Goal: Contribute content: Contribute content

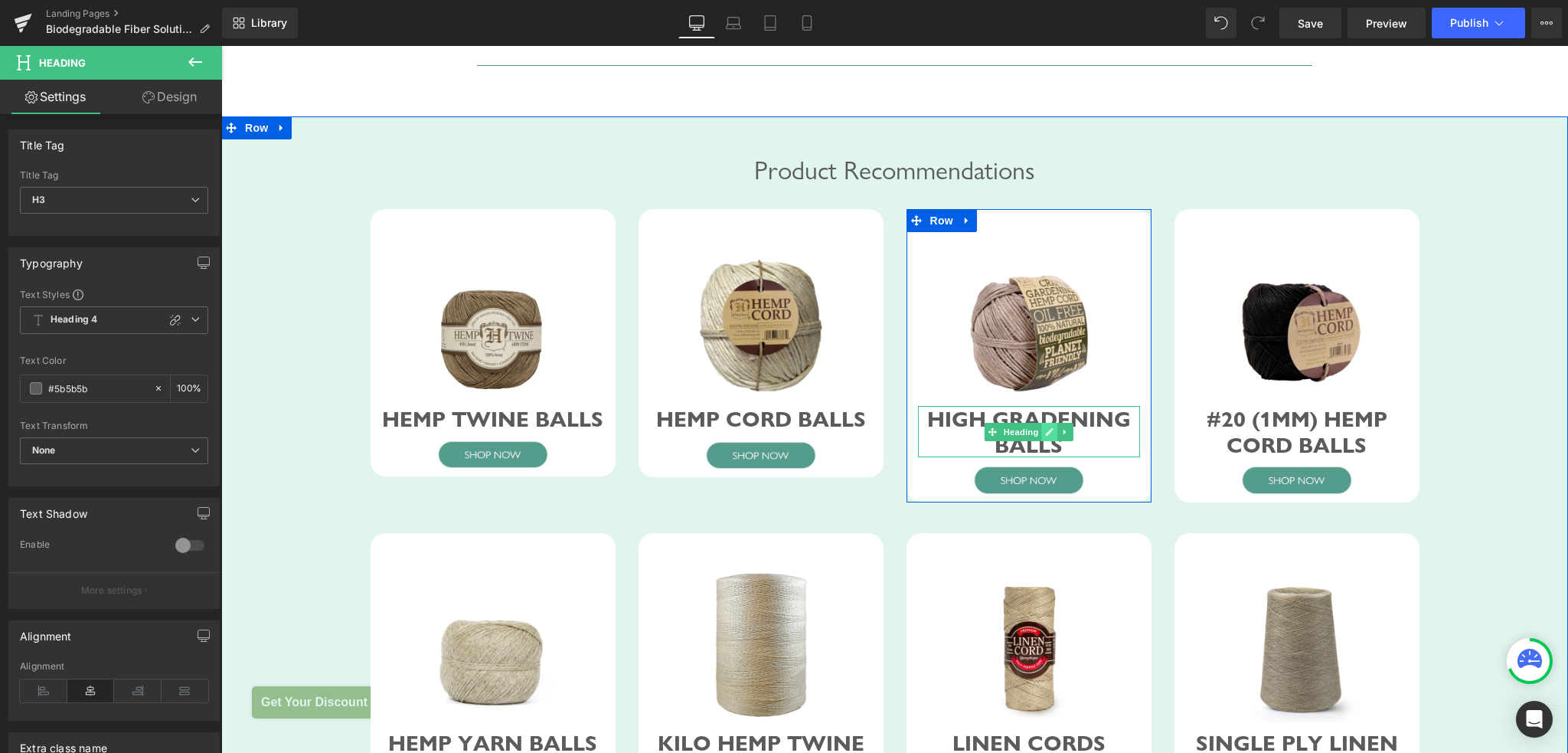
click at [1046, 436] on icon at bounding box center [1050, 432] width 7 height 8
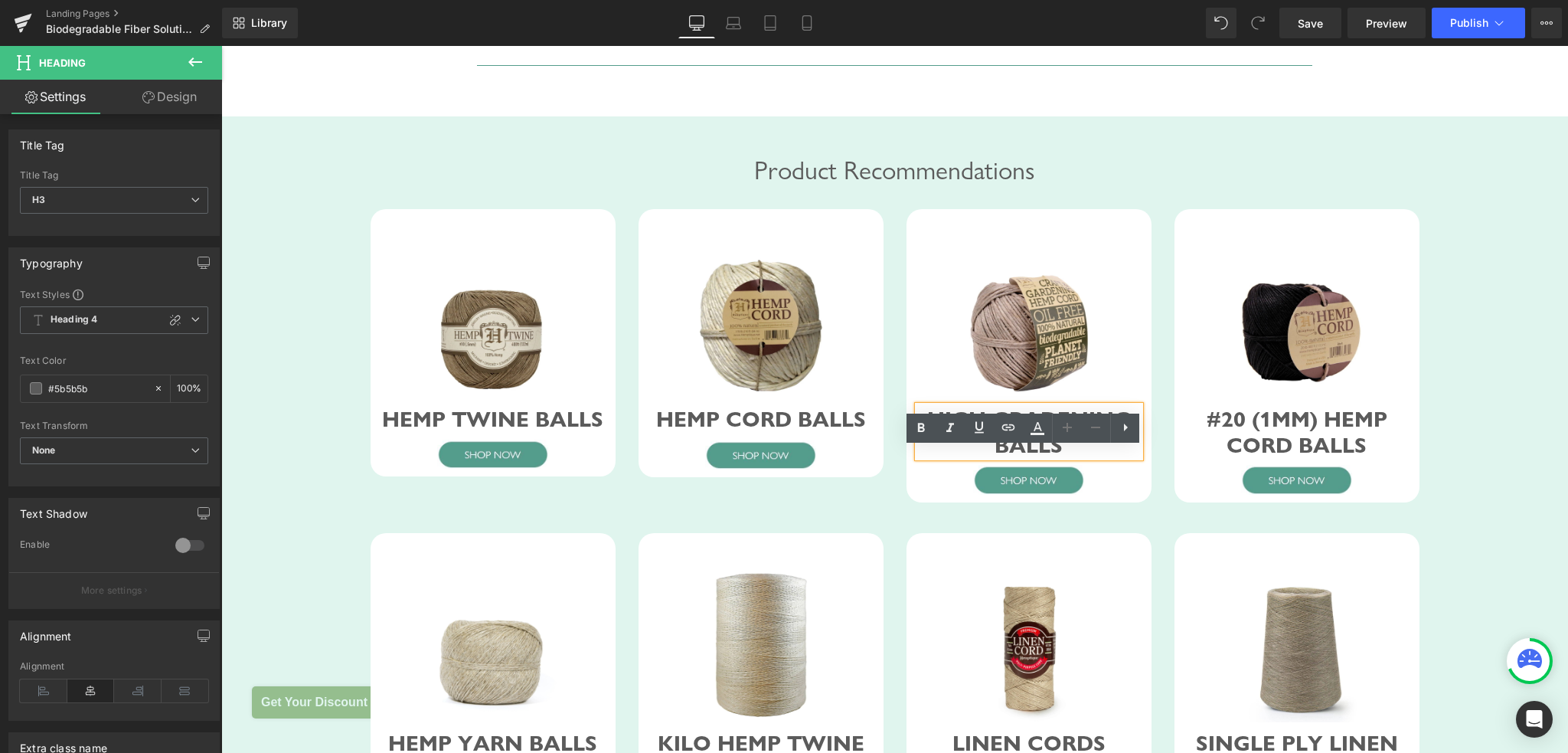
click at [1001, 458] on div "HIGH GRADENING BALLS" at bounding box center [1028, 431] width 222 height 52
drag, startPoint x: 989, startPoint y: 462, endPoint x: 1117, endPoint y: 459, distance: 128.0
click at [1117, 458] on div "HIGH GRADENING BALLS" at bounding box center [1028, 431] width 222 height 52
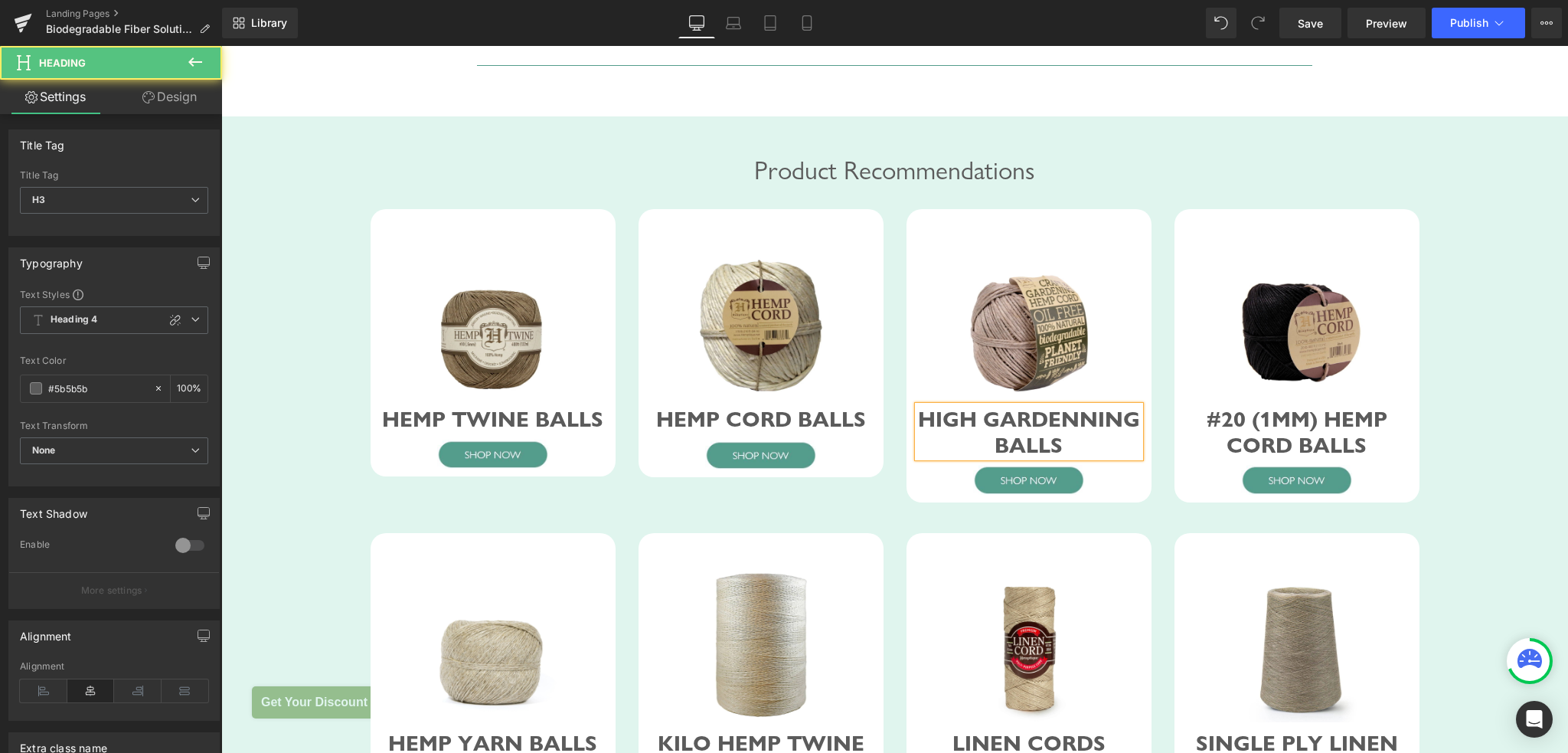
click at [976, 458] on div "HIGH GARDENNING BALLS" at bounding box center [1028, 431] width 222 height 52
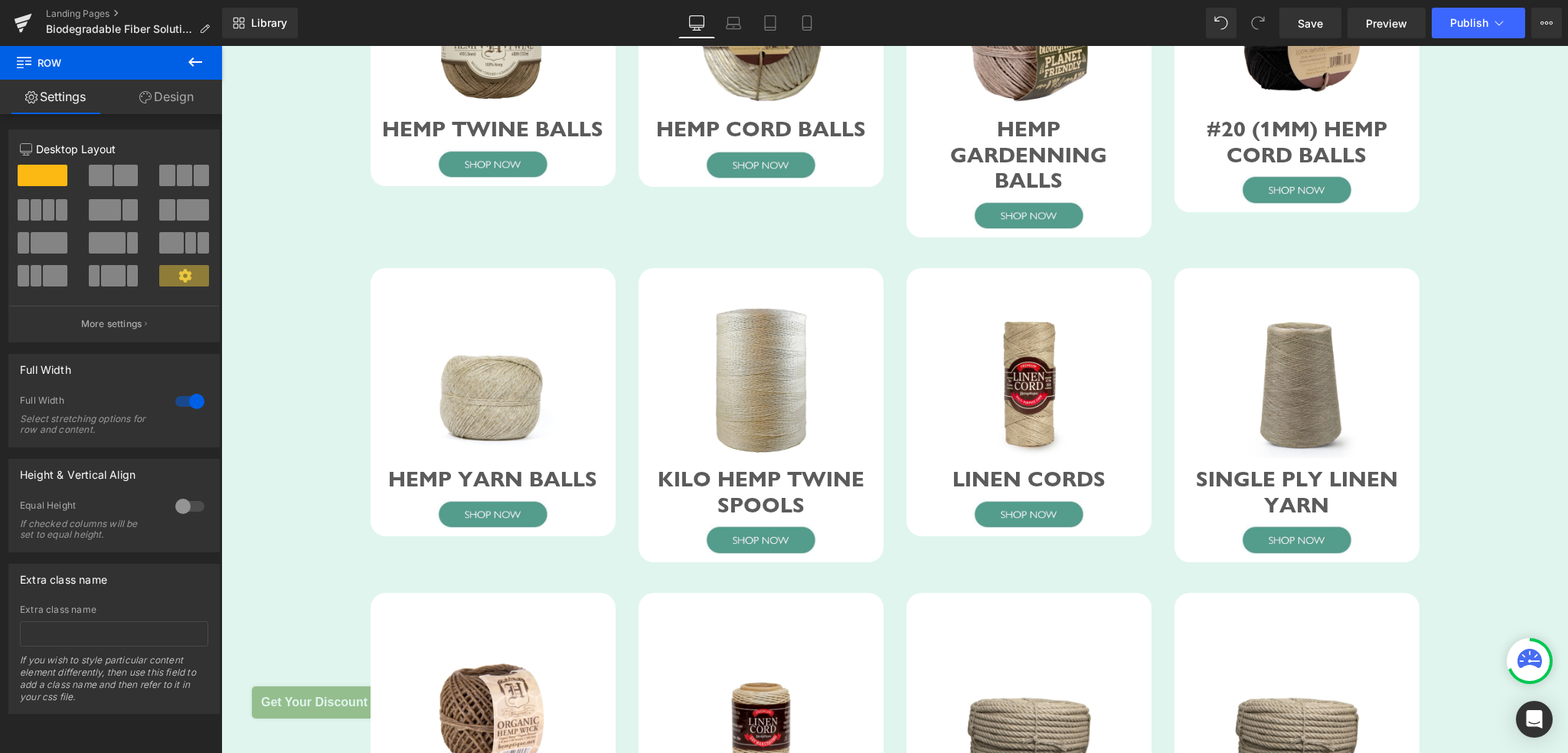
scroll to position [806, 0]
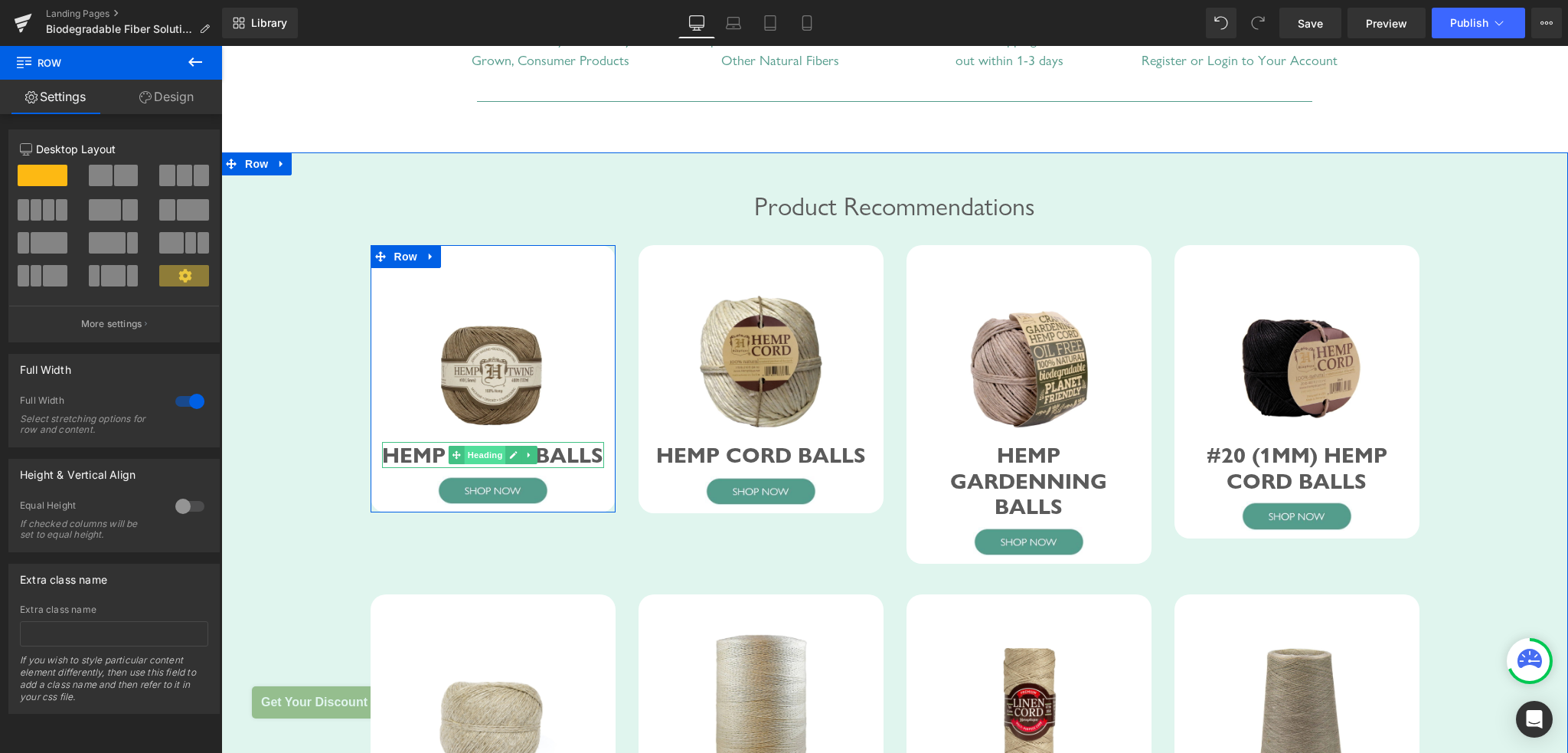
click at [474, 464] on span "Heading" at bounding box center [485, 455] width 41 height 19
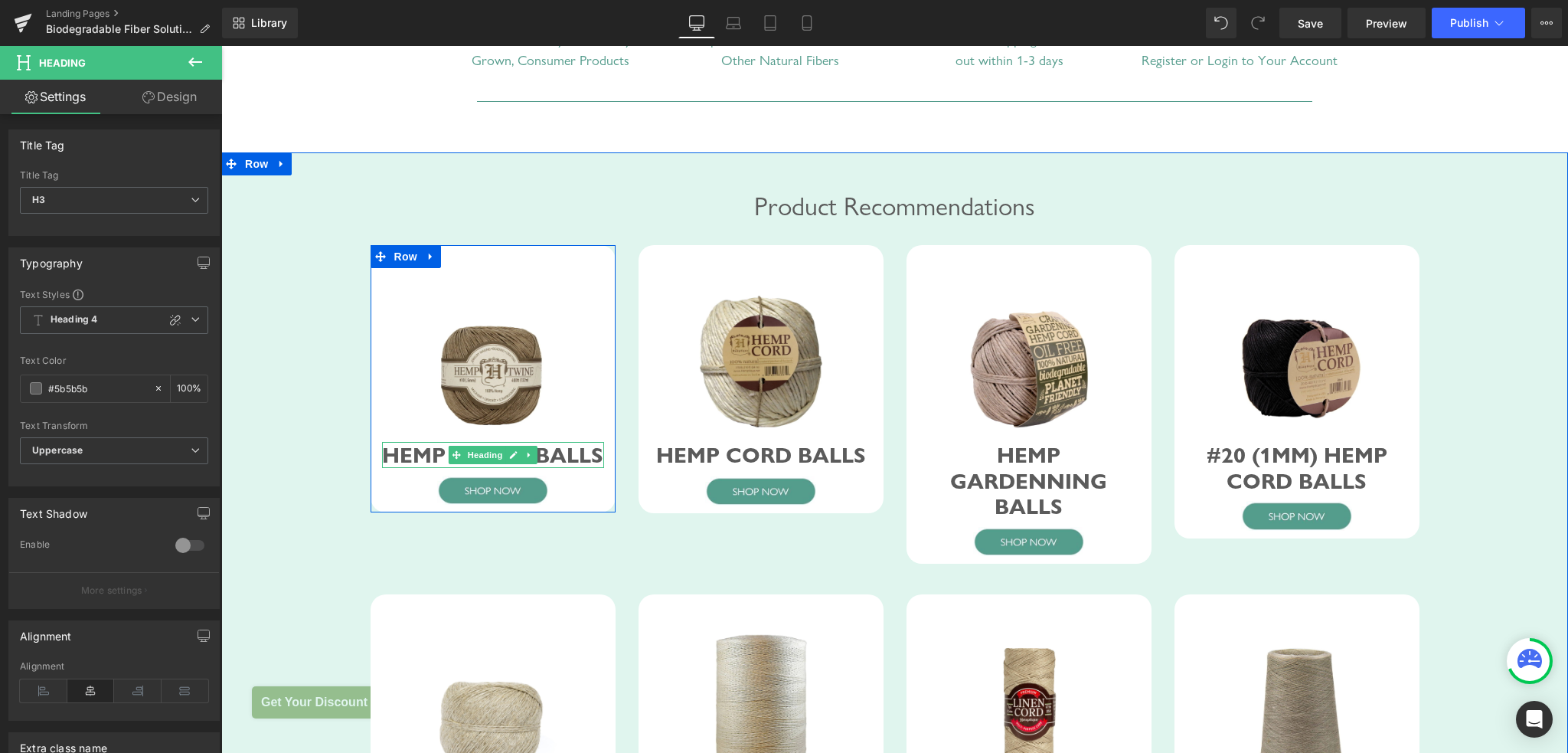
click at [395, 468] on div "HEMP TWINE BALLS" at bounding box center [493, 455] width 222 height 26
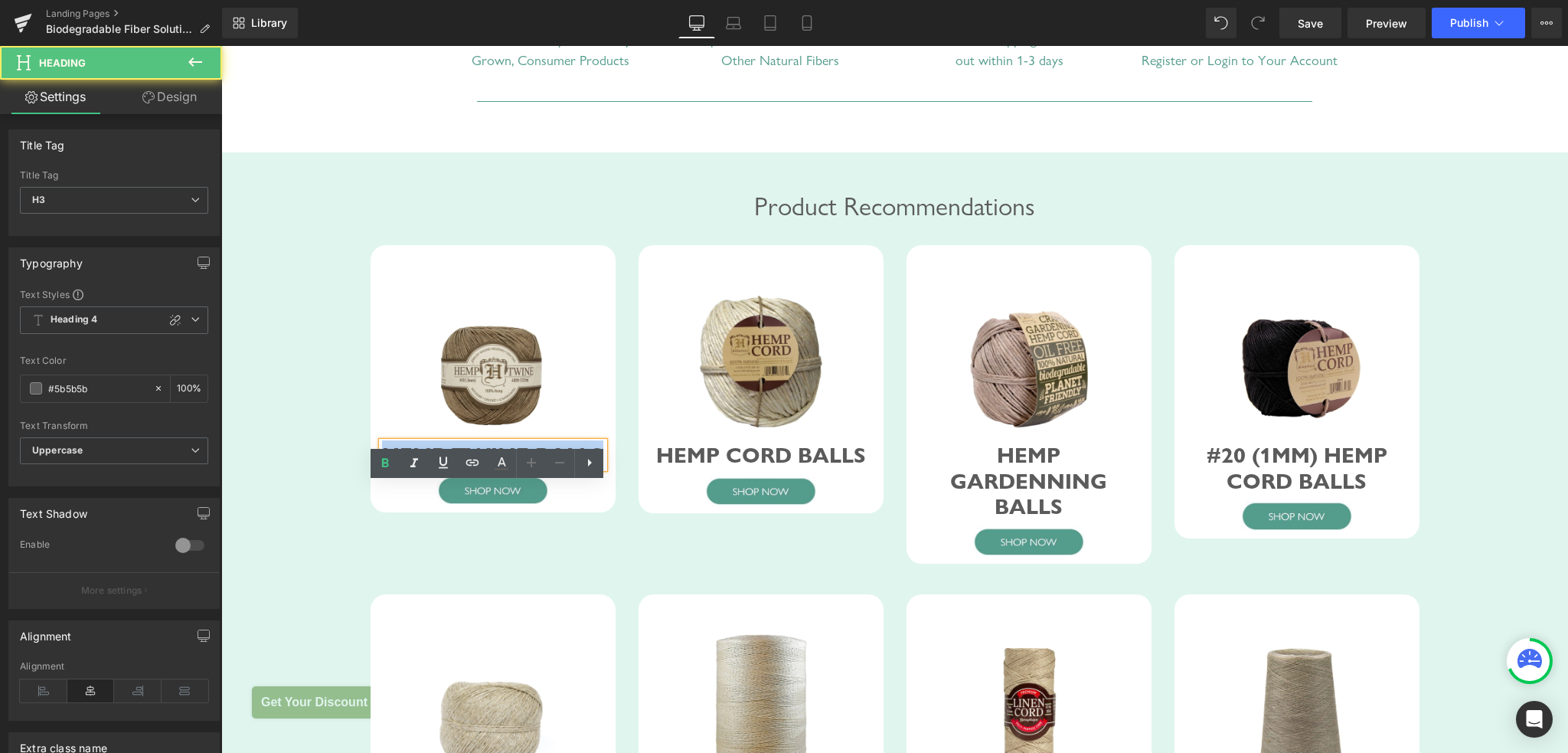
drag, startPoint x: 380, startPoint y: 494, endPoint x: 606, endPoint y: 491, distance: 226.0
click at [606, 491] on div "Image HEMP TWINE BALLS Heading Image" at bounding box center [492, 386] width 245 height 237
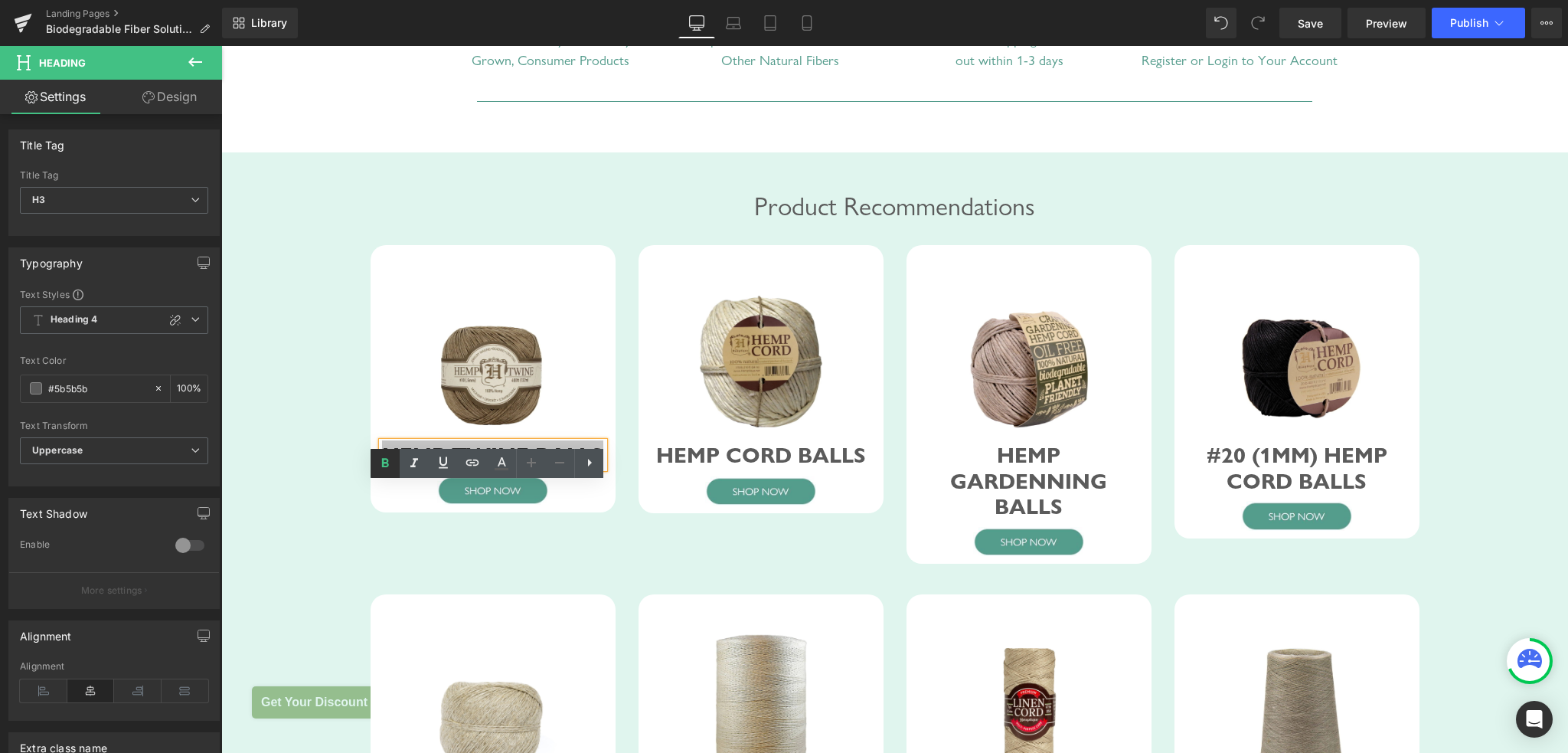
click at [386, 464] on icon at bounding box center [385, 463] width 19 height 19
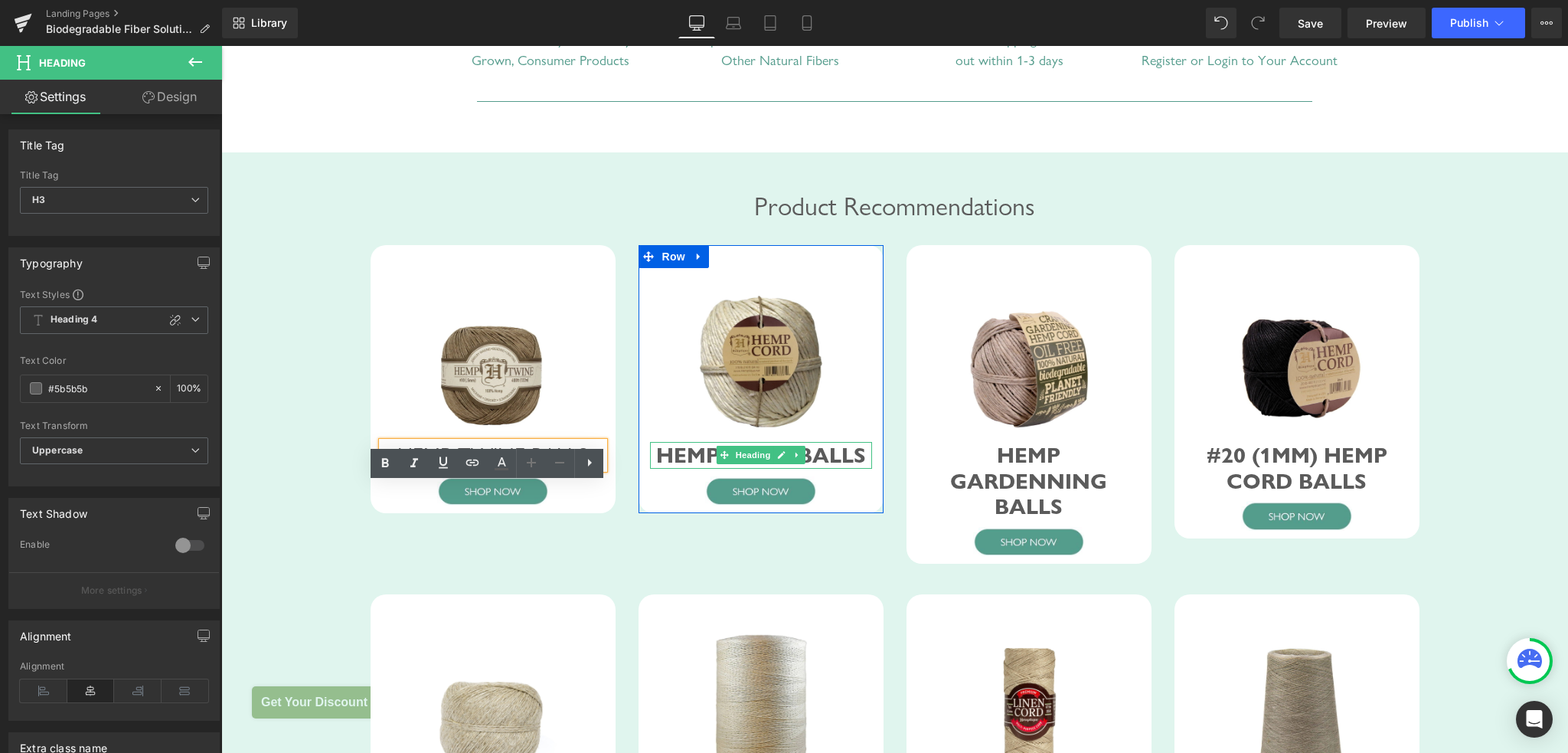
click at [676, 468] on strong "Hemp Cord Balls" at bounding box center [761, 454] width 210 height 27
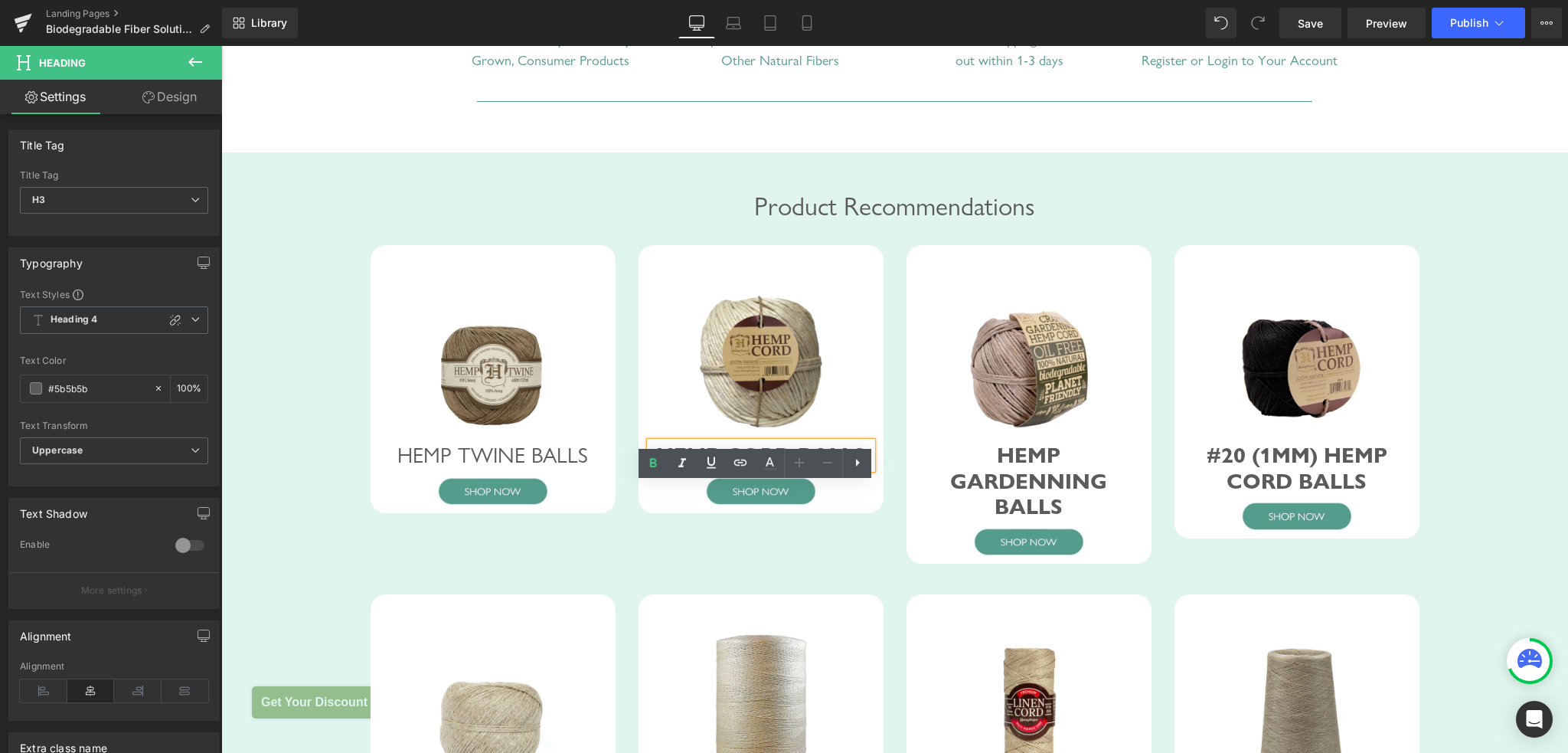
click at [658, 468] on strong "Hemp Cord Balls" at bounding box center [761, 454] width 210 height 27
drag, startPoint x: 650, startPoint y: 499, endPoint x: 925, endPoint y: 511, distance: 275.3
click at [856, 469] on div "Hemp Cord Balls" at bounding box center [760, 455] width 222 height 27
click at [652, 459] on icon at bounding box center [652, 462] width 7 height 9
click at [1306, 25] on span "Save" at bounding box center [1309, 23] width 25 height 16
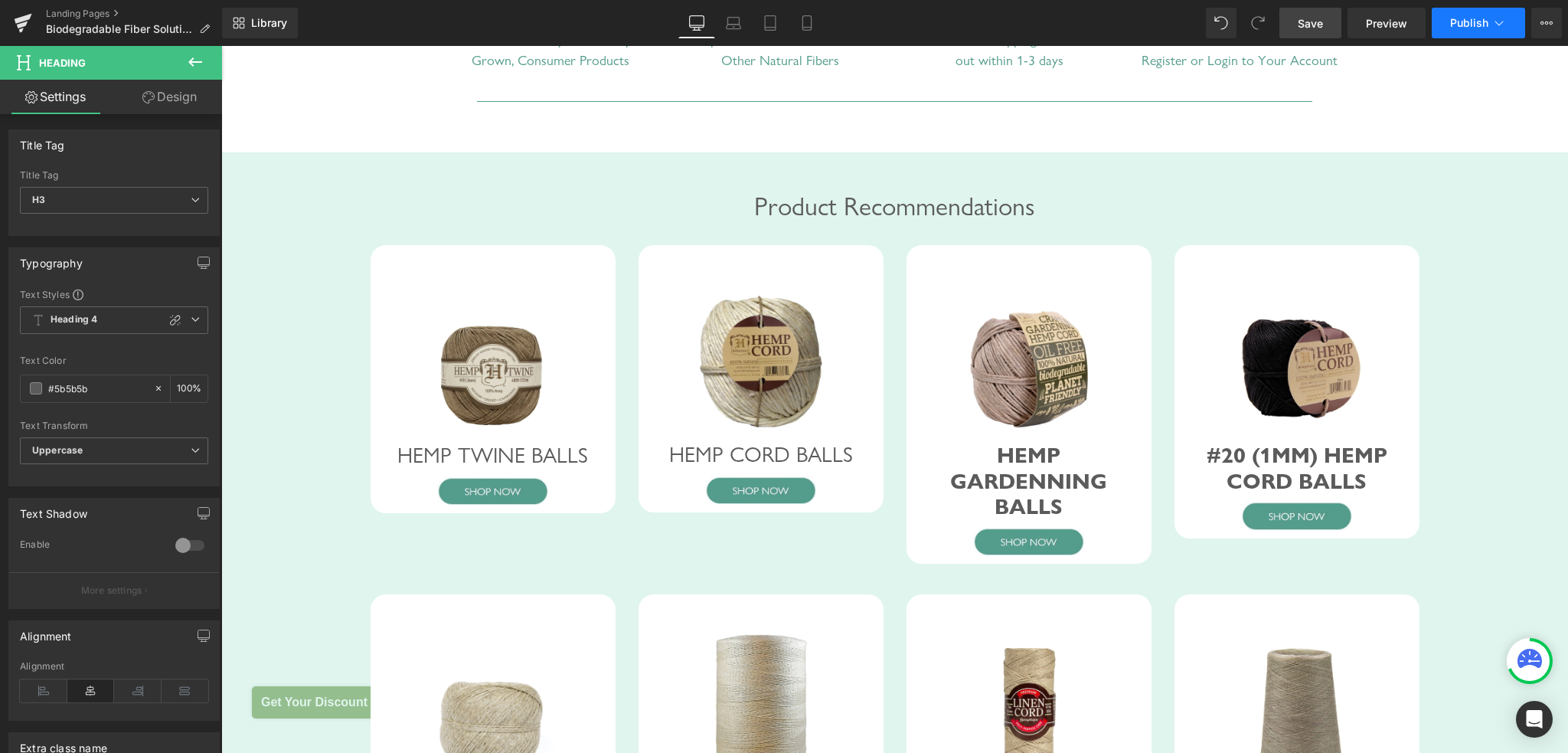
click at [1477, 38] on div "Library Desktop Desktop Laptop Tablet Mobile Save Preview Publish Scheduled Vie…" at bounding box center [895, 23] width 1346 height 46
click at [1479, 27] on span "Publish" at bounding box center [1469, 23] width 38 height 12
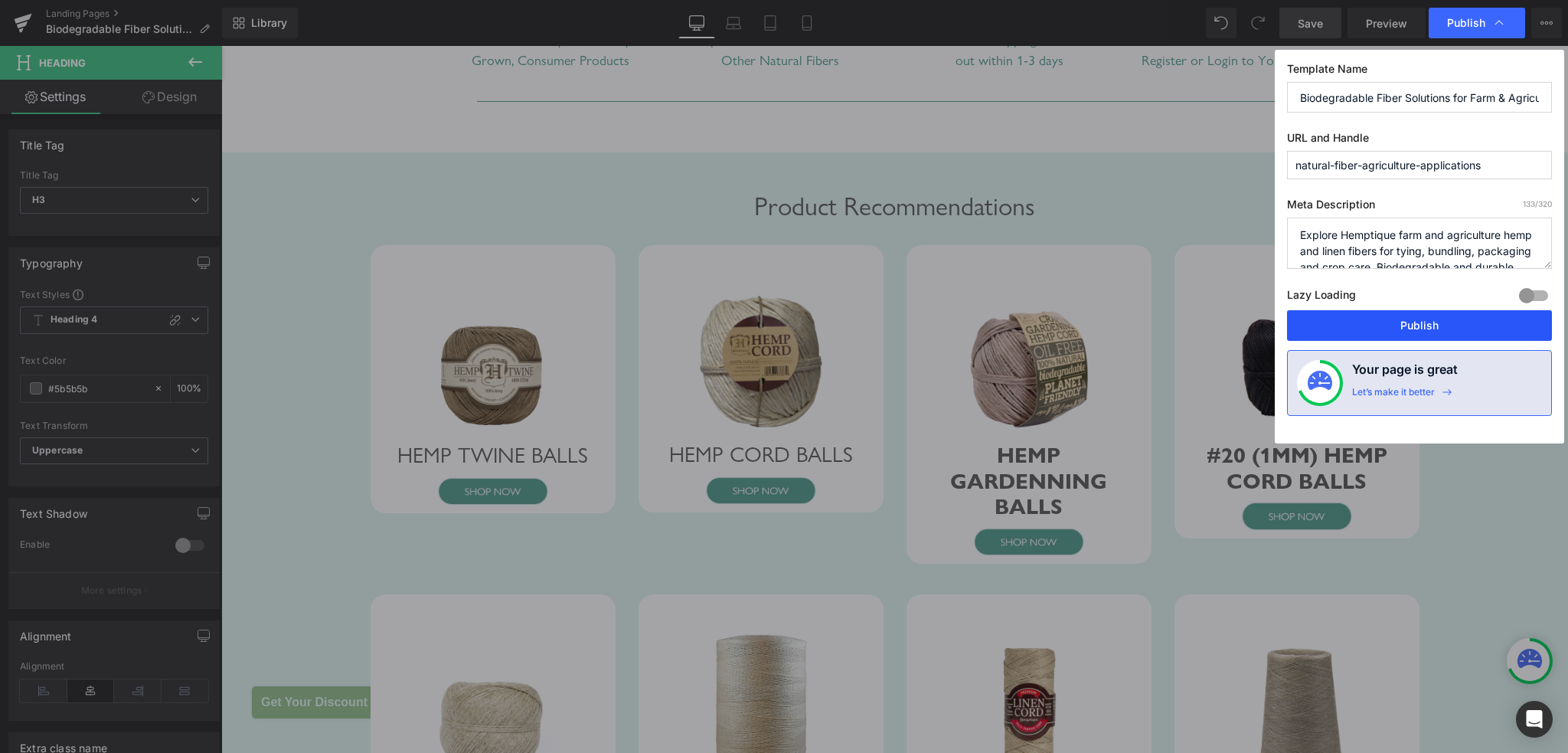
drag, startPoint x: 1338, startPoint y: 330, endPoint x: 1117, endPoint y: 284, distance: 225.7
click at [1338, 330] on button "Publish" at bounding box center [1419, 325] width 265 height 31
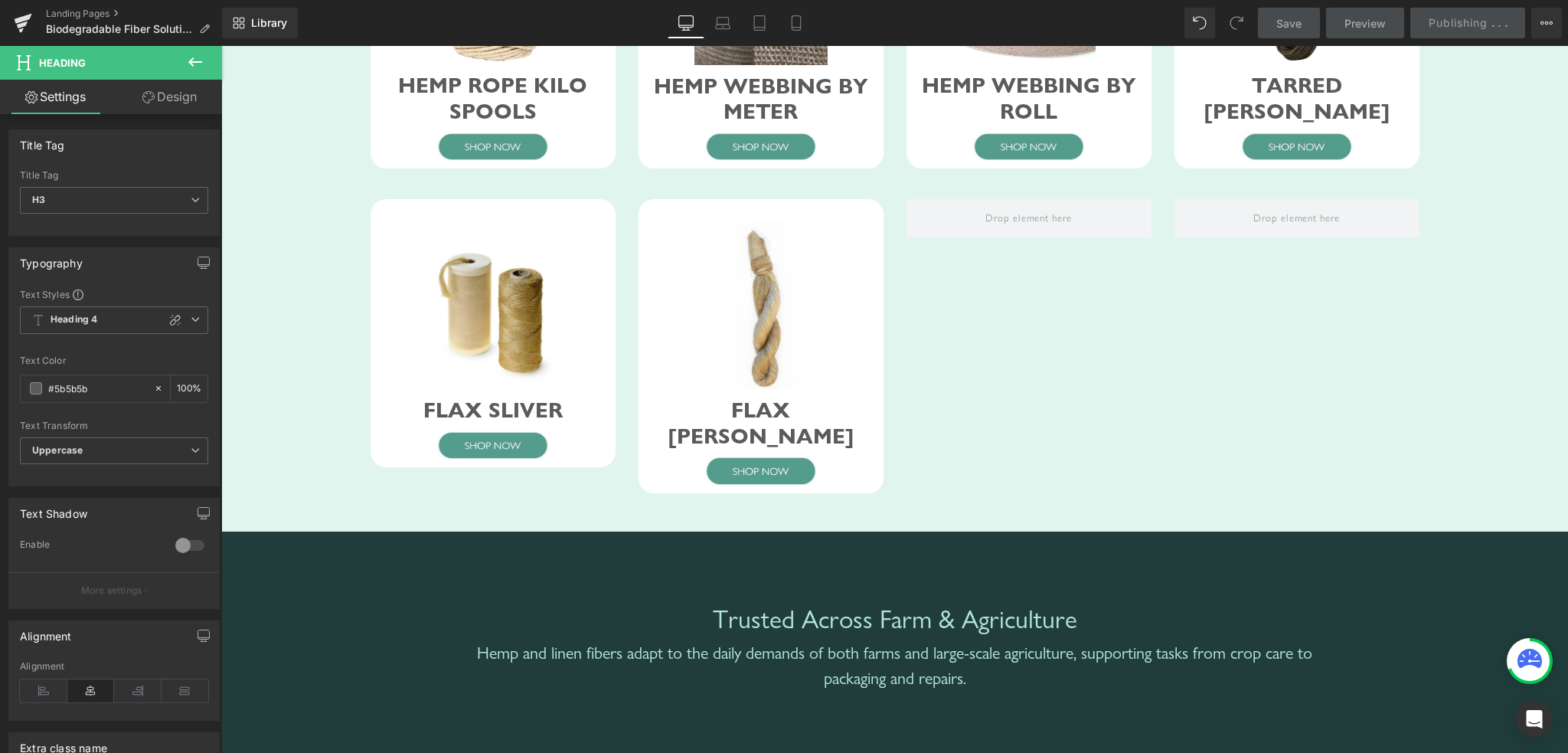
scroll to position [2262, 0]
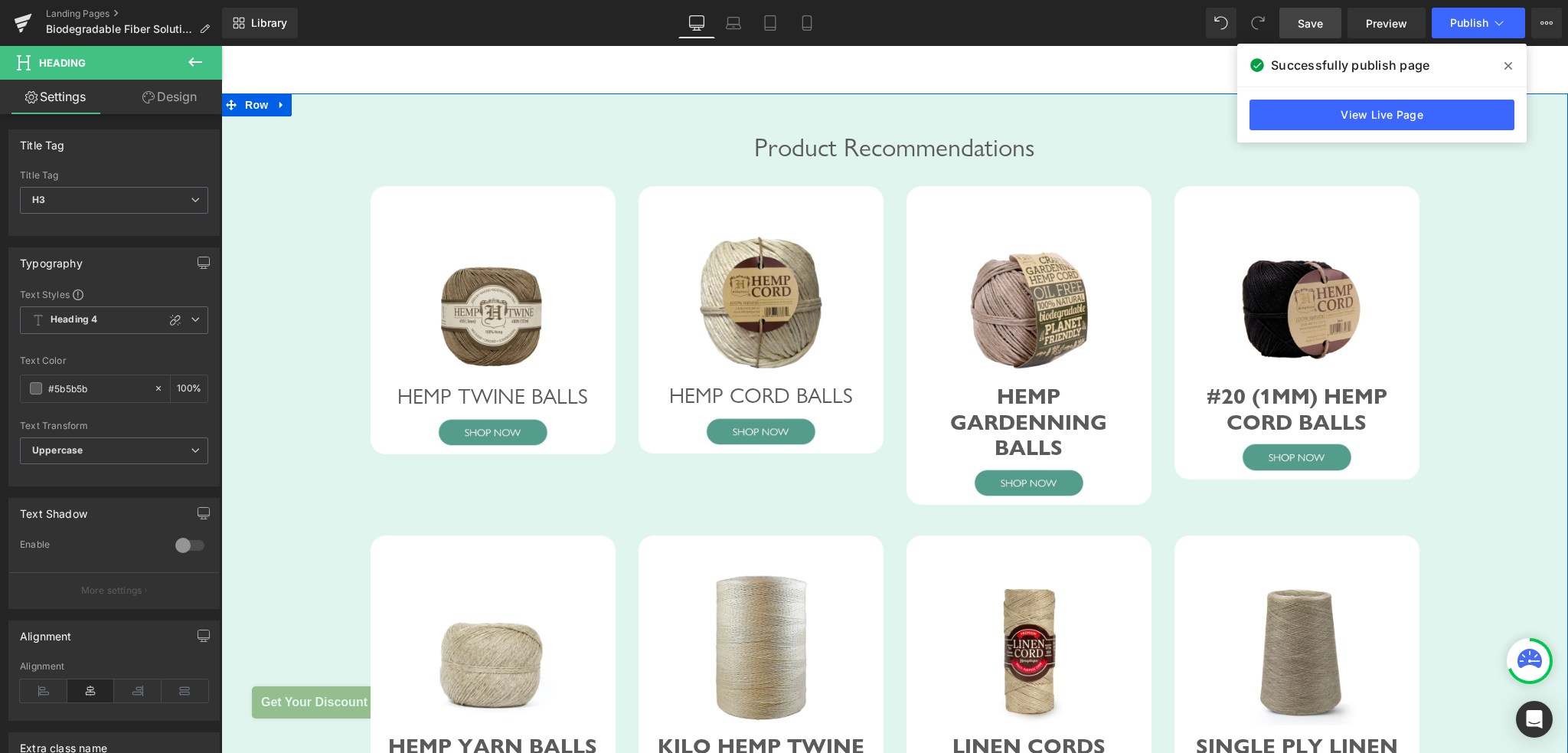
scroll to position [806, 0]
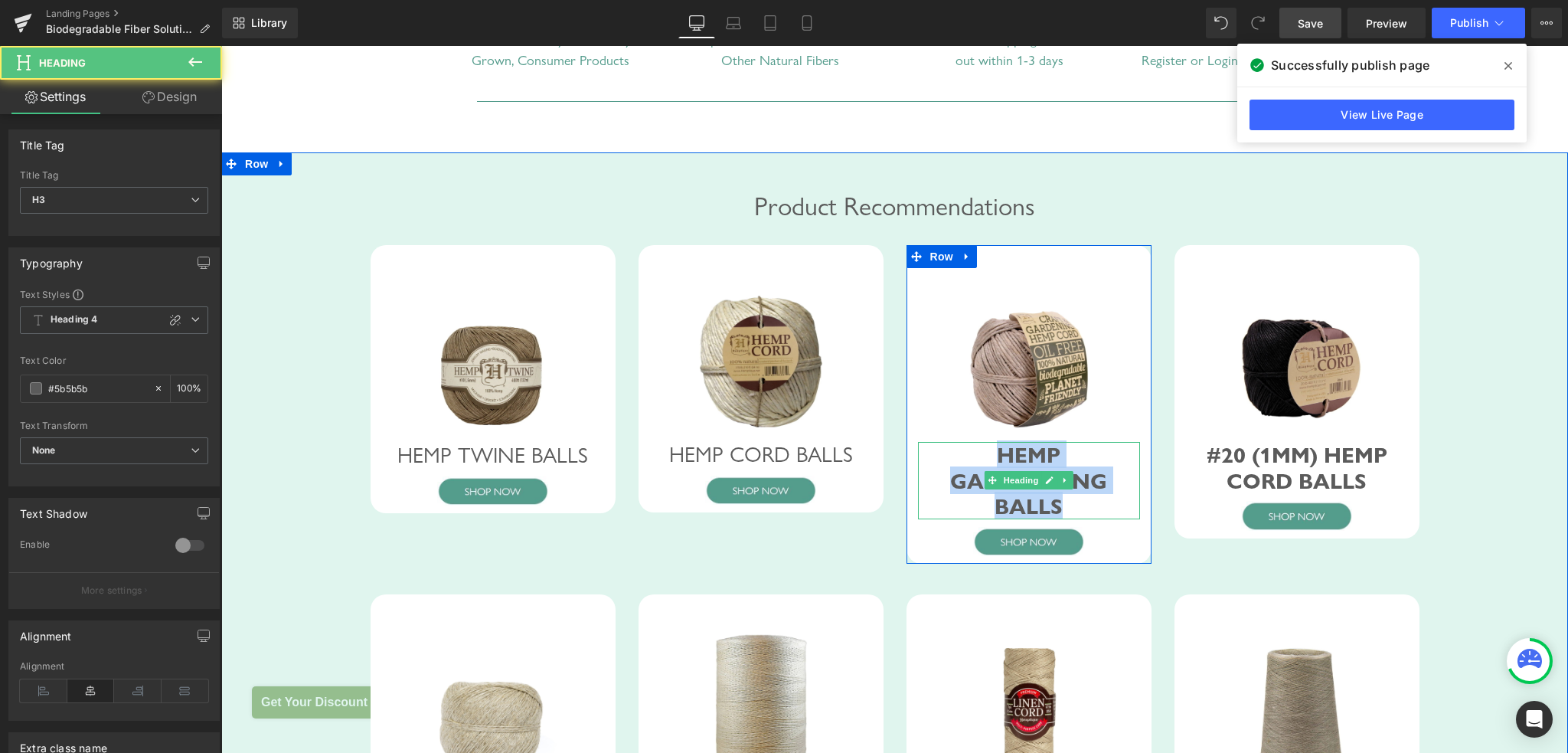
drag, startPoint x: 921, startPoint y: 492, endPoint x: 1072, endPoint y: 517, distance: 153.1
click at [1072, 517] on div "HEMP GARDENNING BALLS" at bounding box center [1028, 480] width 222 height 77
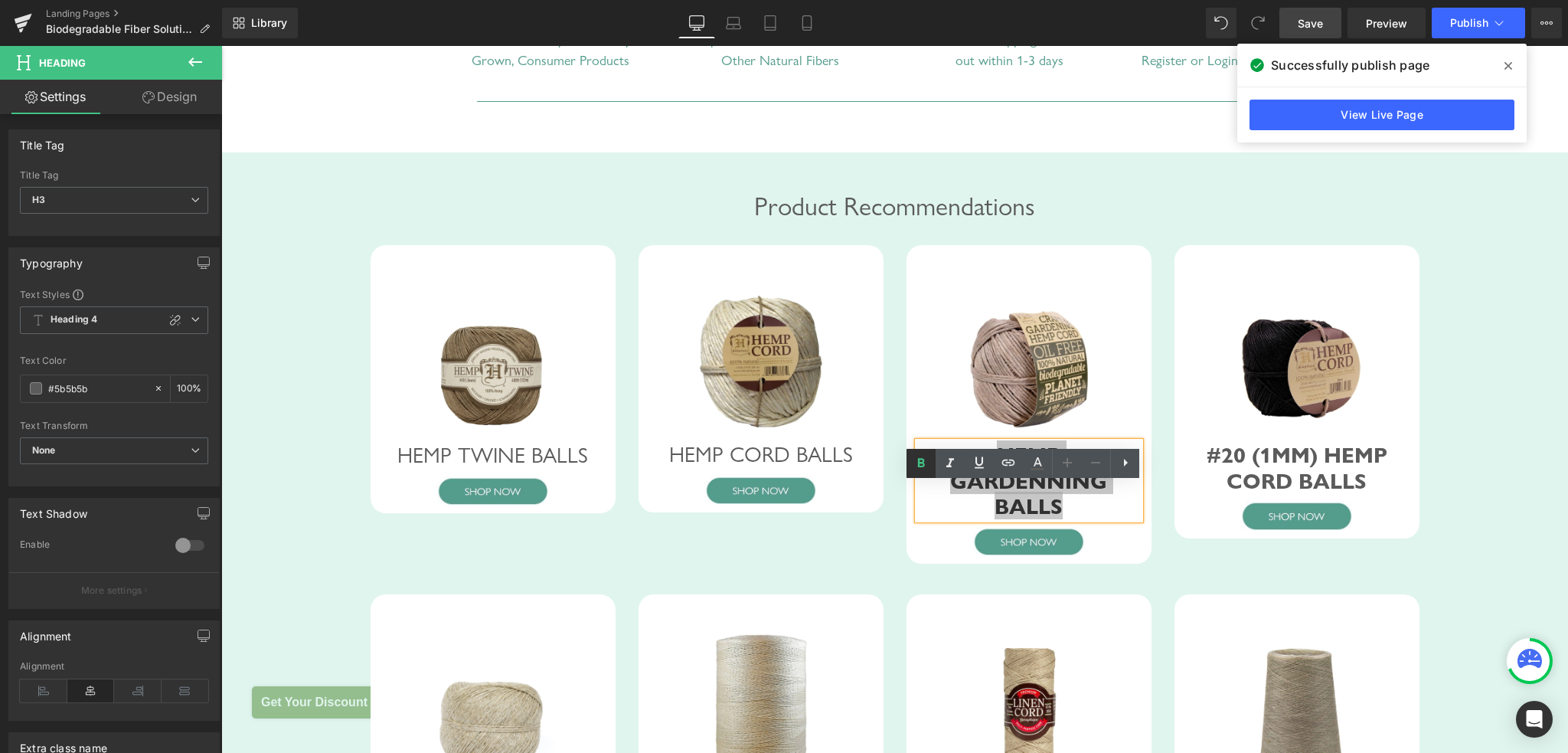
click at [922, 465] on icon at bounding box center [920, 462] width 7 height 9
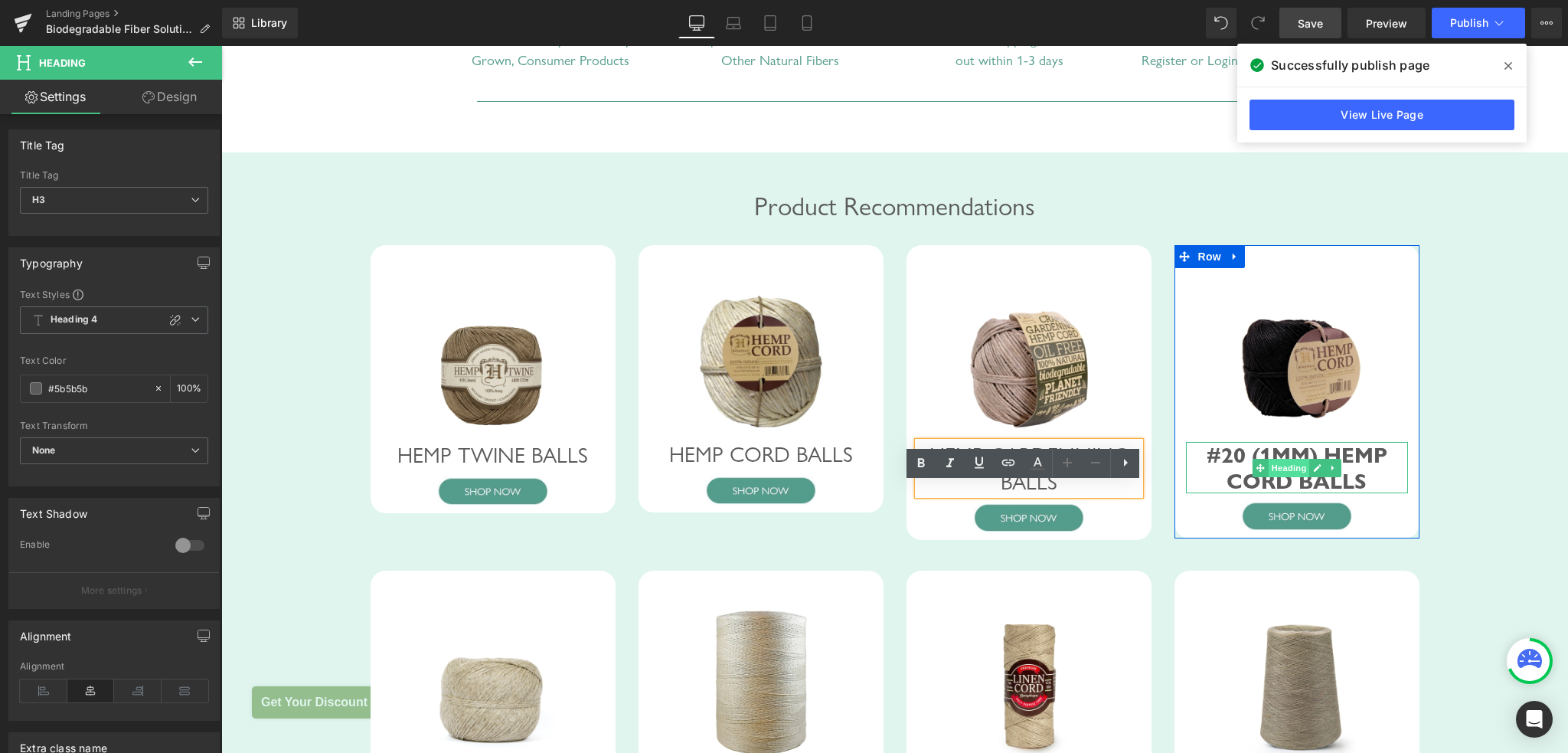
click at [1276, 477] on span "Heading" at bounding box center [1289, 468] width 41 height 19
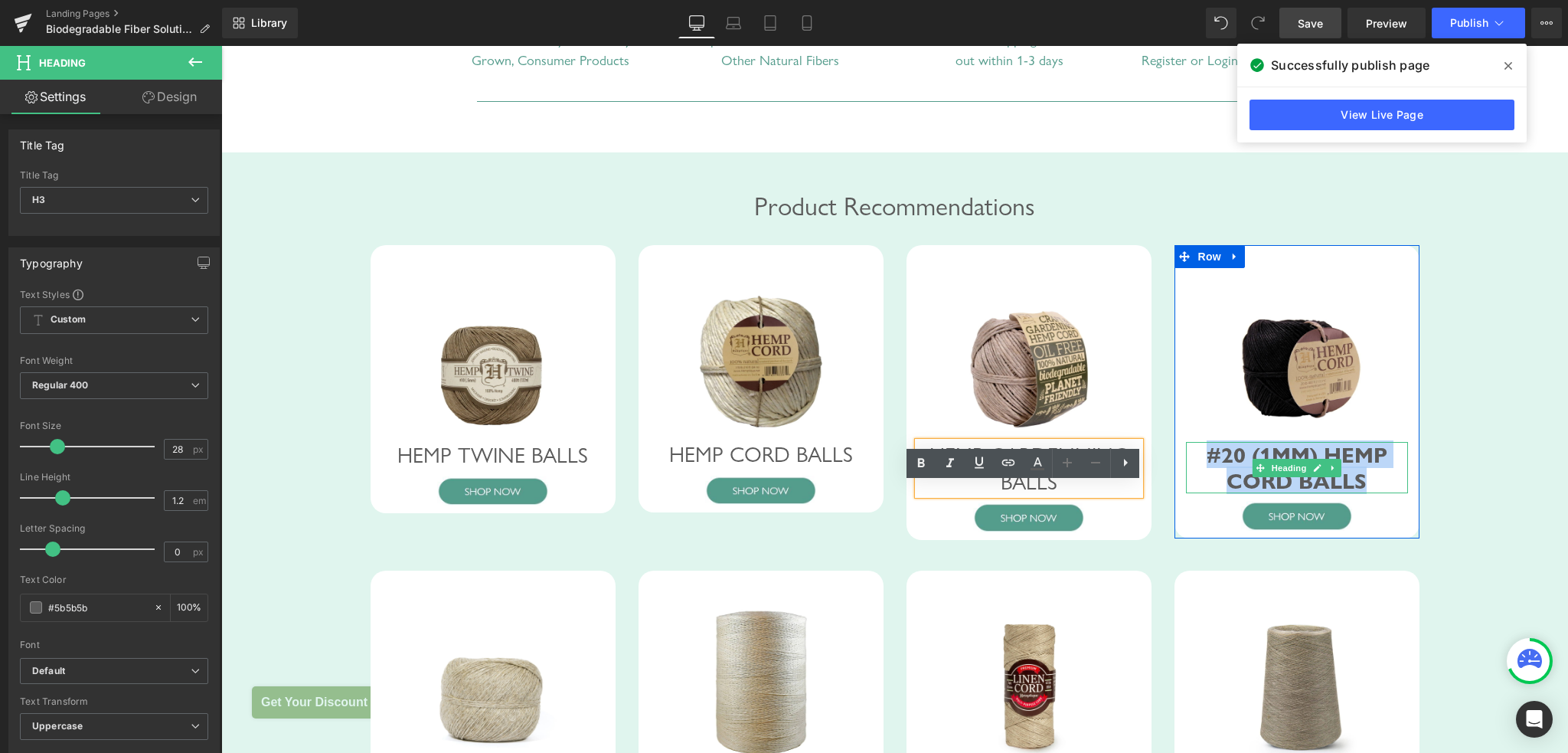
drag, startPoint x: 1205, startPoint y: 492, endPoint x: 1365, endPoint y: 517, distance: 161.9
click at [1365, 493] on div "#20 (1mm) Hemp Cord Balls" at bounding box center [1296, 467] width 222 height 52
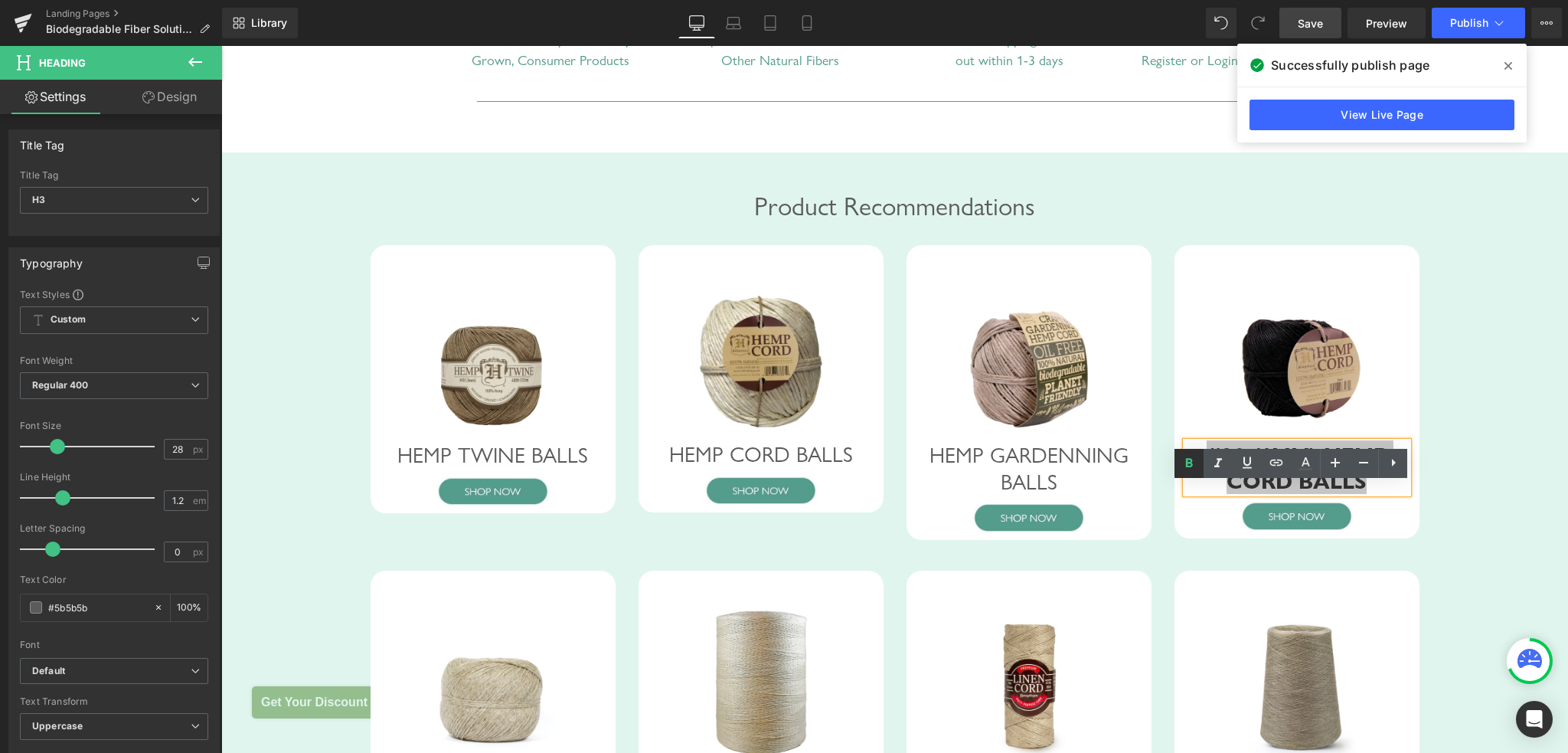
click at [1188, 463] on icon at bounding box center [1188, 462] width 7 height 9
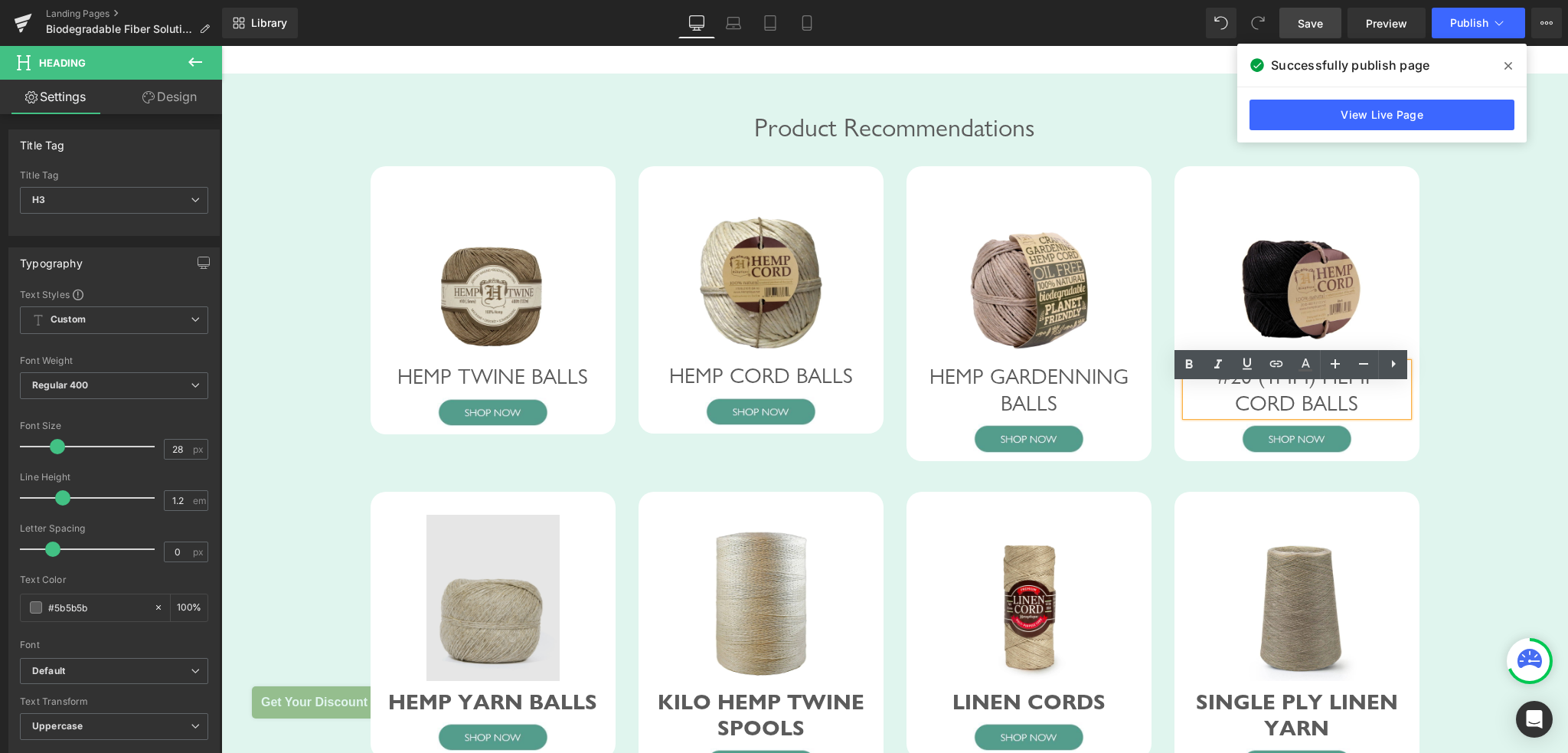
scroll to position [959, 0]
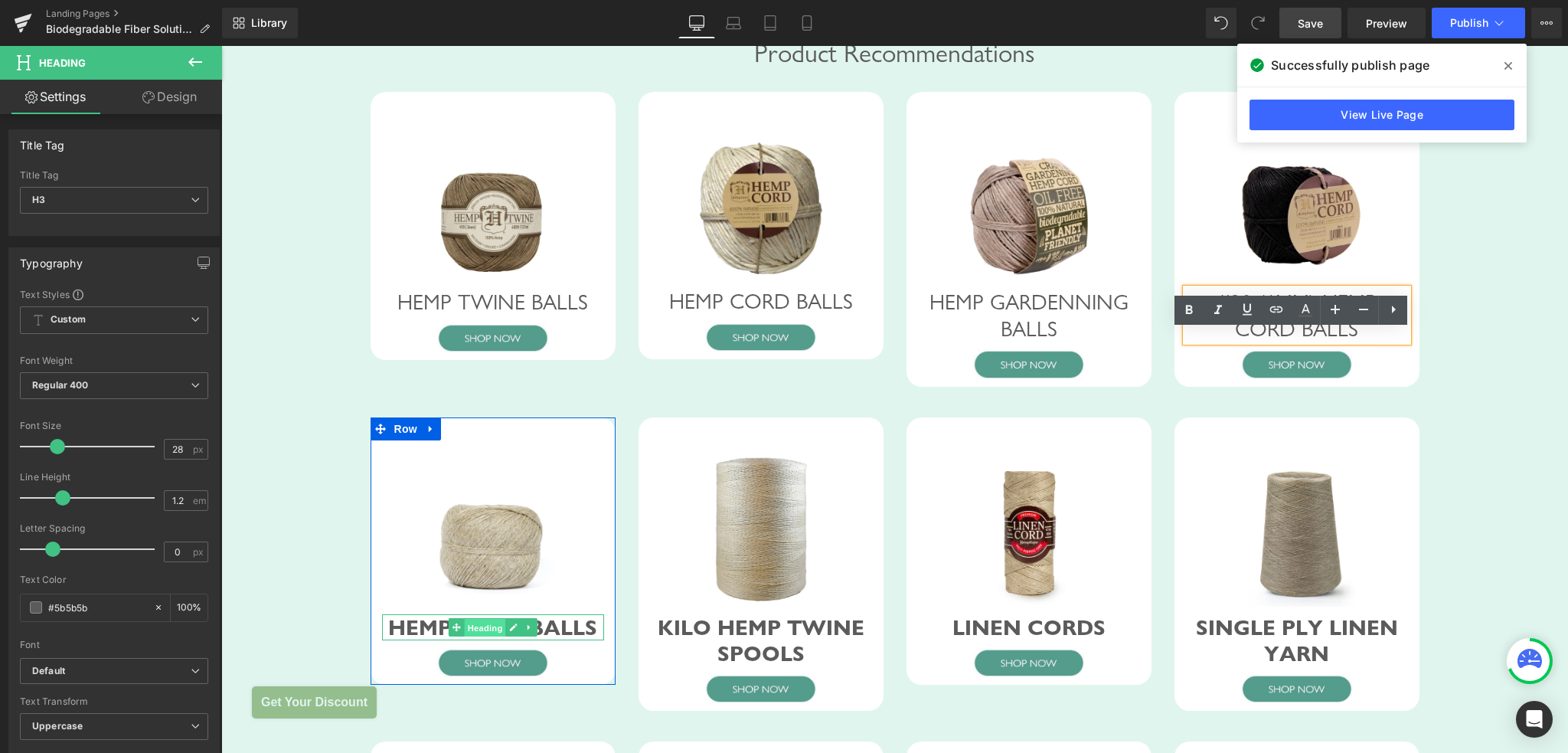
click at [470, 638] on span "Heading" at bounding box center [485, 628] width 41 height 19
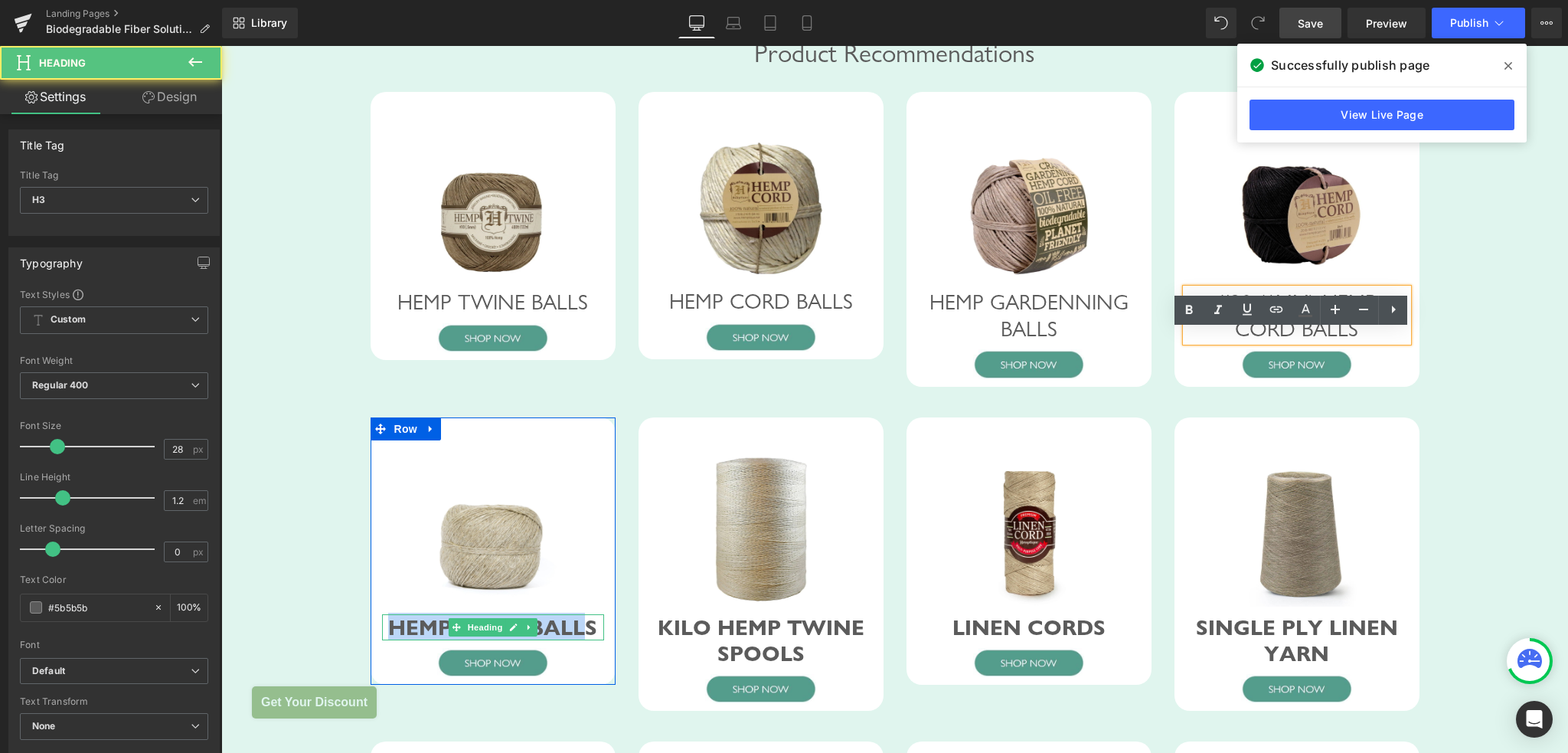
drag, startPoint x: 384, startPoint y: 661, endPoint x: 574, endPoint y: 662, distance: 190.0
click at [574, 640] on div "HEMP YARN BALLS" at bounding box center [493, 627] width 222 height 26
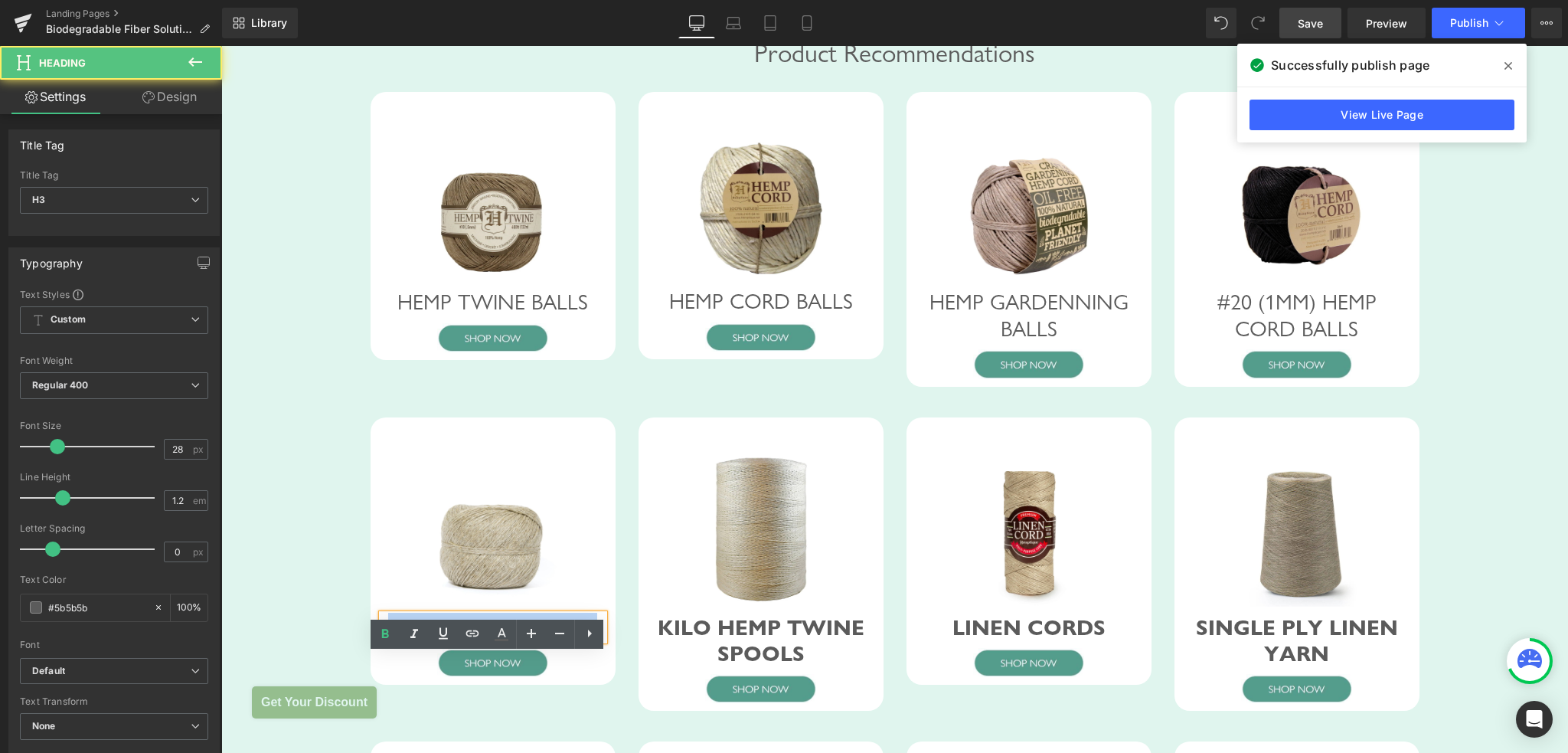
drag, startPoint x: 585, startPoint y: 664, endPoint x: 390, endPoint y: 662, distance: 195.0
click at [390, 640] on div "HEMP YARN BALLS" at bounding box center [493, 627] width 222 height 26
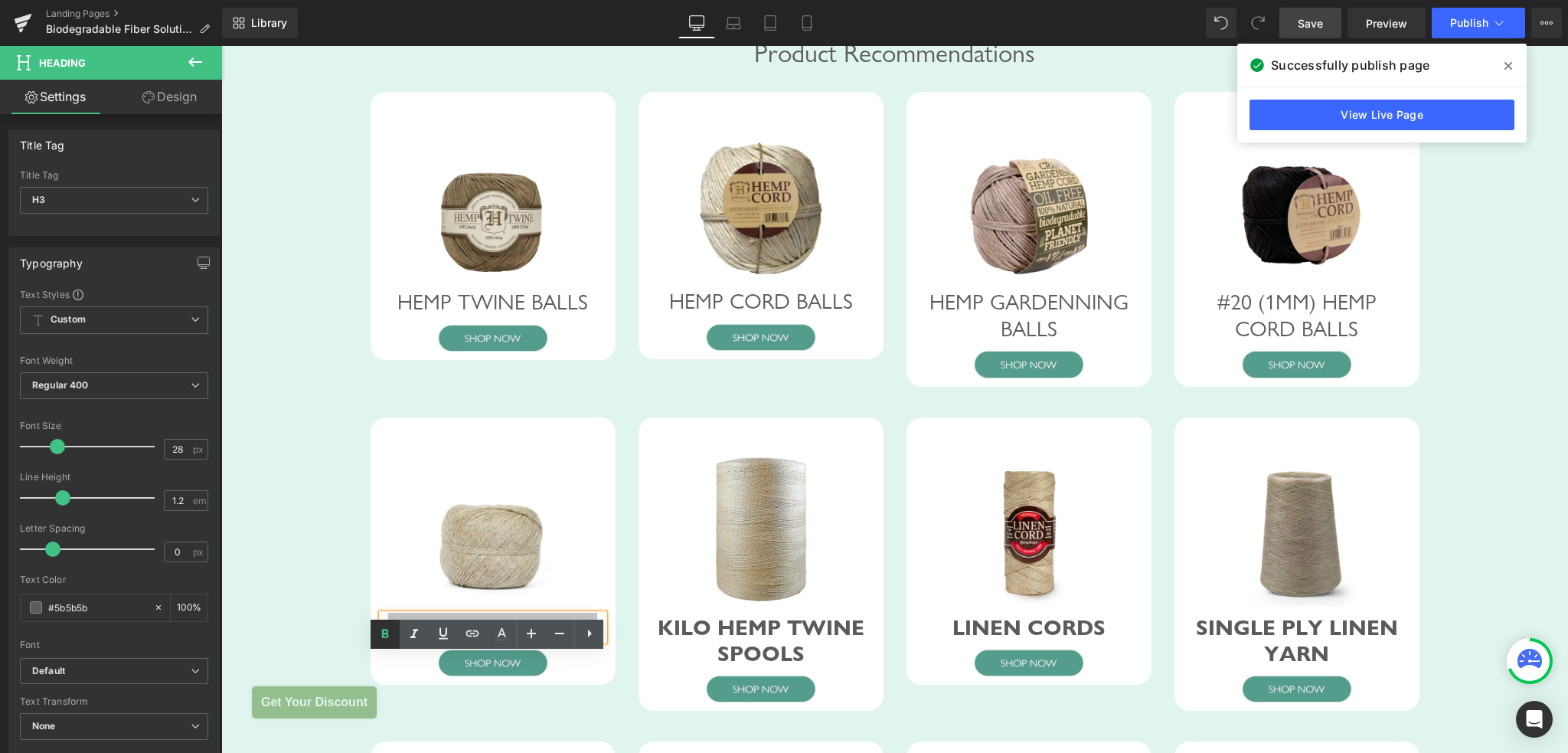
click at [381, 638] on icon at bounding box center [385, 634] width 19 height 19
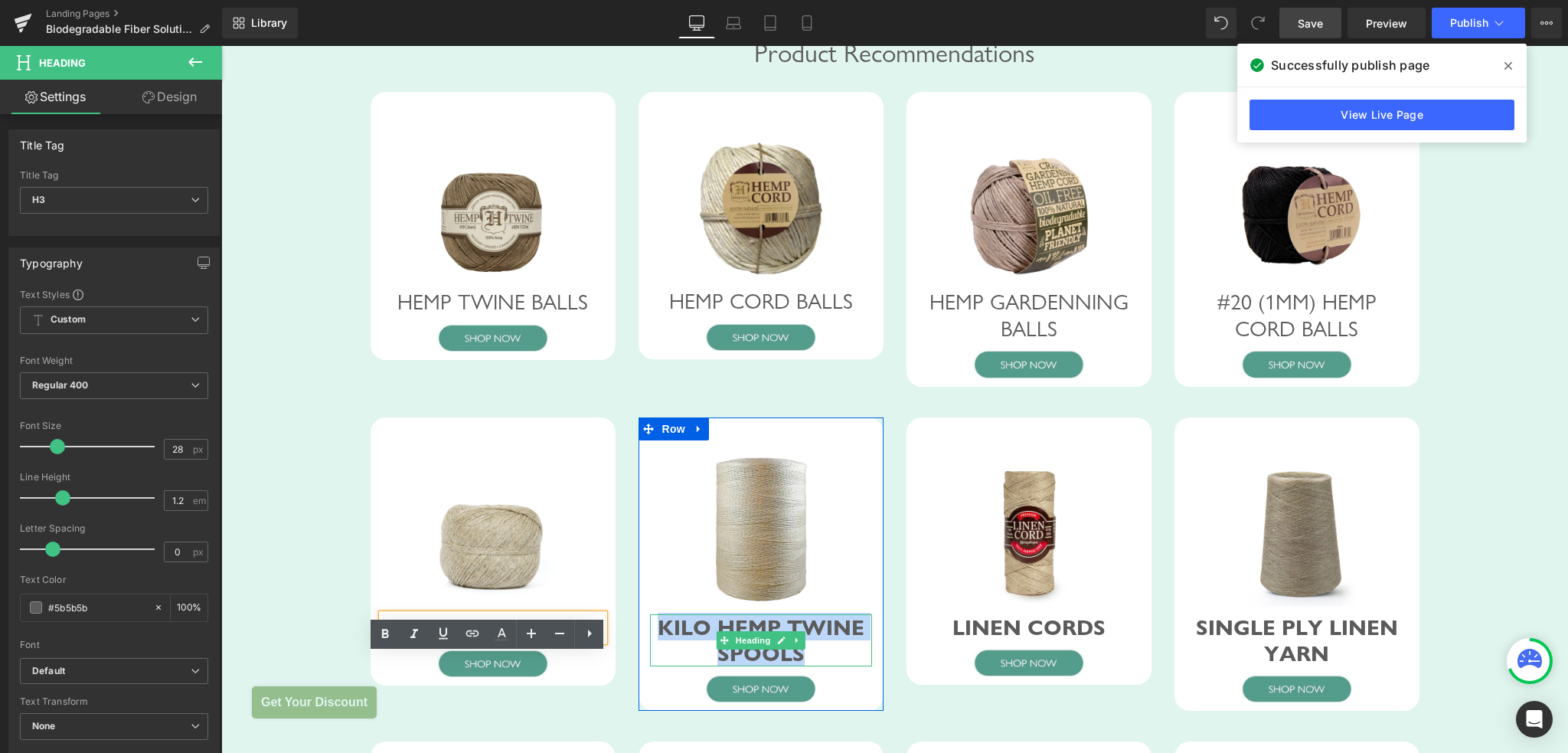
drag, startPoint x: 656, startPoint y: 664, endPoint x: 1007, endPoint y: 730, distance: 357.2
click at [805, 666] on div "KILO HEMP TWINE SPOOLS" at bounding box center [760, 640] width 222 height 52
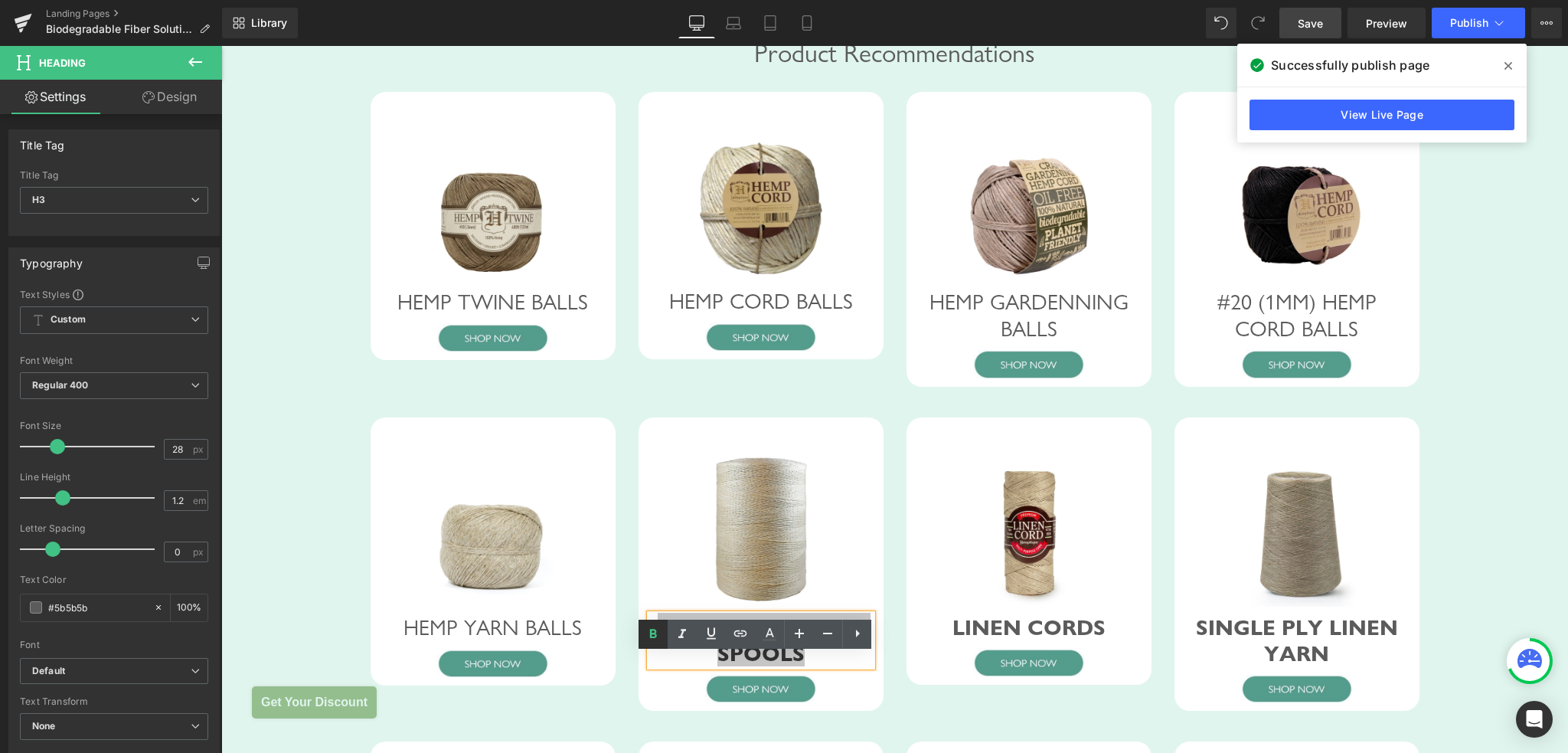
click at [655, 640] on icon at bounding box center [653, 634] width 19 height 19
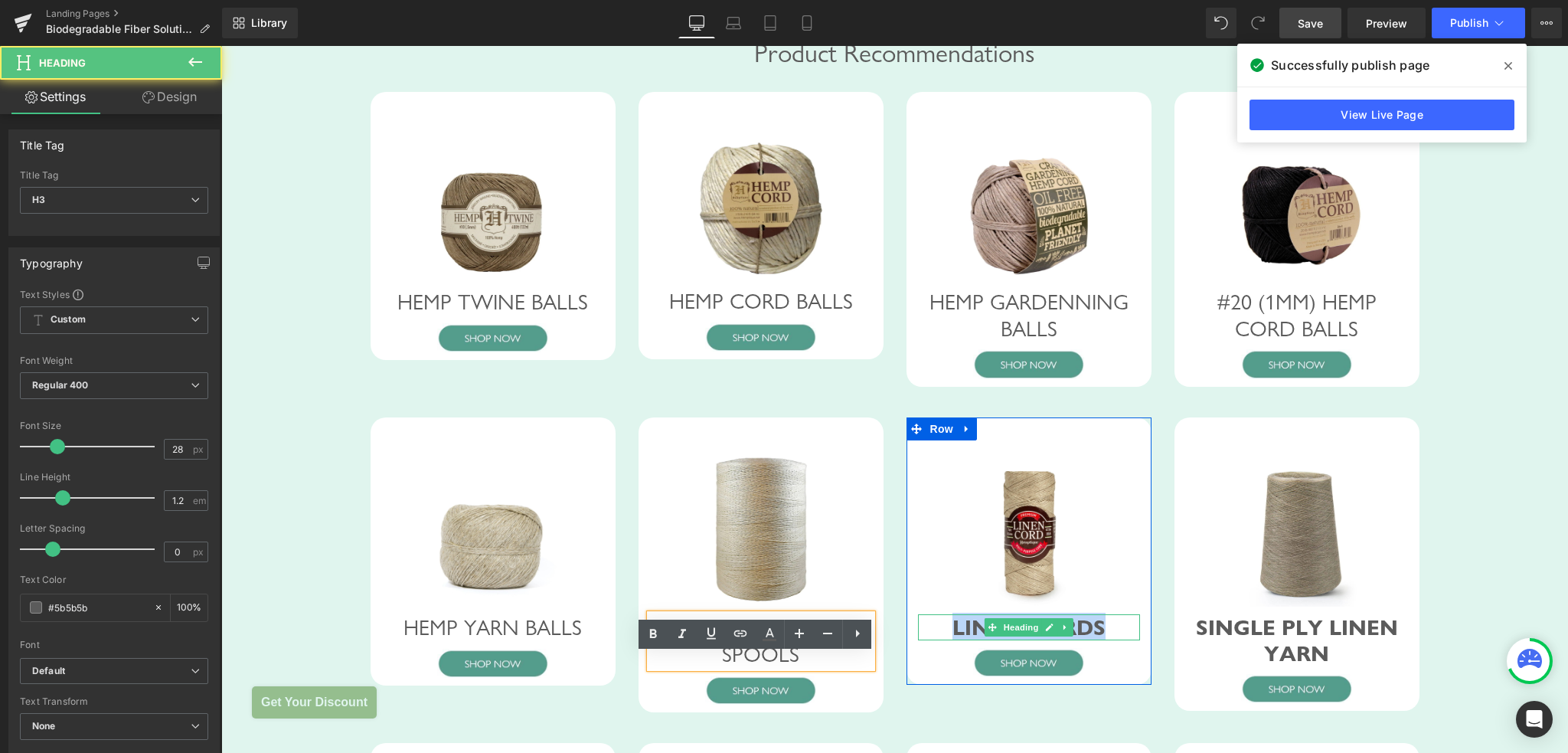
drag, startPoint x: 949, startPoint y: 666, endPoint x: 1105, endPoint y: 670, distance: 156.1
click at [1105, 640] on div "LINEN CORDS" at bounding box center [1028, 627] width 222 height 26
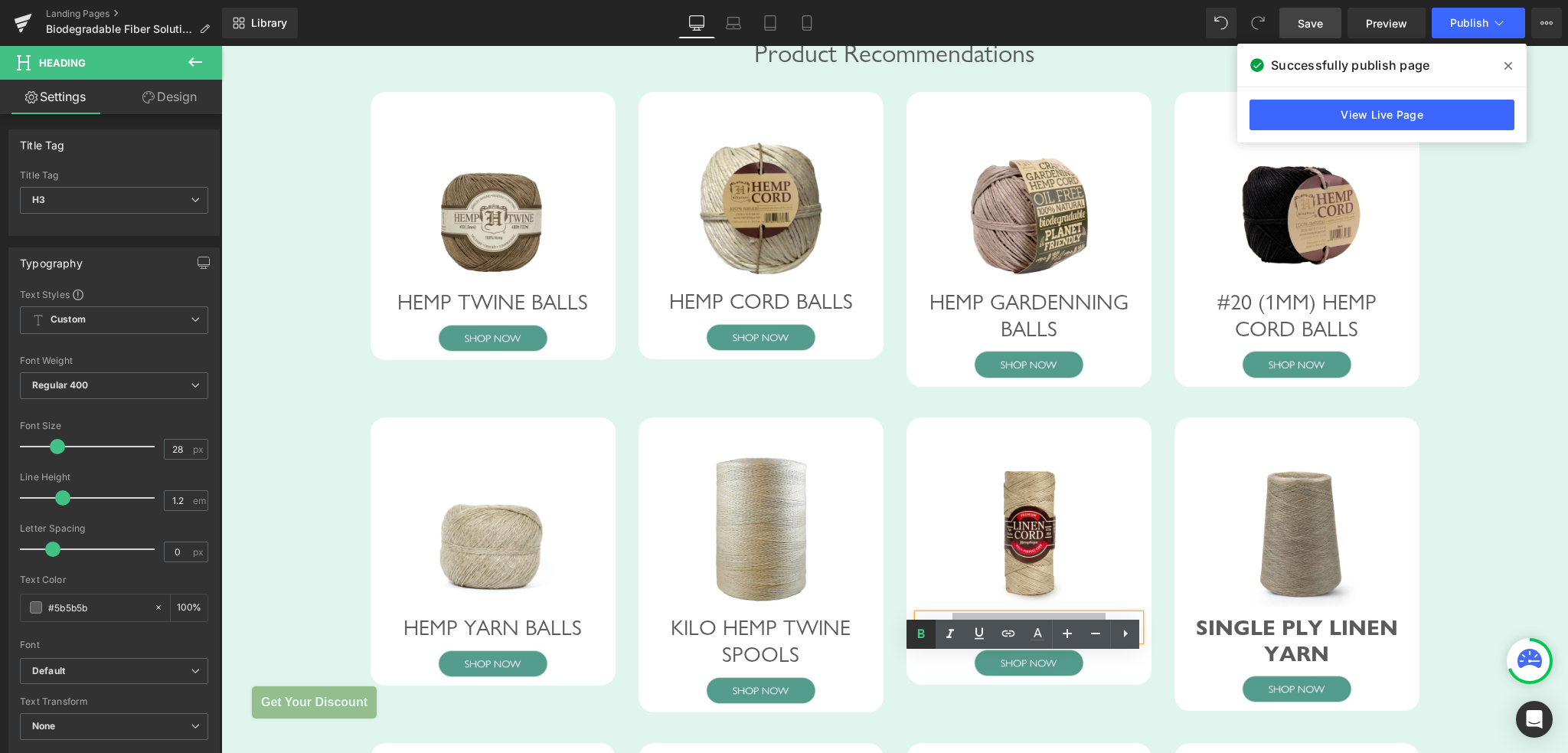
click at [921, 638] on icon at bounding box center [920, 634] width 7 height 9
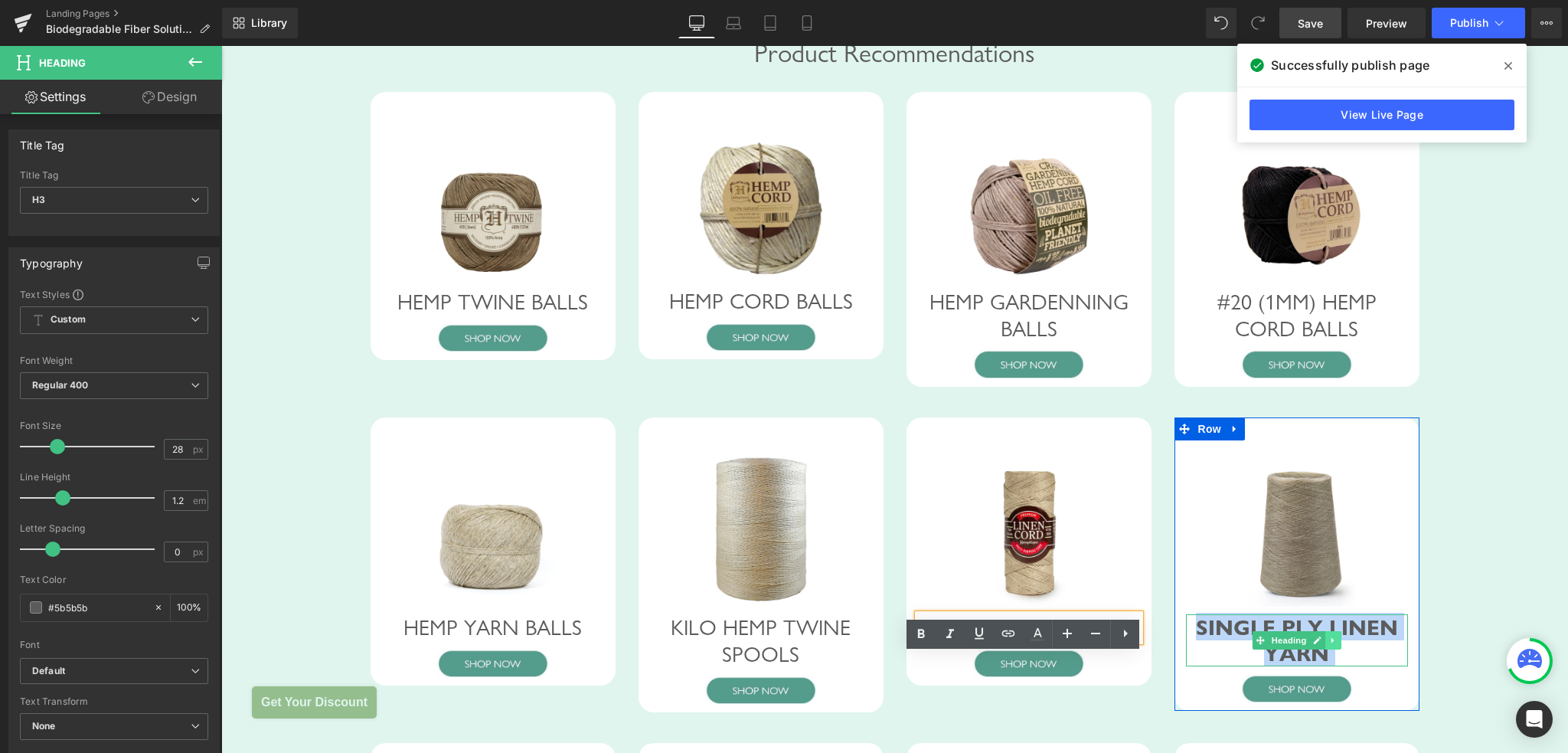
drag, startPoint x: 1194, startPoint y: 664, endPoint x: 1332, endPoint y: 676, distance: 138.5
click at [1332, 666] on div "SINGLE PLY LINEN YARN Heading" at bounding box center [1296, 640] width 222 height 52
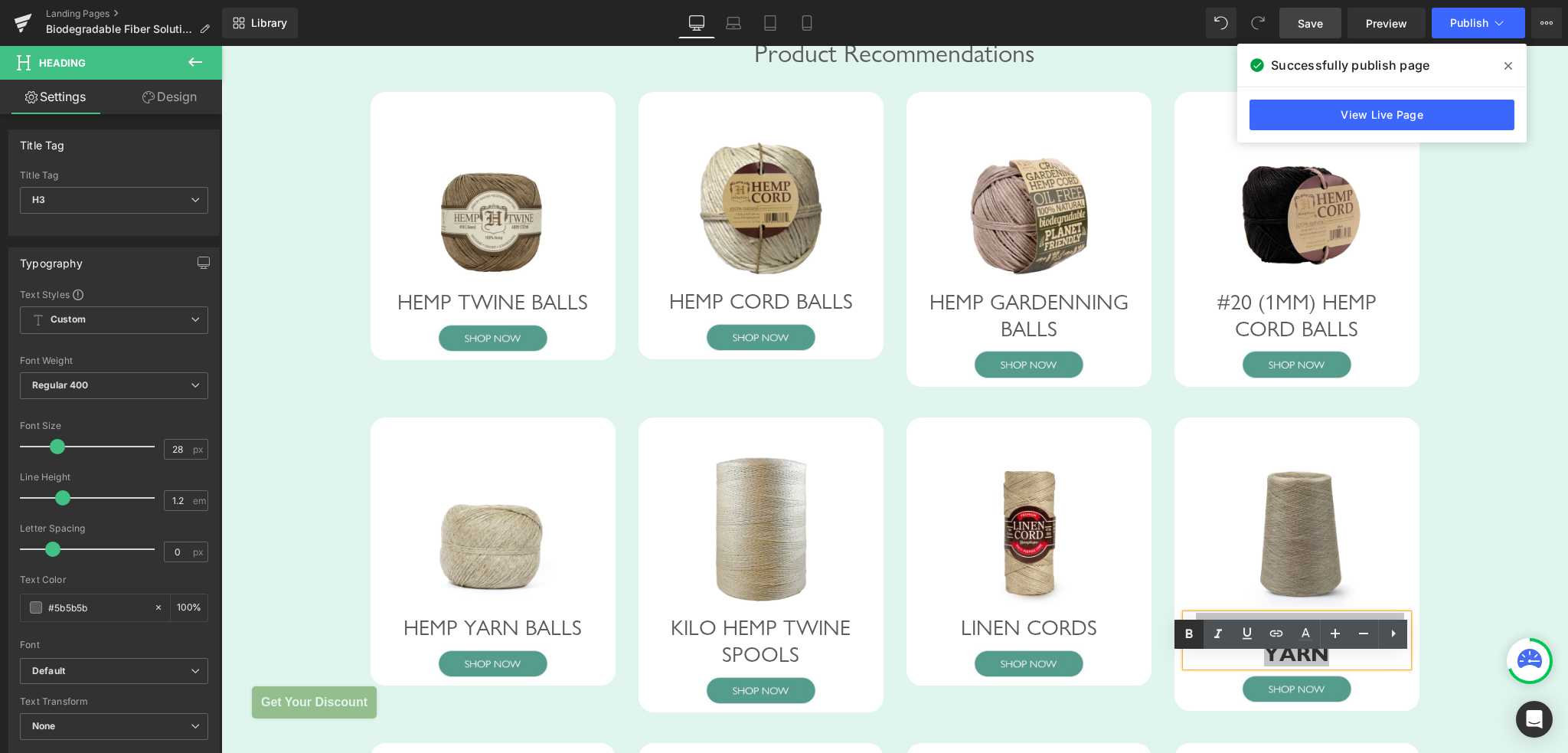
click at [1188, 632] on icon at bounding box center [1189, 634] width 19 height 19
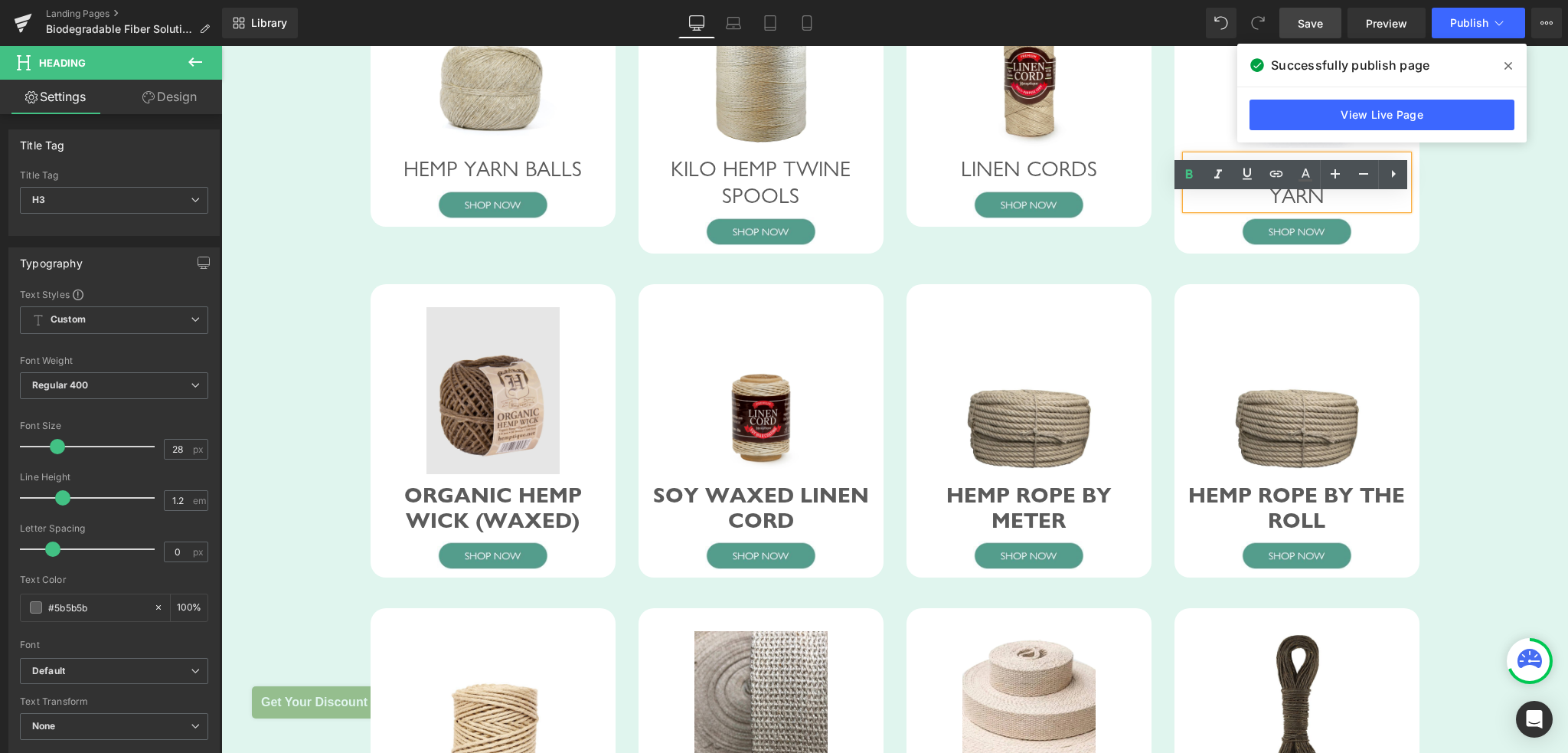
scroll to position [1419, 0]
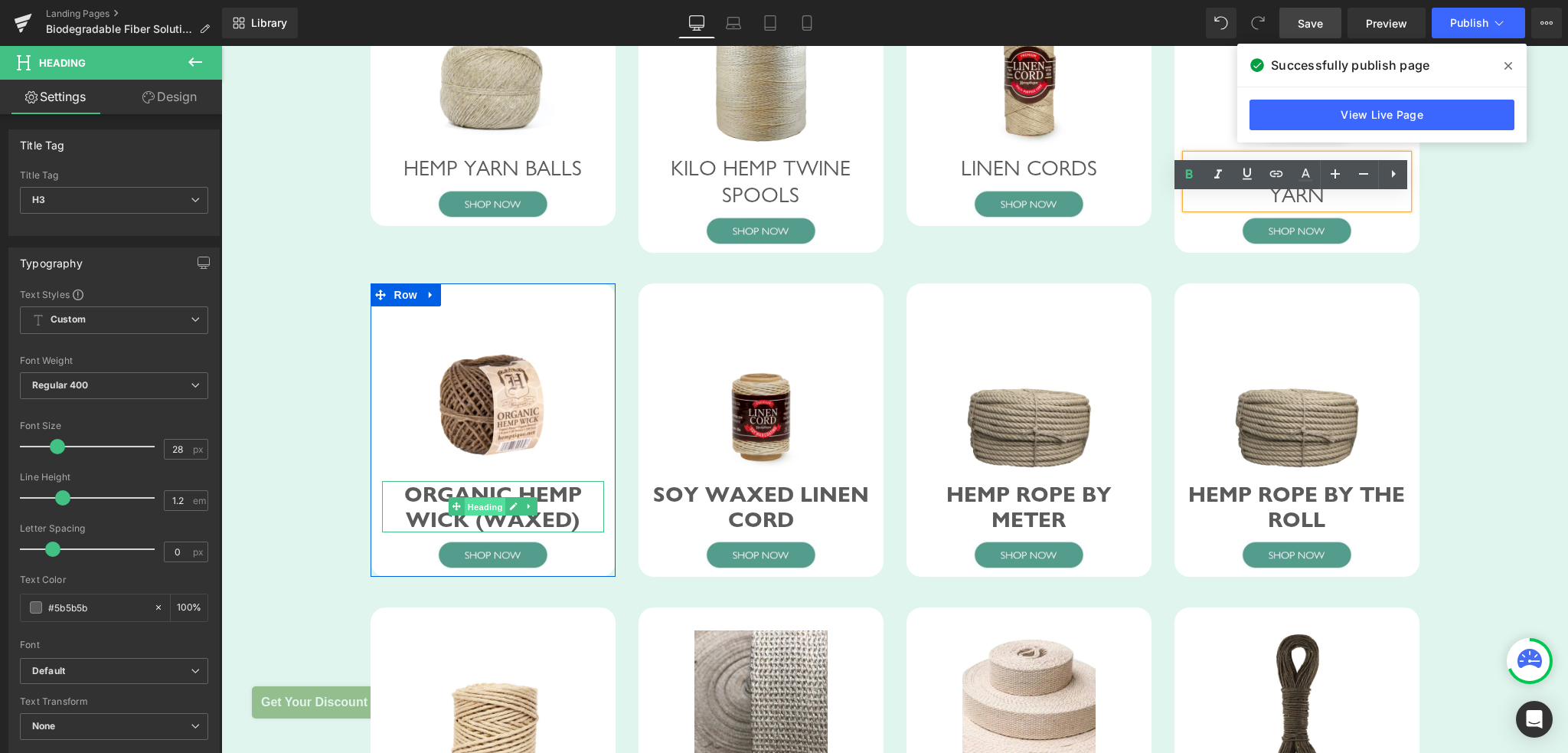
click at [483, 516] on span "Heading" at bounding box center [485, 507] width 41 height 19
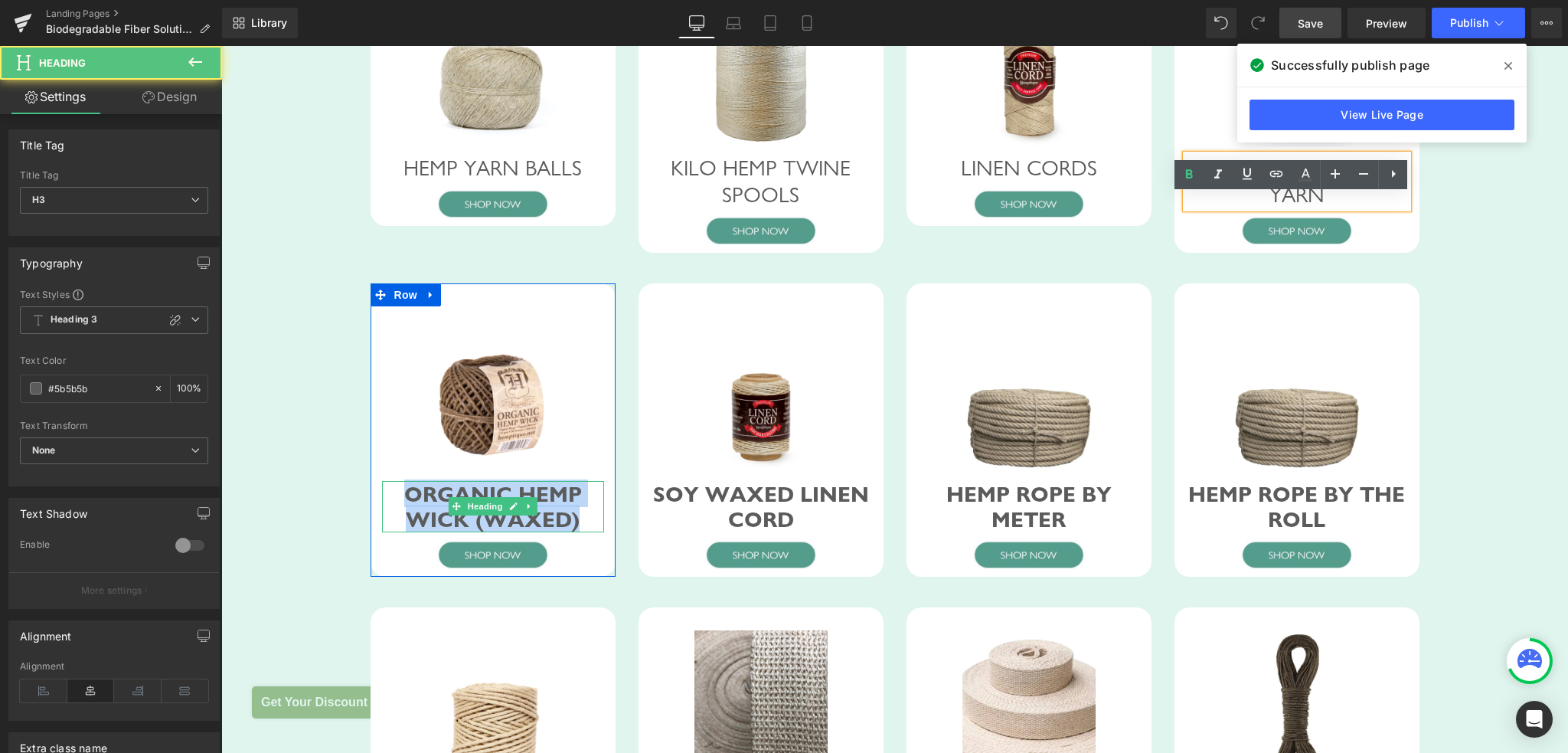
drag, startPoint x: 399, startPoint y: 527, endPoint x: 583, endPoint y: 559, distance: 186.8
click at [583, 533] on div "ORGANIC HEMP WICK (WAXED)" at bounding box center [493, 506] width 222 height 52
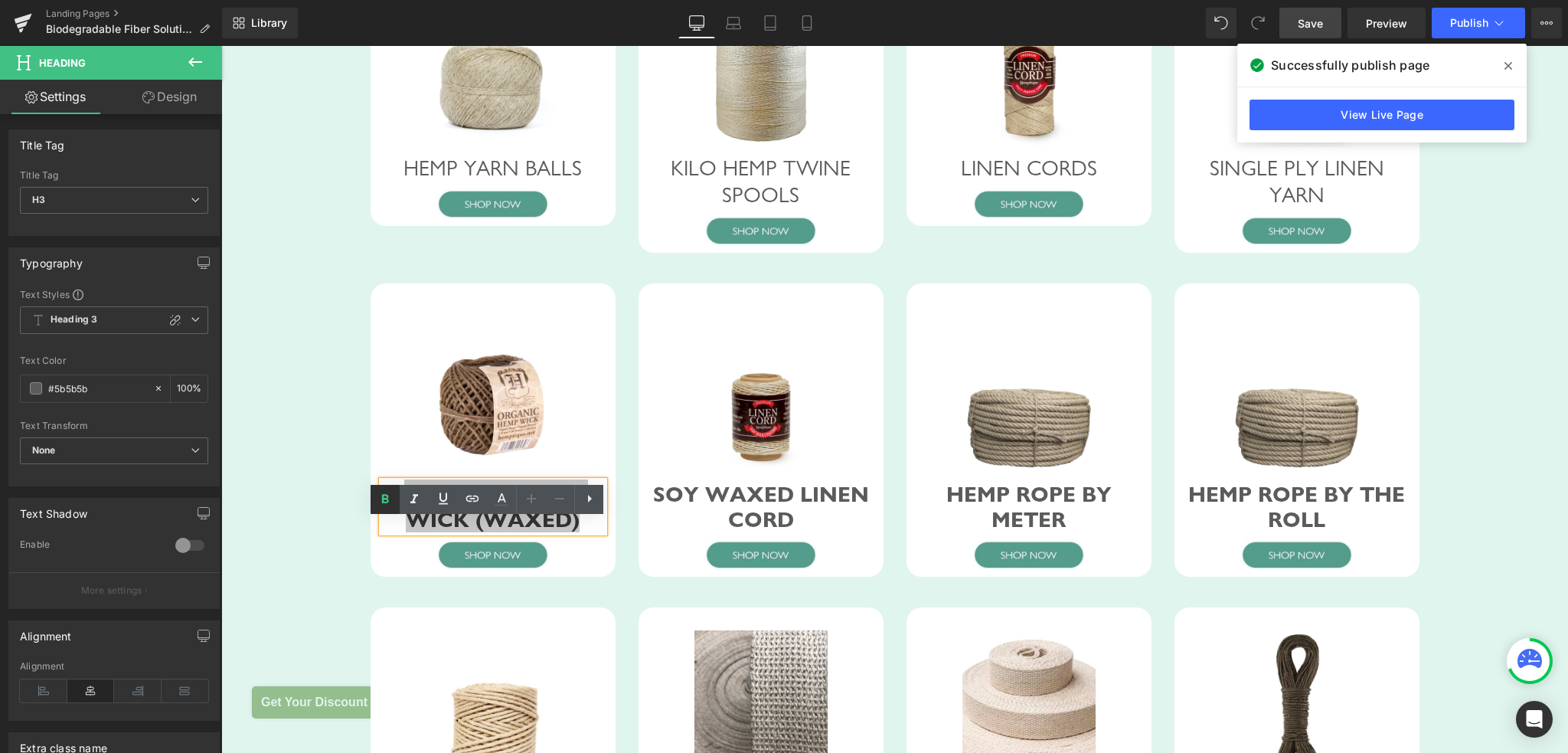
click at [391, 492] on icon at bounding box center [385, 500] width 19 height 19
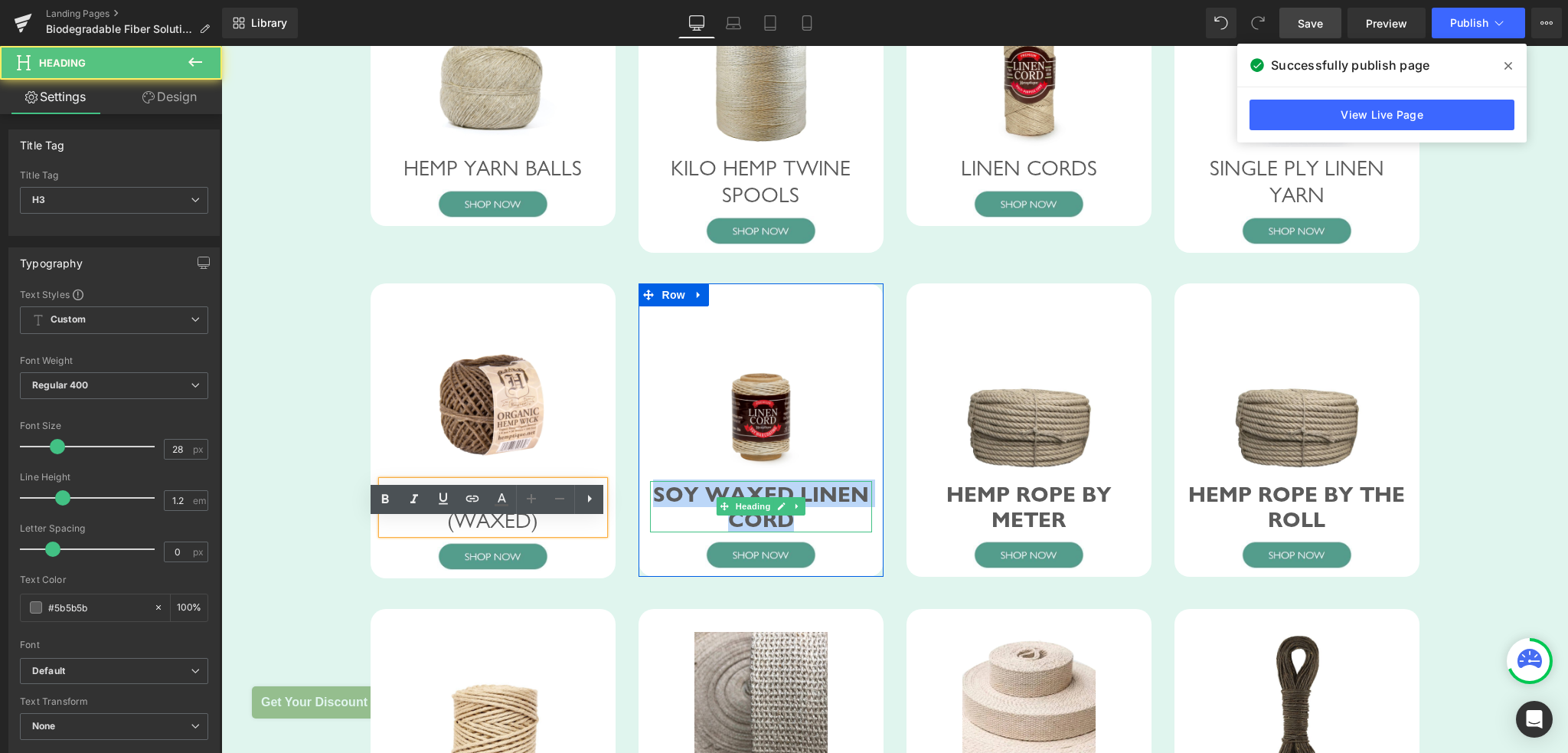
click at [817, 533] on div "SOY WAXED LINEN CORD" at bounding box center [760, 506] width 222 height 52
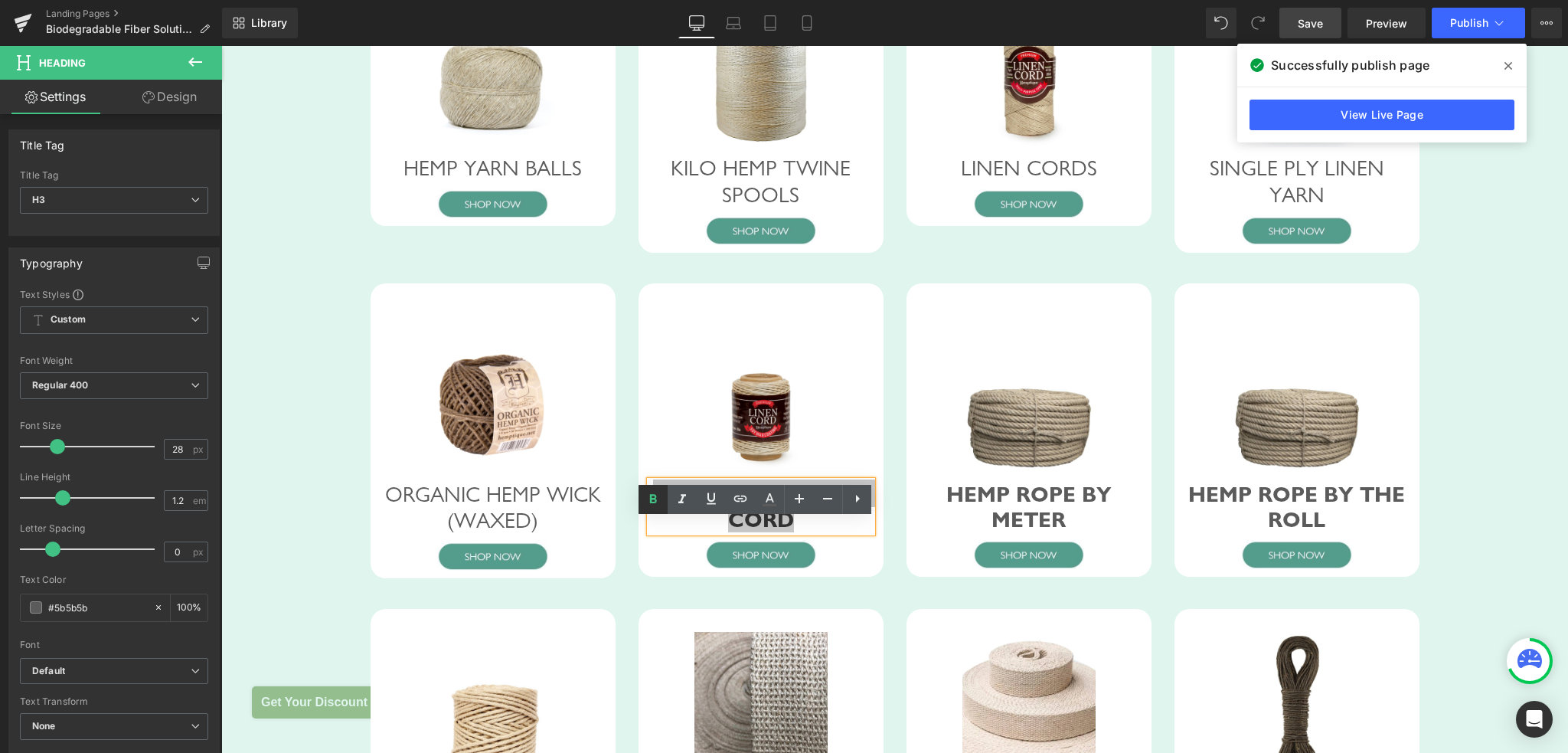
click at [653, 497] on icon at bounding box center [653, 500] width 19 height 19
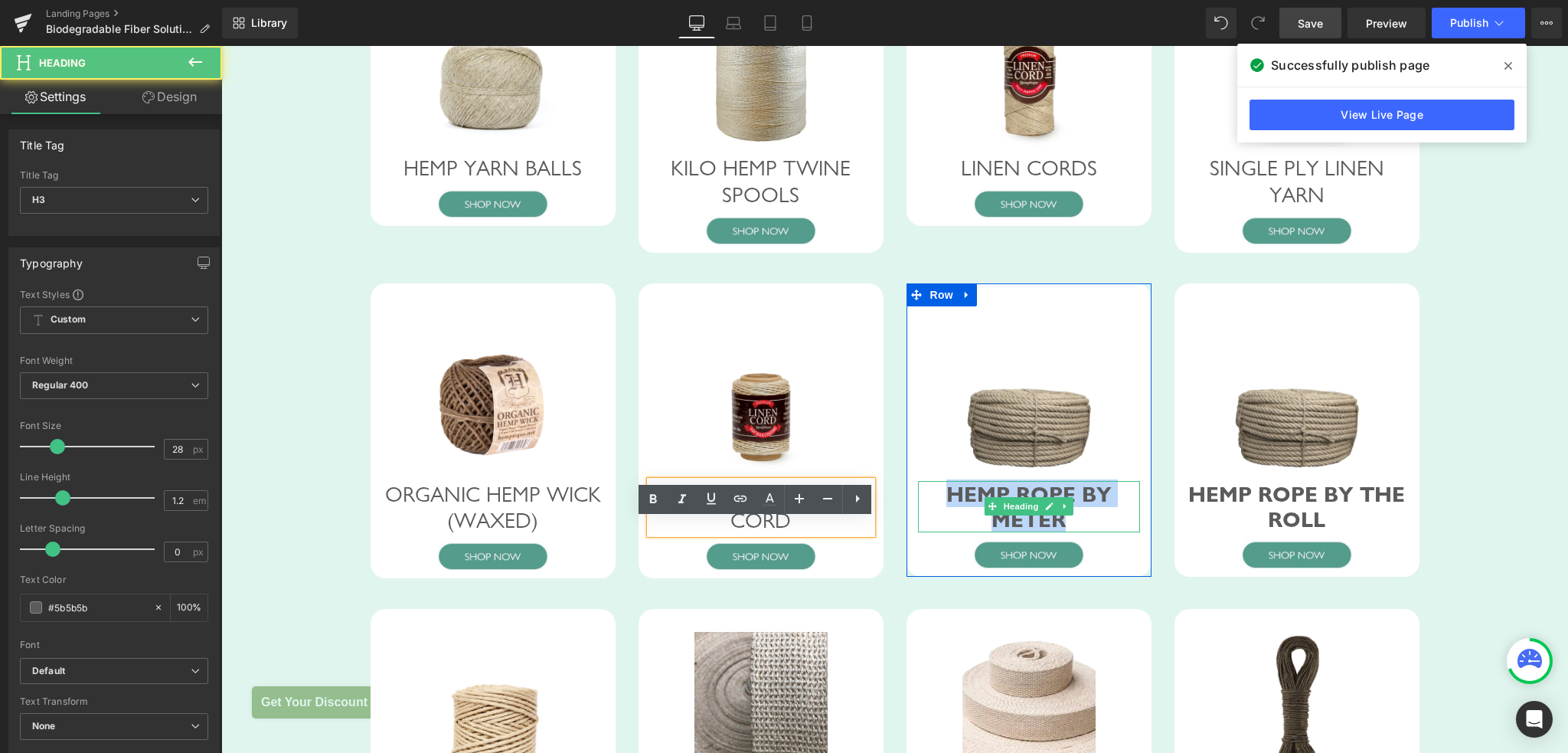
click at [1076, 533] on div "HEMP ROPE BY METER" at bounding box center [1028, 506] width 222 height 52
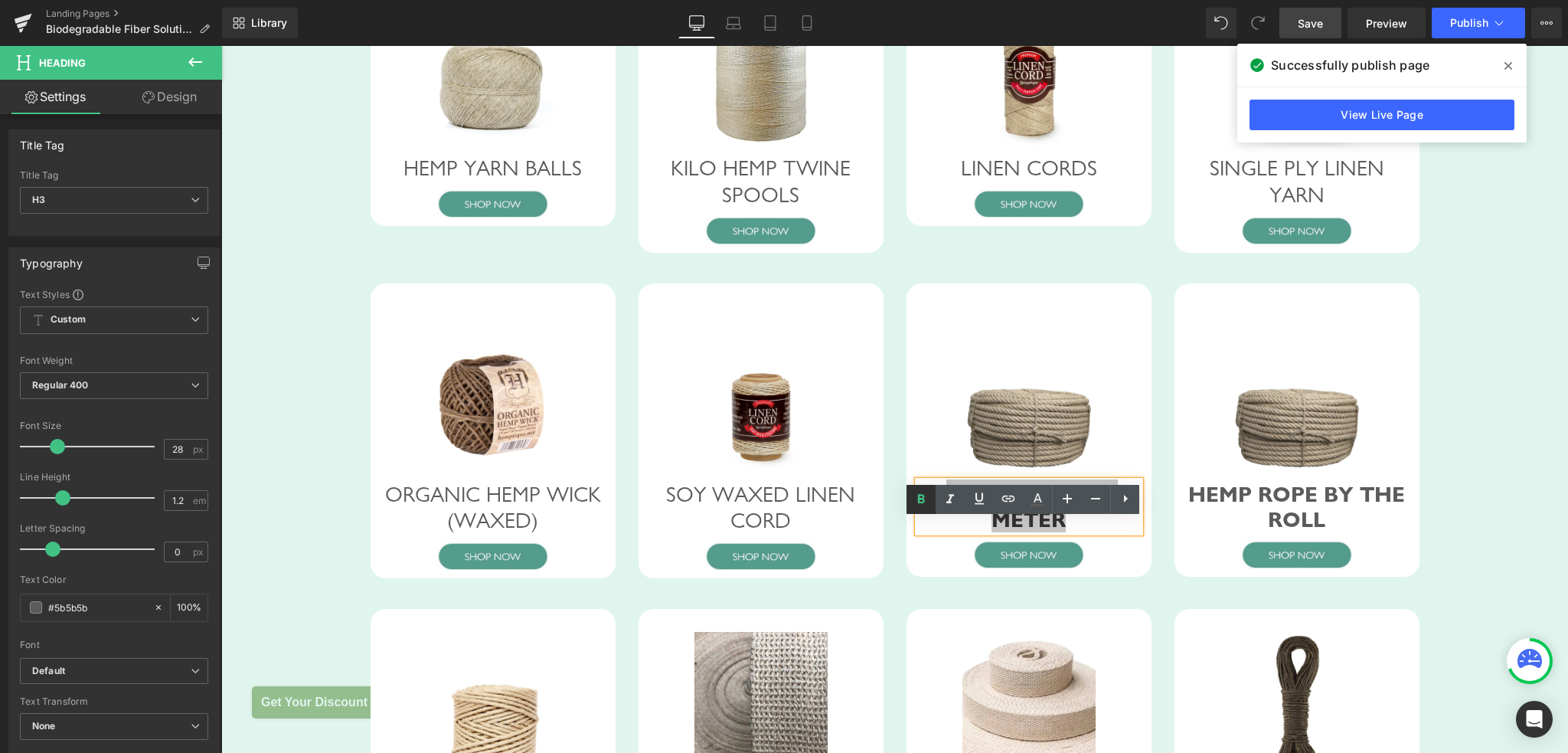
click at [922, 498] on icon at bounding box center [920, 499] width 7 height 9
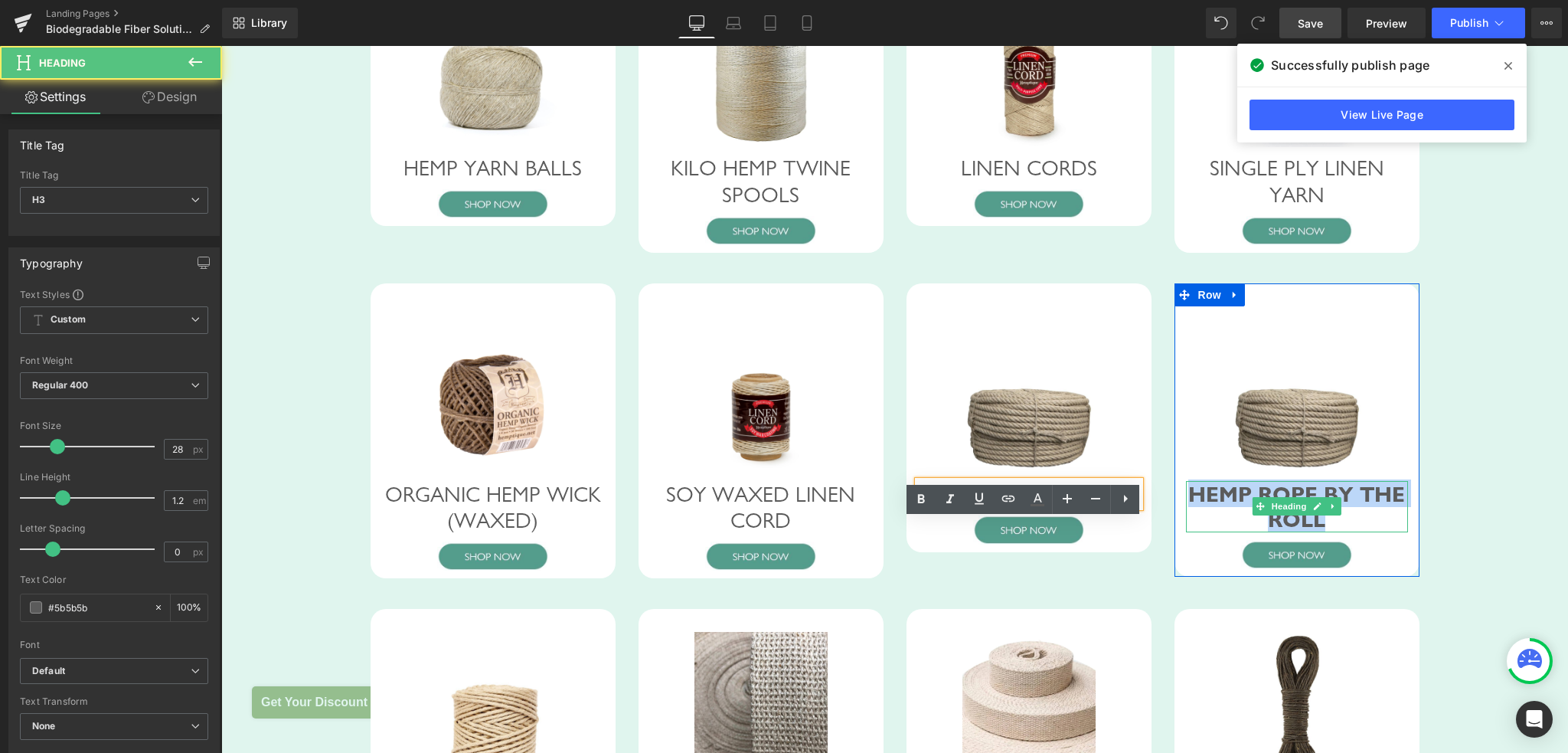
drag, startPoint x: 1185, startPoint y: 529, endPoint x: 1343, endPoint y: 558, distance: 160.6
click at [1343, 533] on div "HEMP ROPE BY THE ROLL" at bounding box center [1296, 506] width 222 height 52
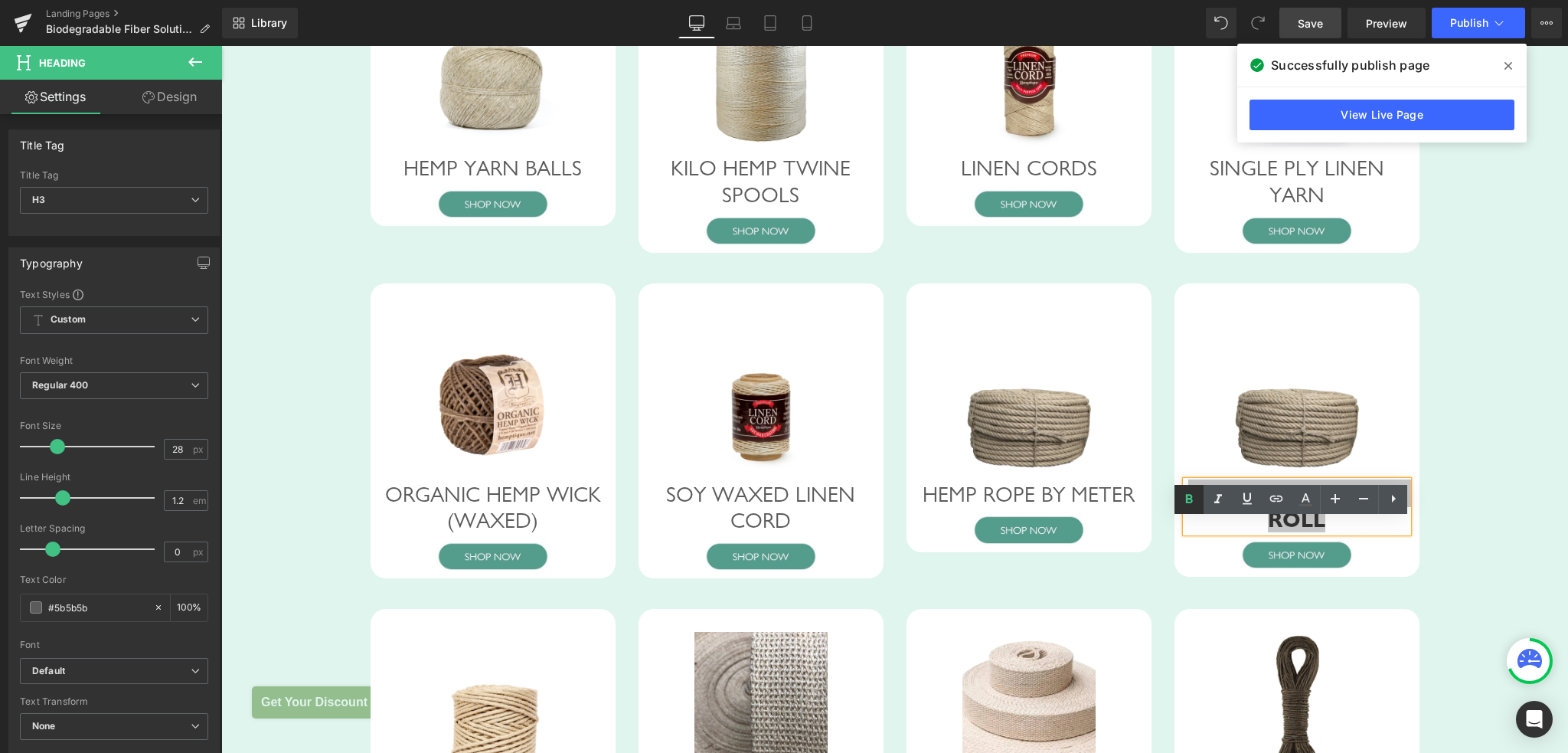
click at [1186, 500] on icon at bounding box center [1188, 499] width 7 height 9
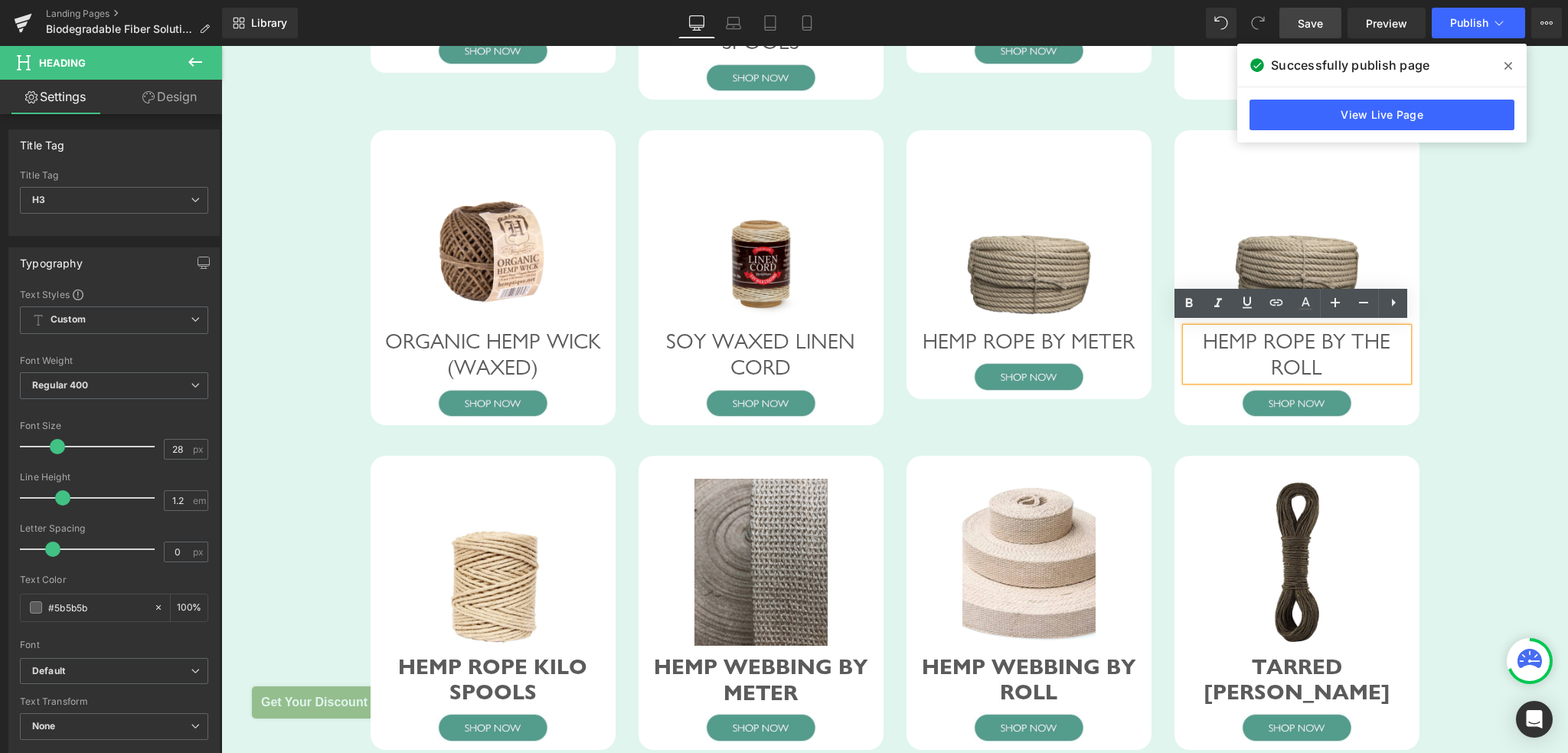
scroll to position [1879, 0]
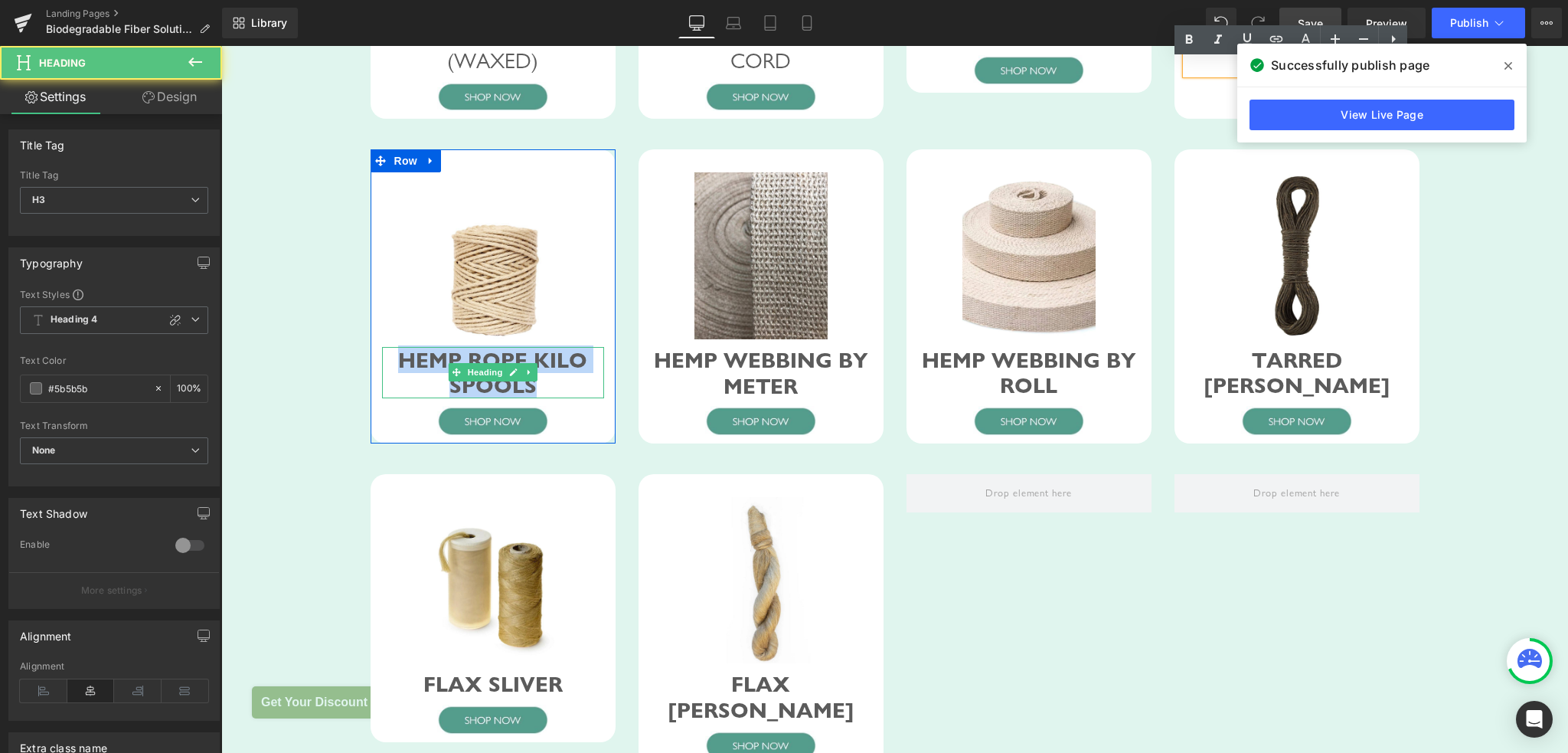
drag, startPoint x: 392, startPoint y: 396, endPoint x: 530, endPoint y: 422, distance: 140.4
click at [530, 399] on div "HEMP ROPE KILO SPOOLS" at bounding box center [493, 372] width 222 height 52
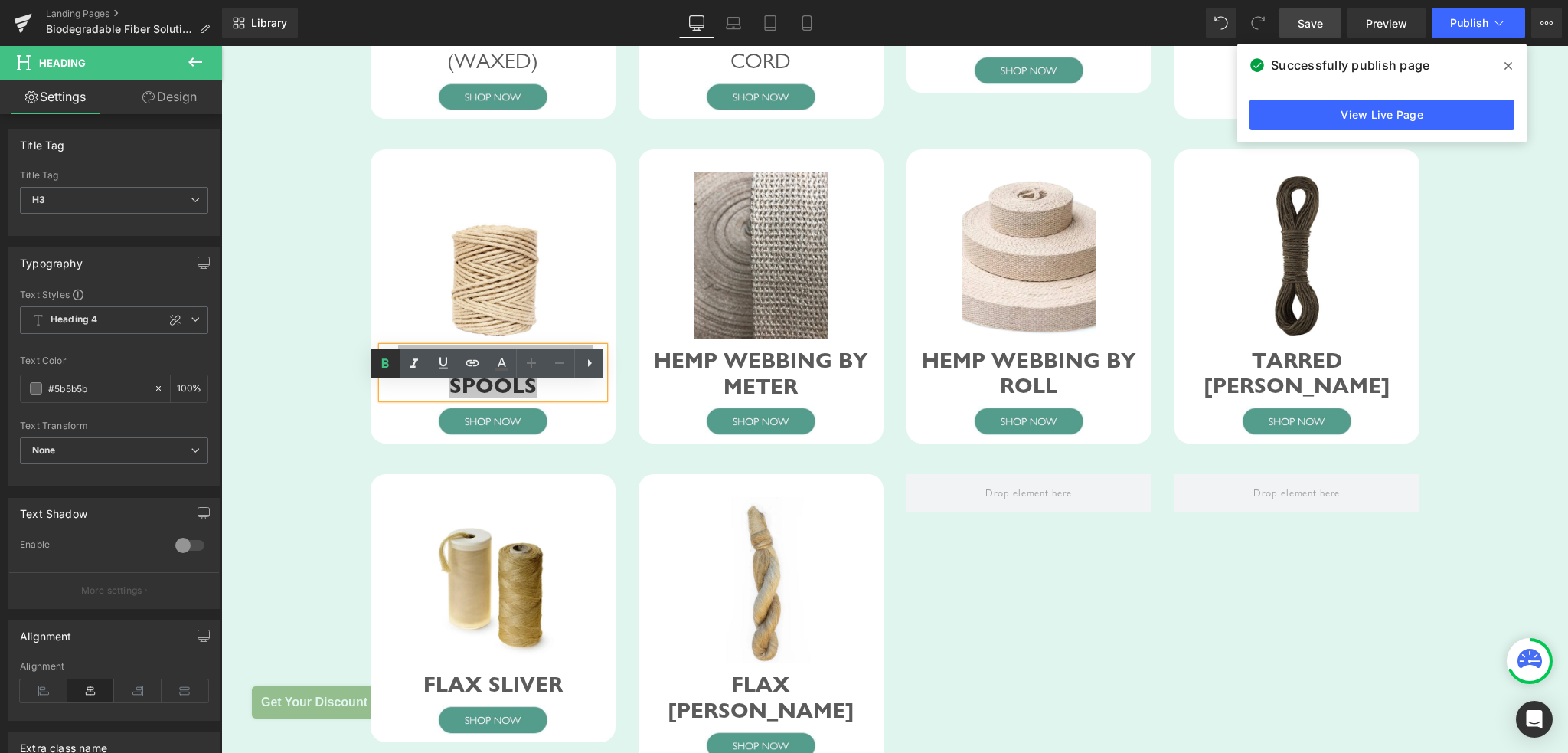
click at [394, 362] on icon at bounding box center [385, 364] width 19 height 19
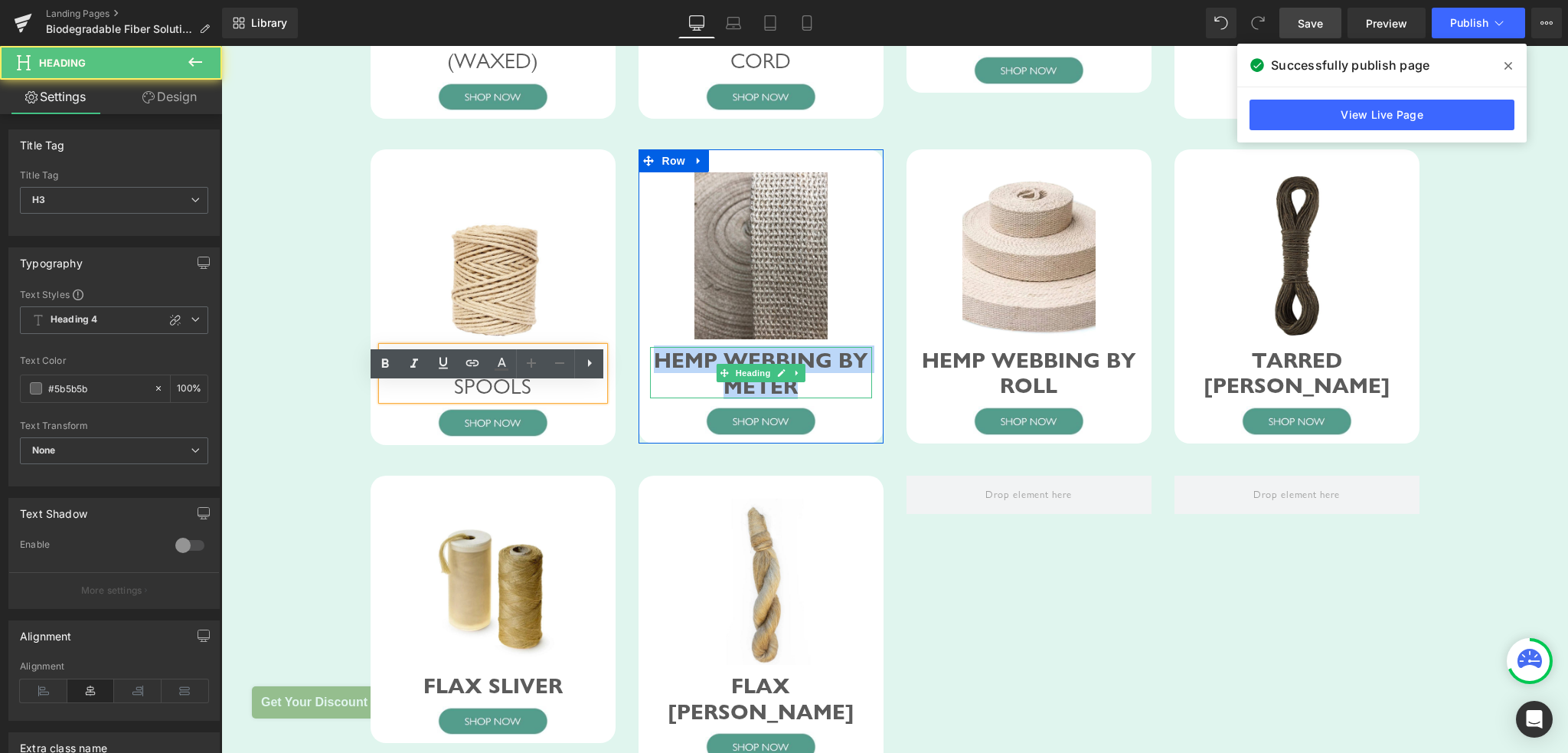
drag, startPoint x: 650, startPoint y: 395, endPoint x: 805, endPoint y: 417, distance: 156.6
click at [805, 399] on div "HEMP WEBBING BY METER" at bounding box center [760, 372] width 222 height 52
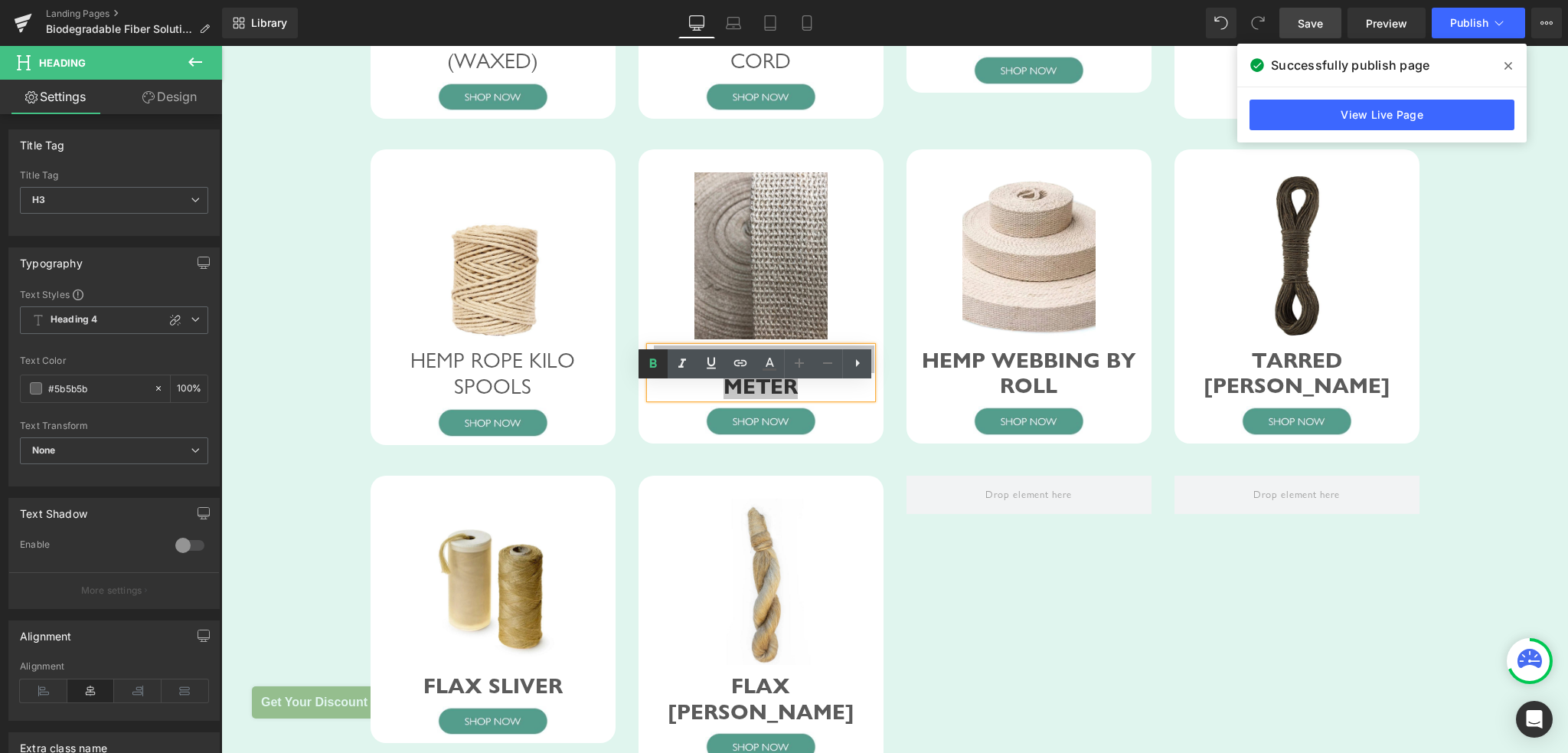
click at [655, 362] on icon at bounding box center [652, 363] width 7 height 9
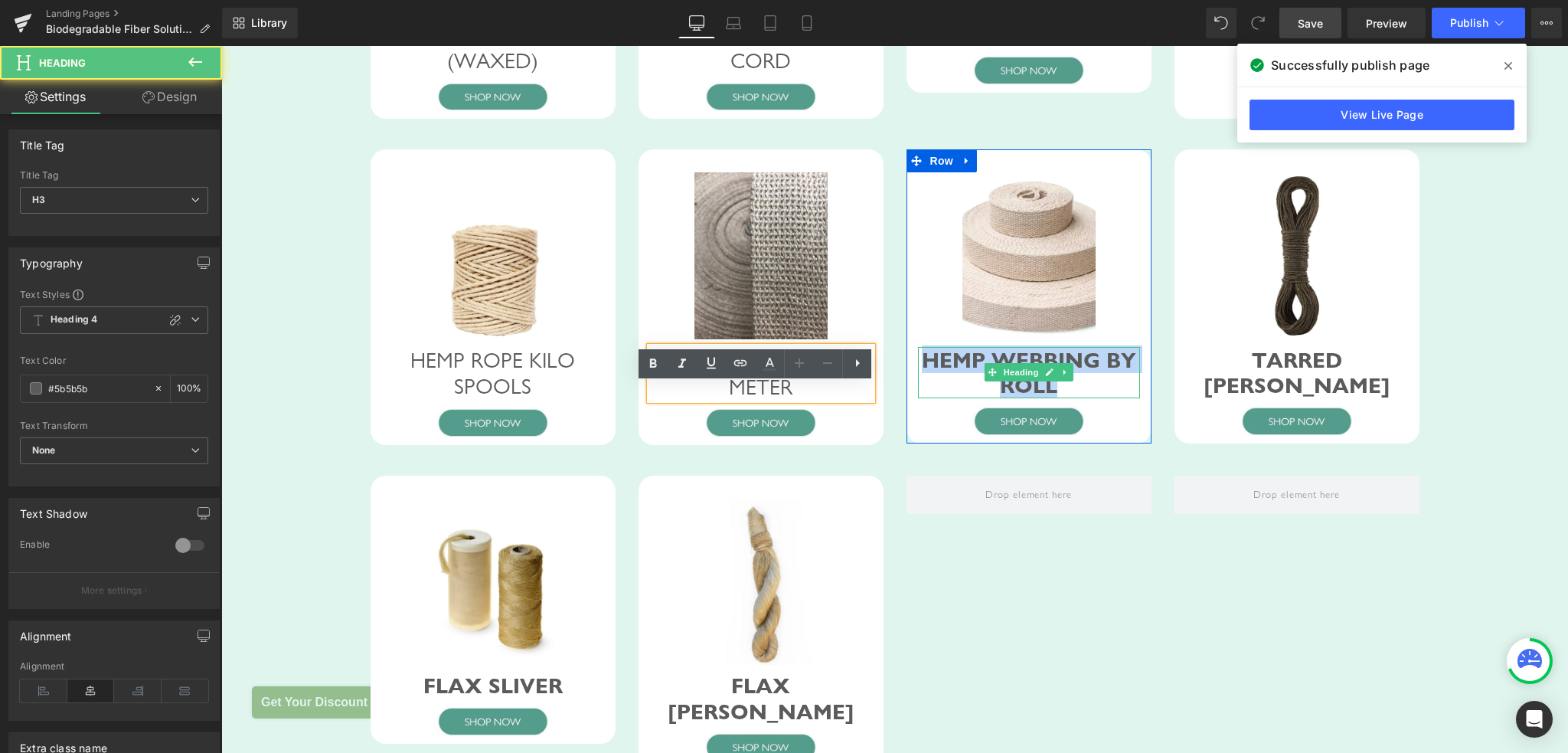
drag, startPoint x: 1043, startPoint y: 413, endPoint x: 1063, endPoint y: 421, distance: 21.5
click at [1063, 399] on div "HEMP WEBBING BY ROLL" at bounding box center [1028, 372] width 222 height 52
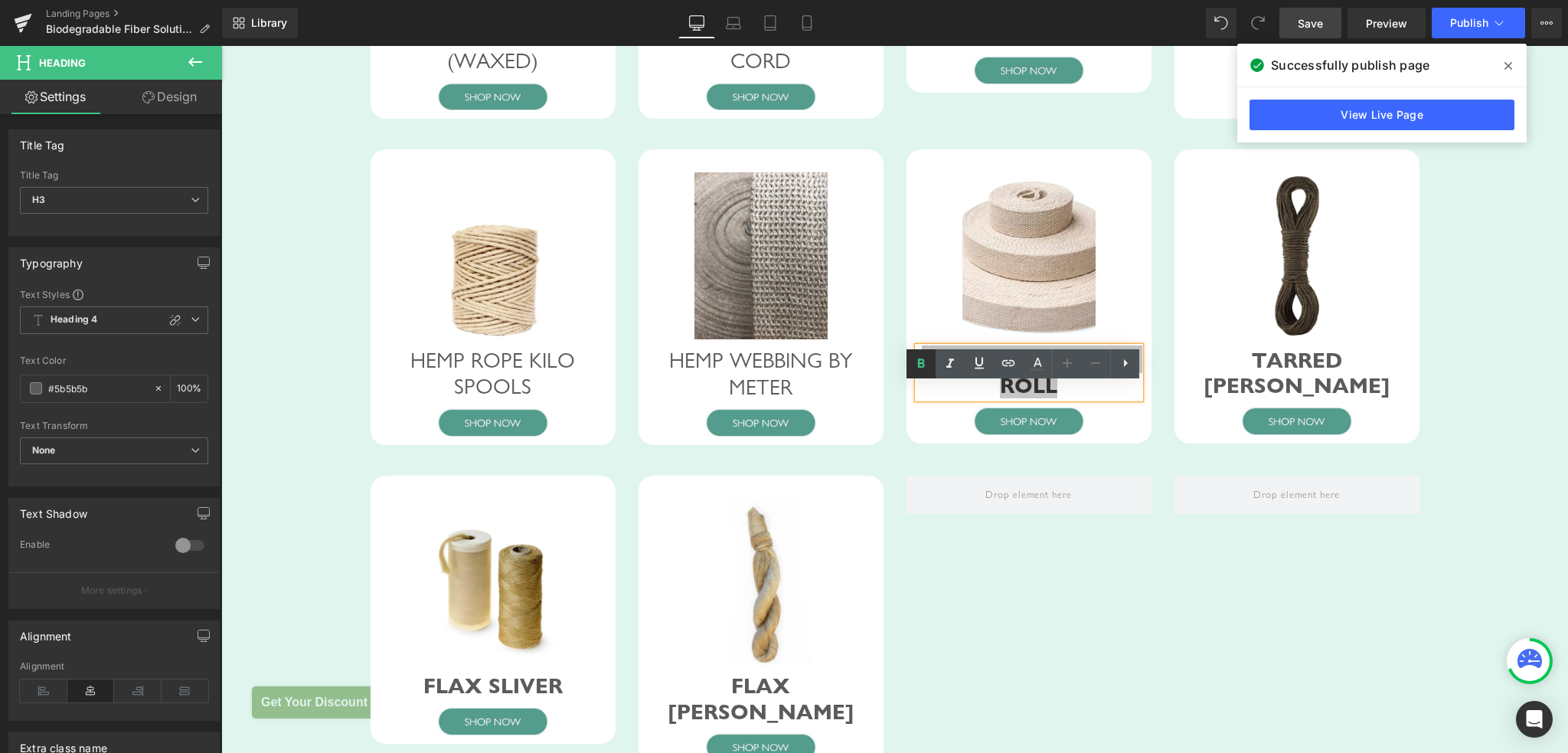
click at [925, 366] on icon at bounding box center [921, 364] width 19 height 19
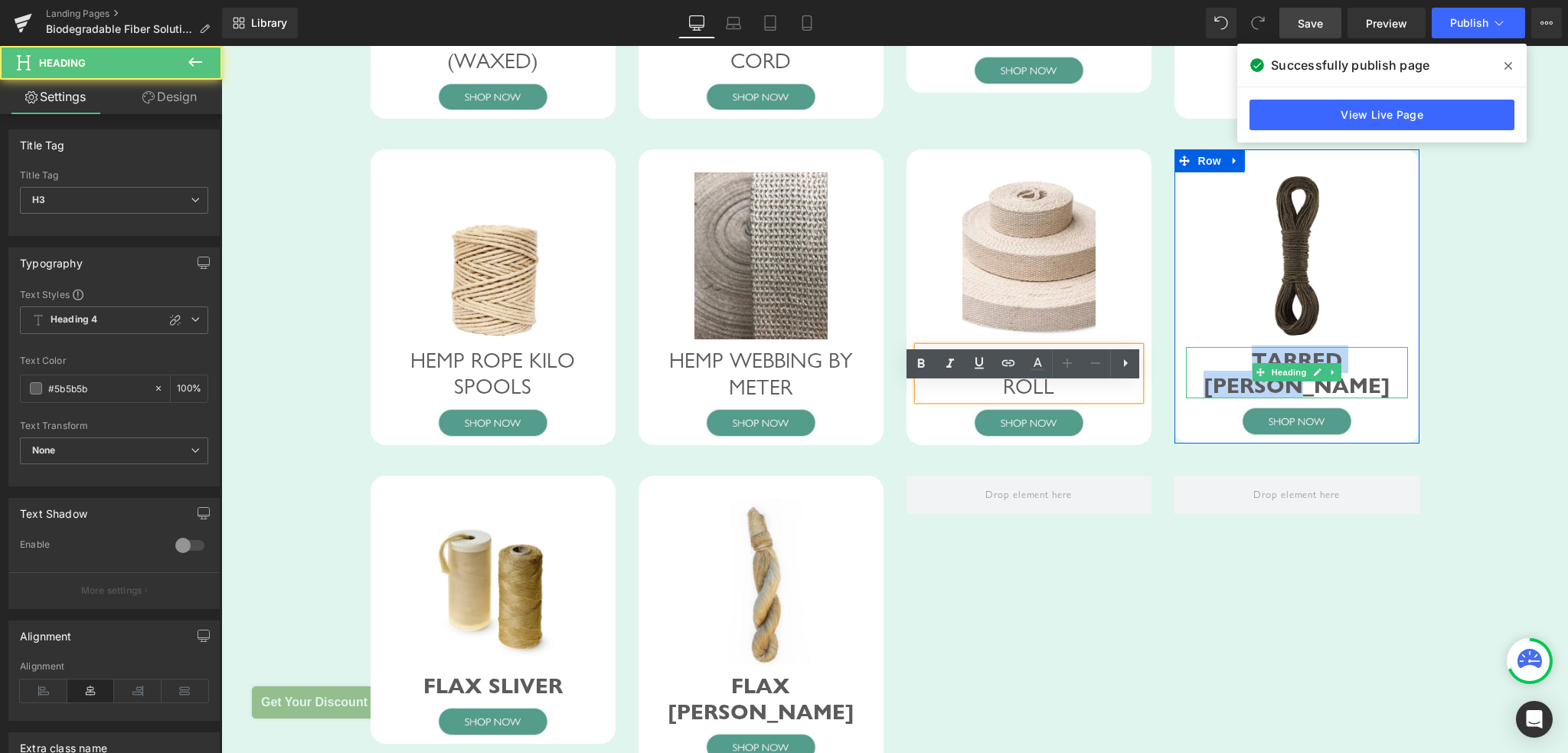
drag, startPoint x: 1192, startPoint y: 394, endPoint x: 1392, endPoint y: 392, distance: 200.0
click at [1392, 392] on div "TARRED [PERSON_NAME]" at bounding box center [1296, 372] width 222 height 52
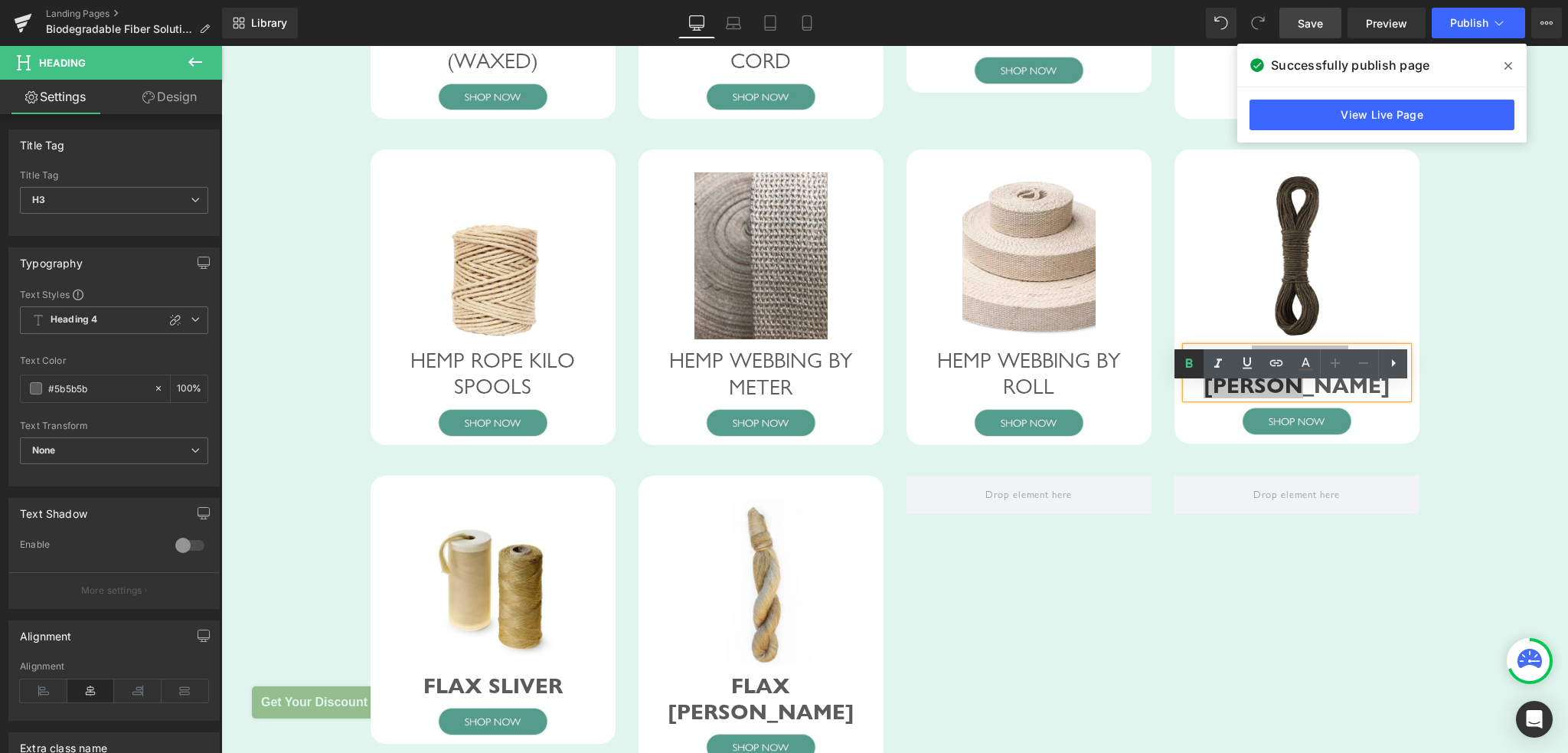
click at [1196, 364] on icon at bounding box center [1189, 364] width 19 height 19
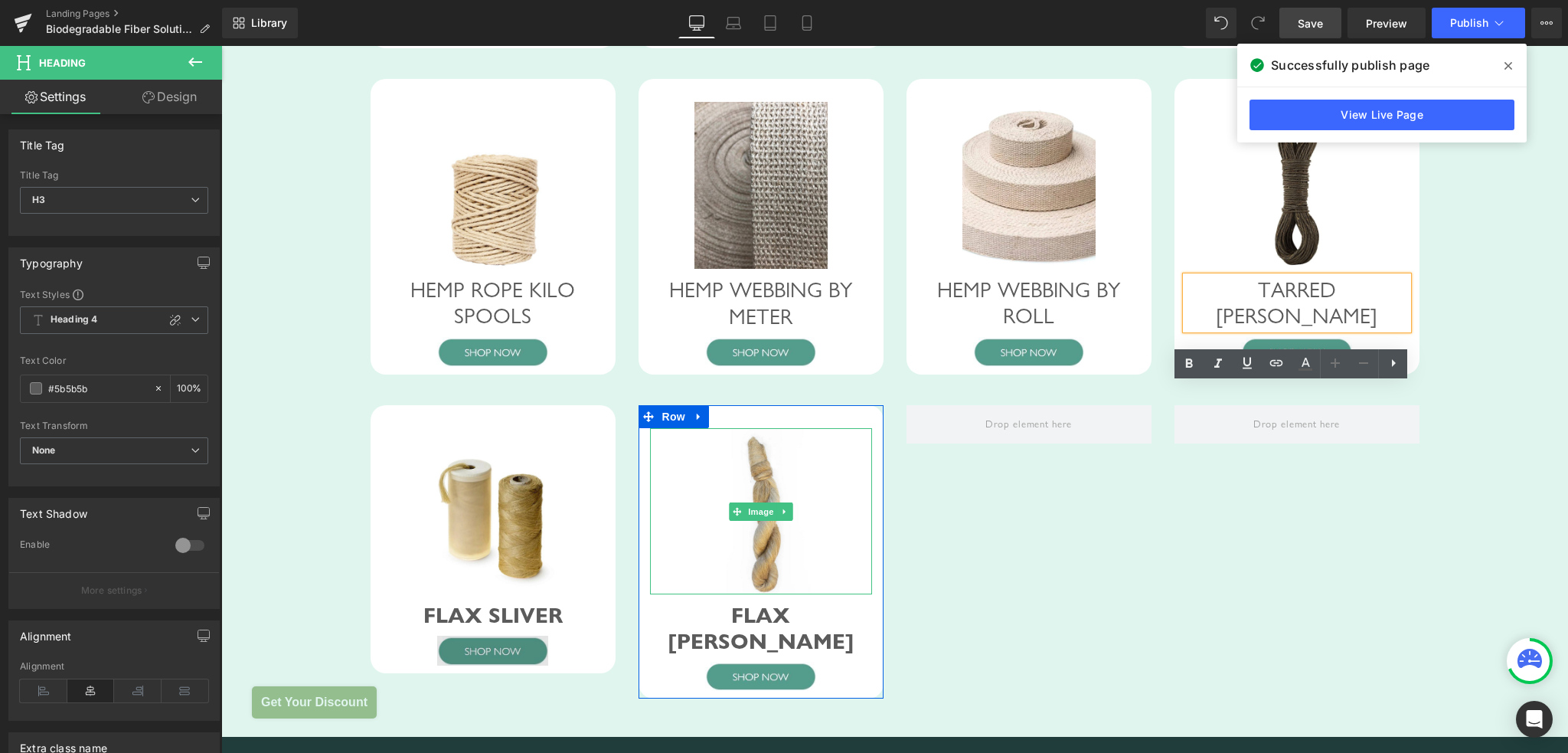
scroll to position [2109, 0]
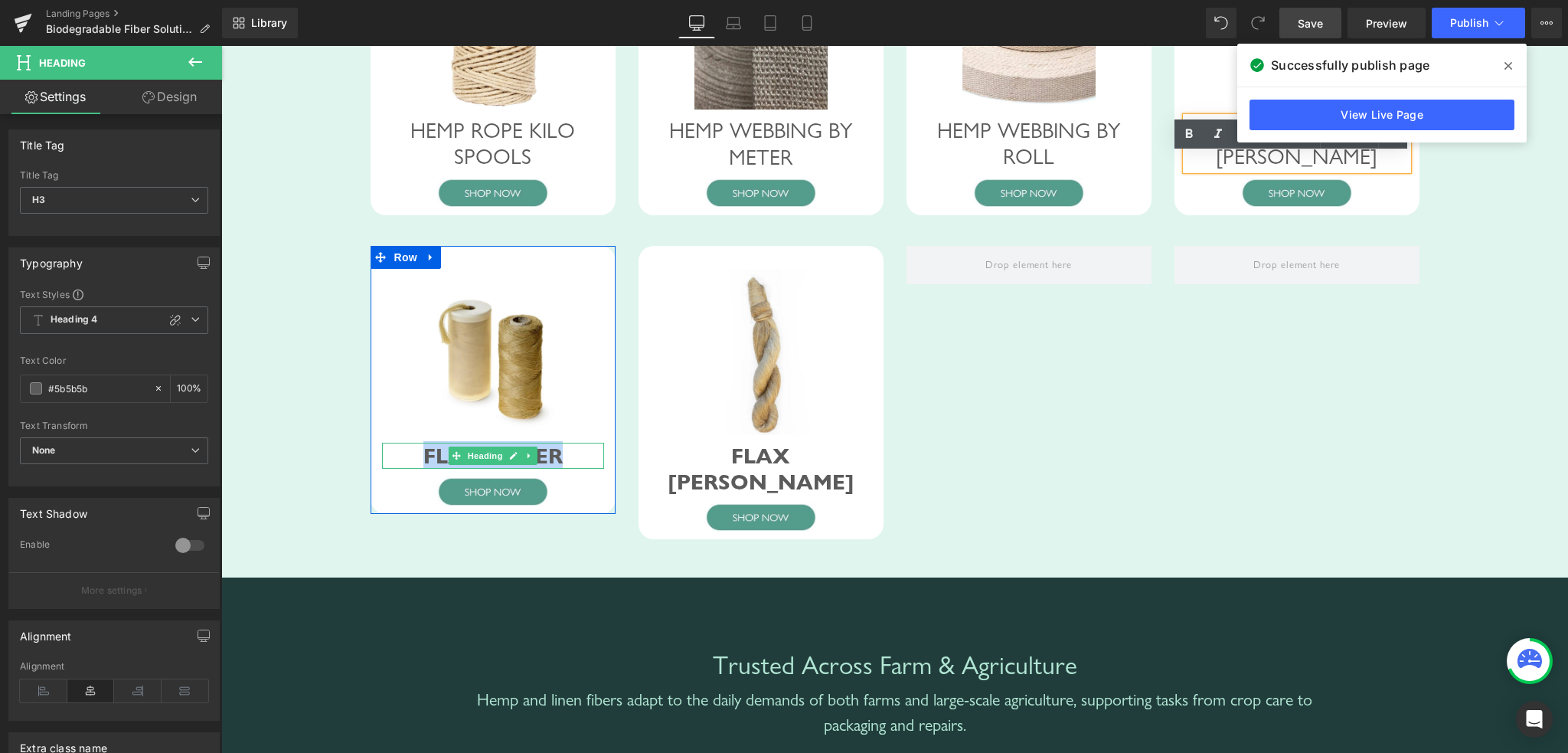
drag, startPoint x: 416, startPoint y: 485, endPoint x: 560, endPoint y: 487, distance: 144.0
click at [560, 469] on div "FLAX SLIVER" at bounding box center [493, 456] width 222 height 26
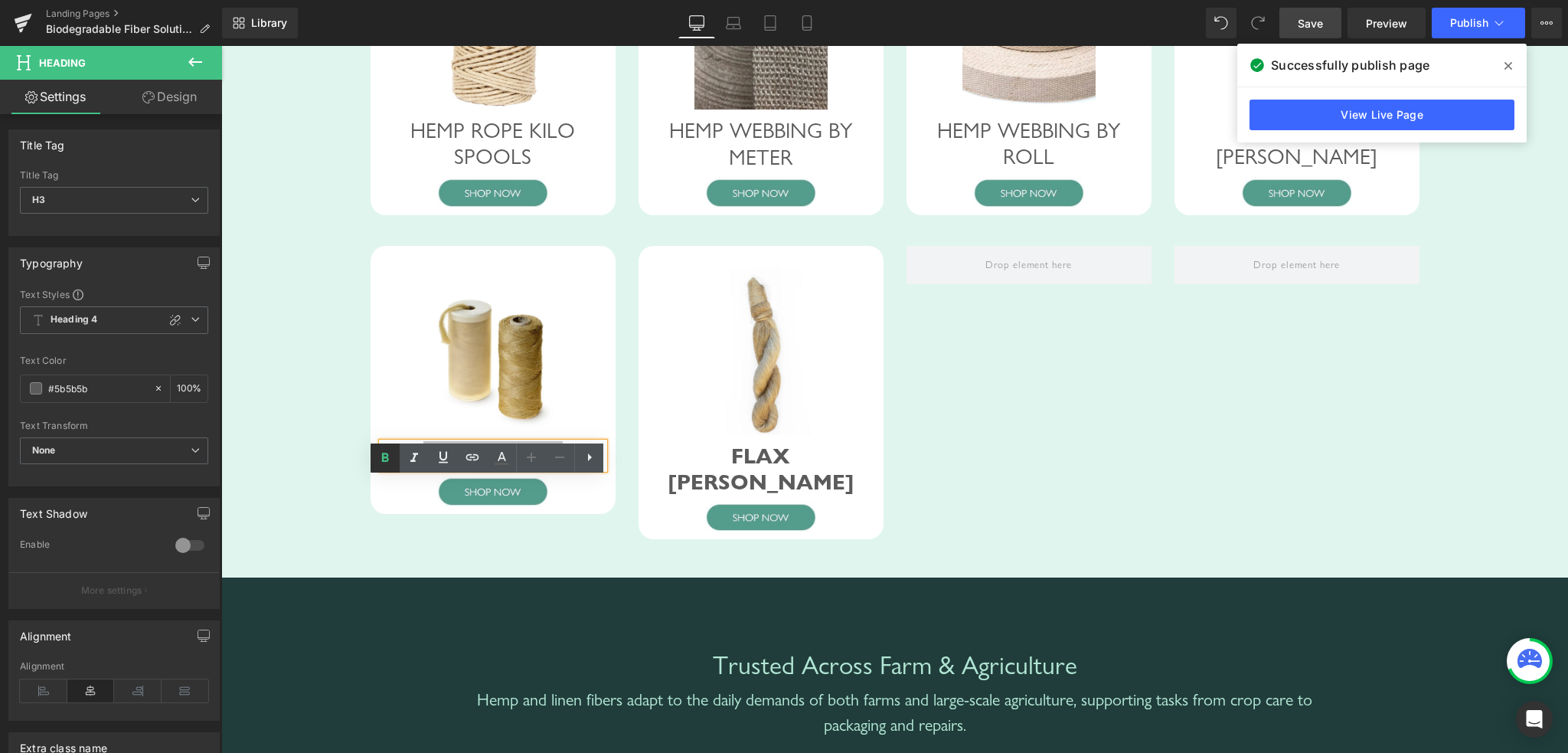
click at [389, 458] on icon at bounding box center [385, 459] width 19 height 19
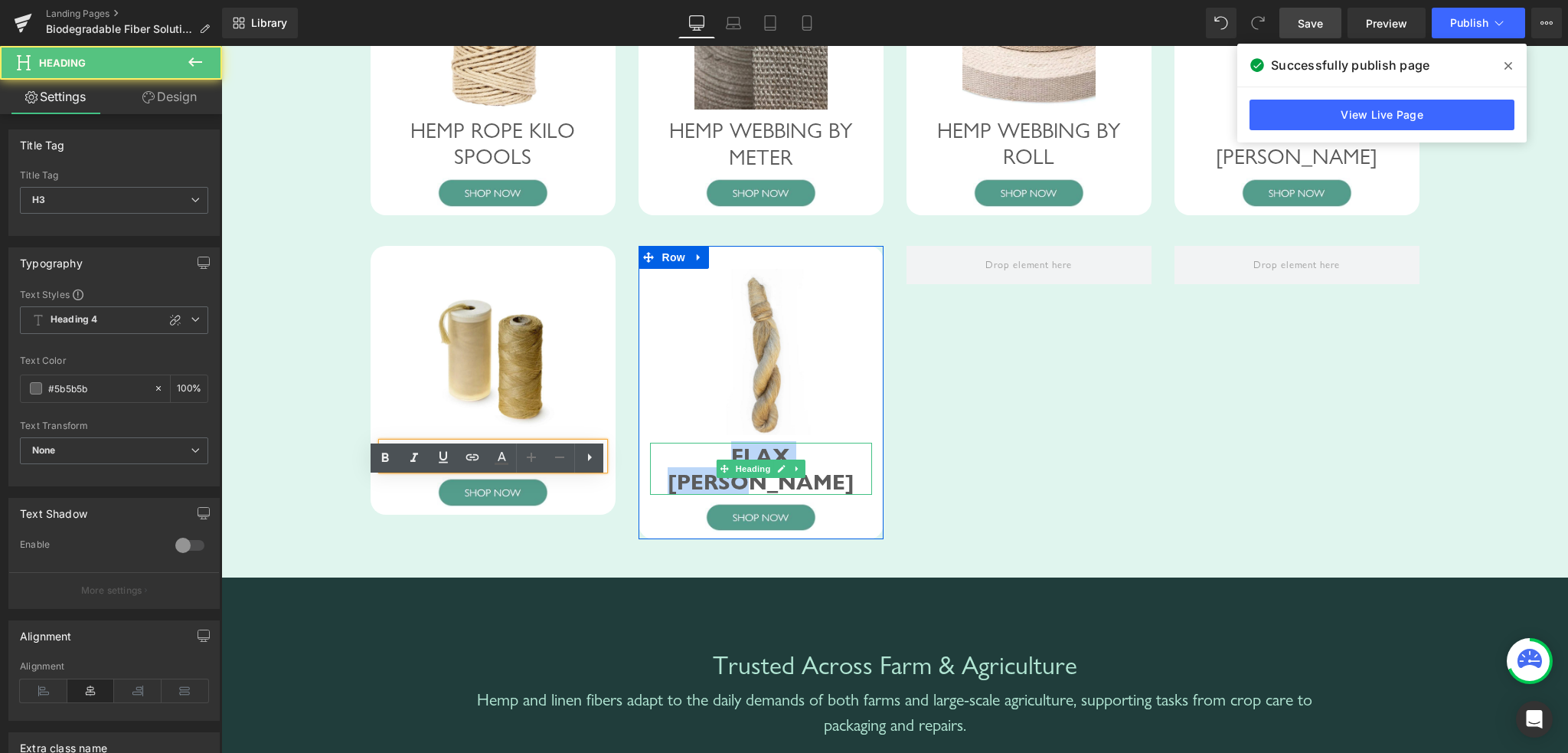
drag, startPoint x: 683, startPoint y: 492, endPoint x: 843, endPoint y: 491, distance: 160.0
click at [843, 491] on div "FLAX [PERSON_NAME]" at bounding box center [760, 468] width 222 height 52
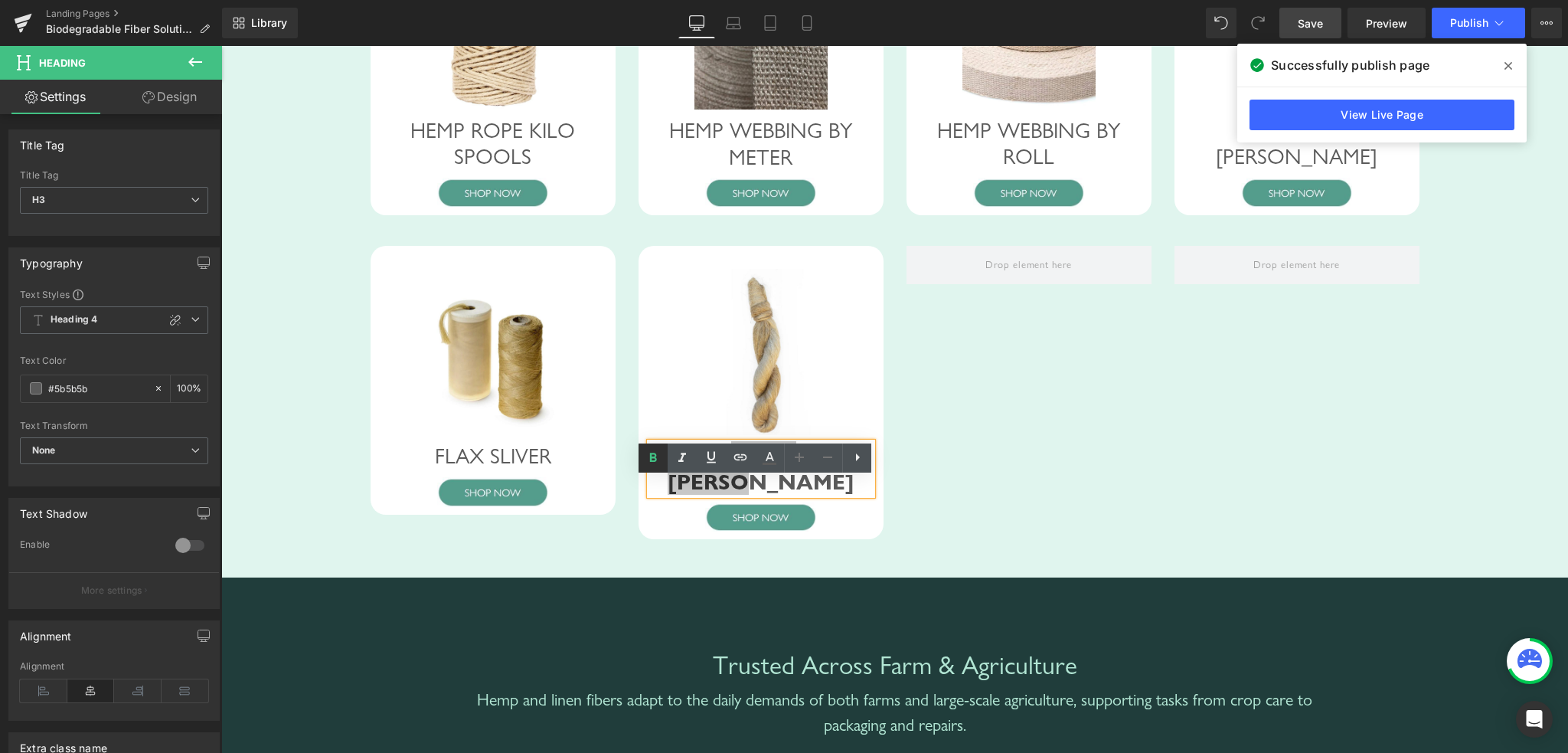
click at [657, 464] on icon at bounding box center [653, 459] width 19 height 19
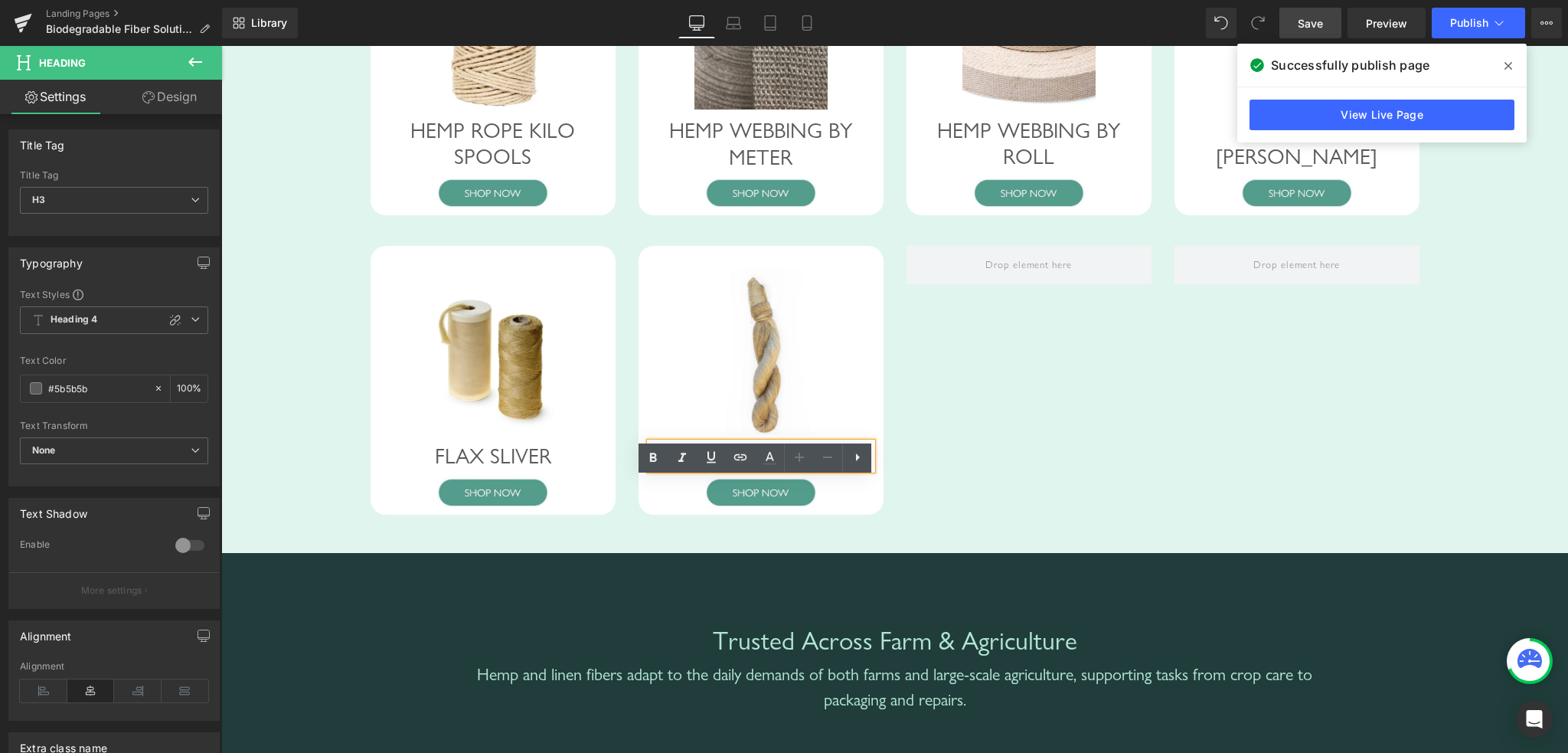
click at [1328, 27] on link "Save" at bounding box center [1310, 23] width 62 height 31
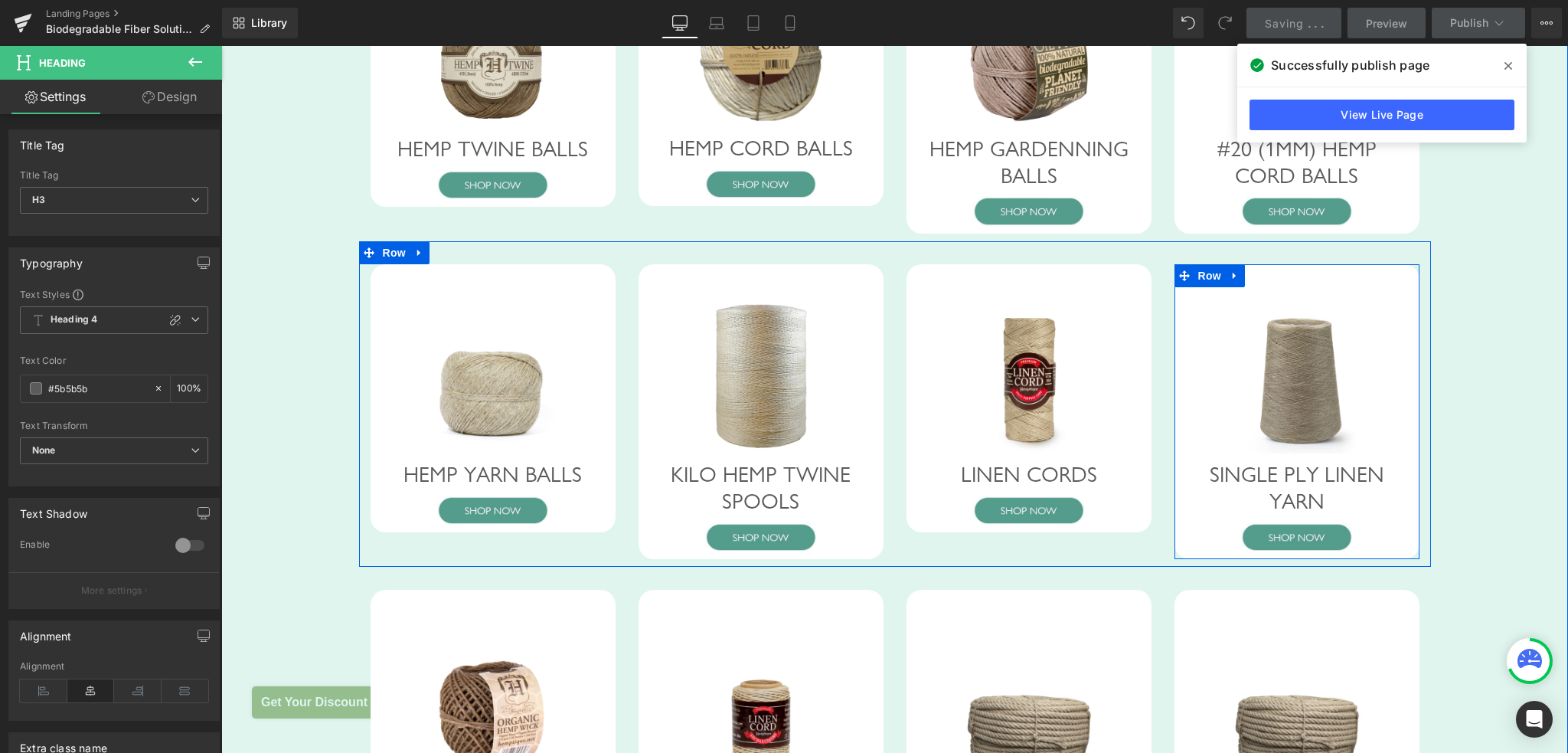
scroll to position [959, 0]
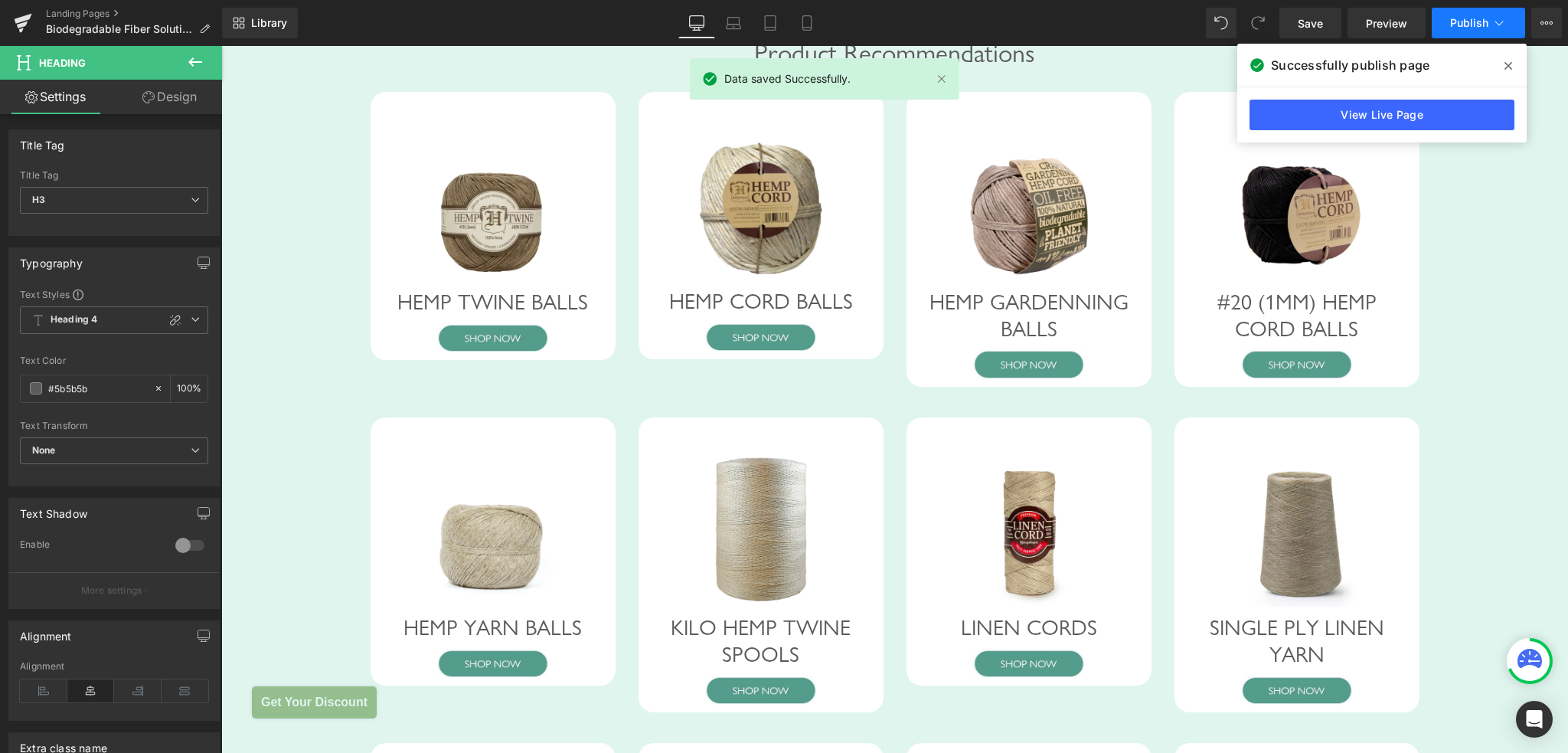
click at [1464, 30] on button "Publish" at bounding box center [1478, 23] width 94 height 31
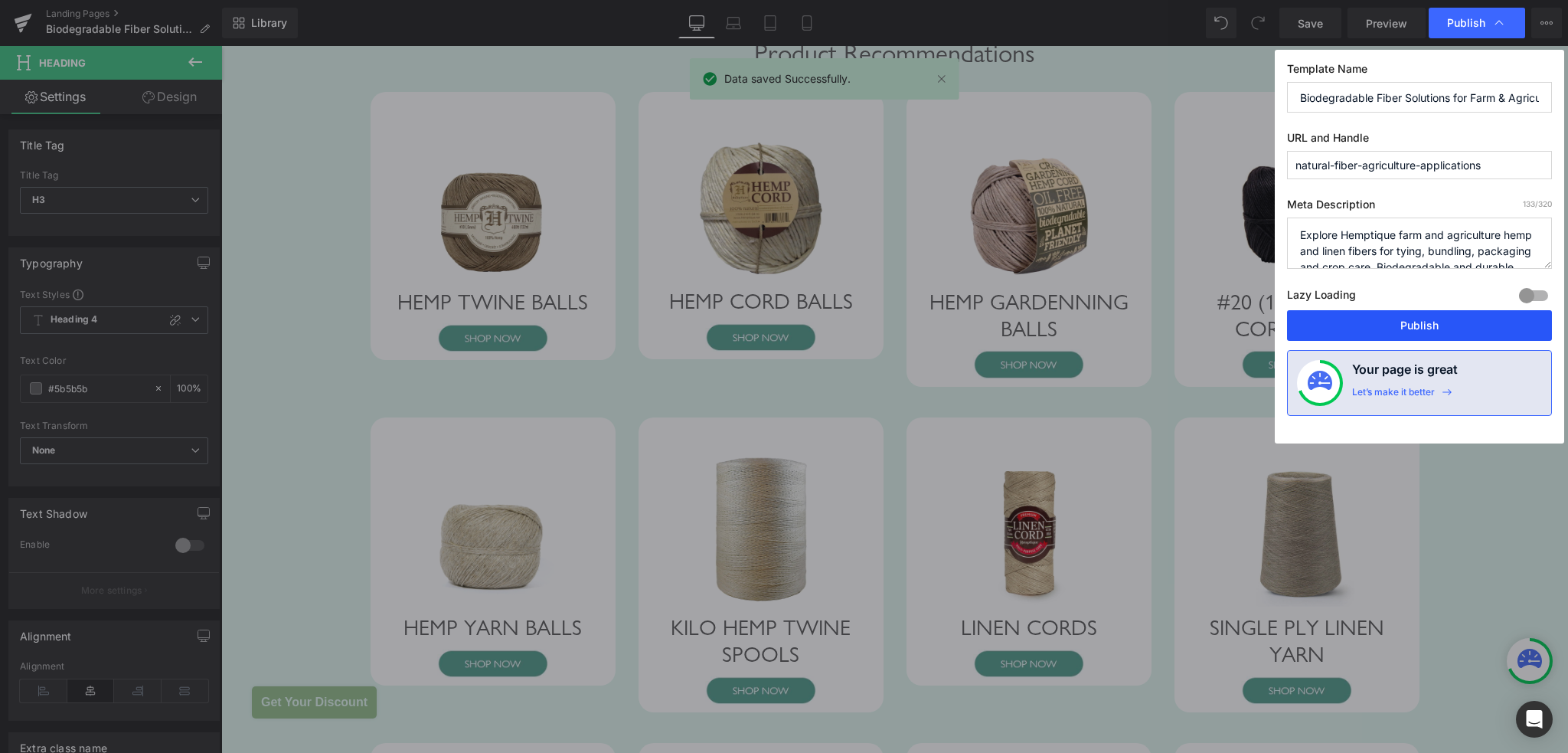
click at [1392, 326] on button "Publish" at bounding box center [1419, 325] width 265 height 31
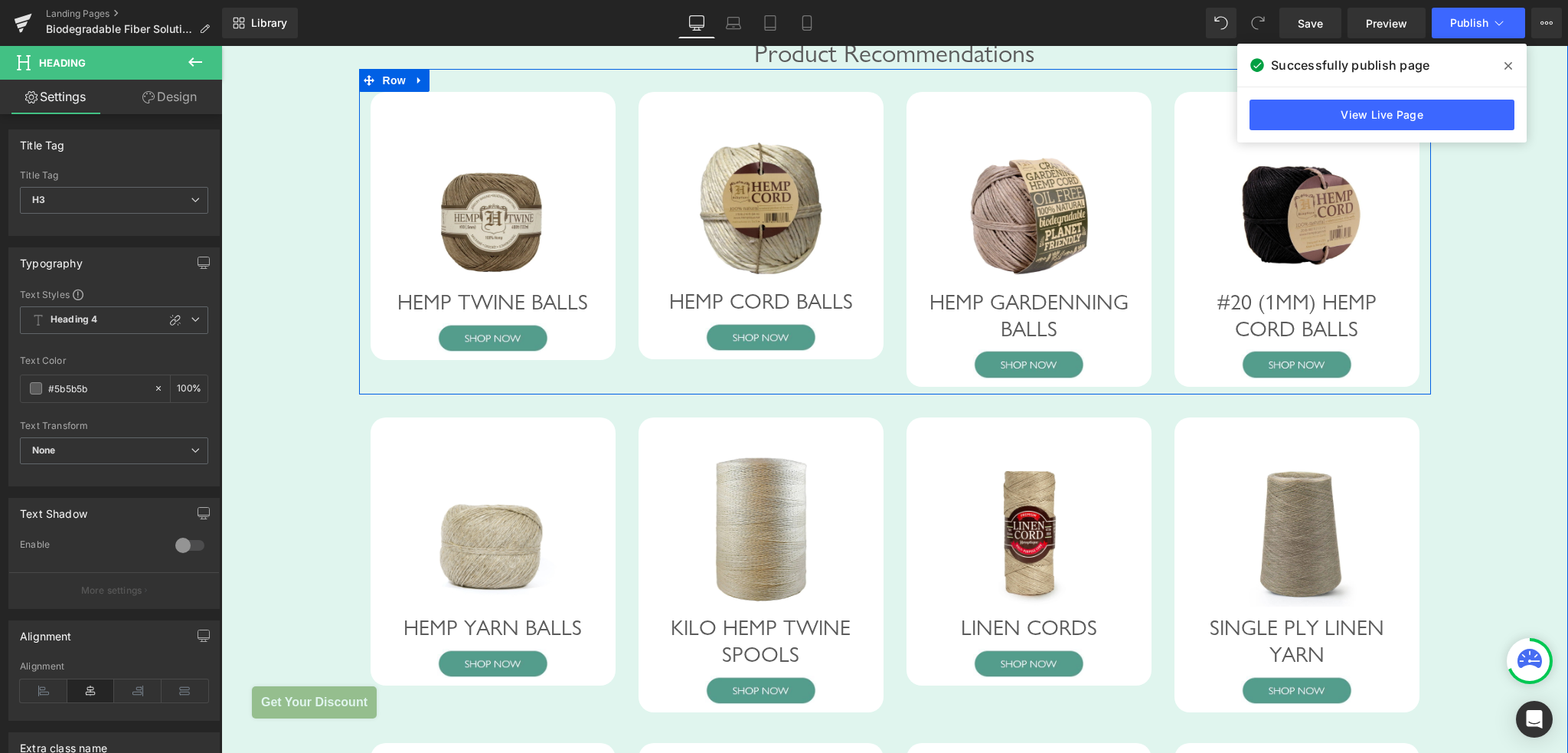
click at [386, 92] on span "Row" at bounding box center [394, 81] width 31 height 23
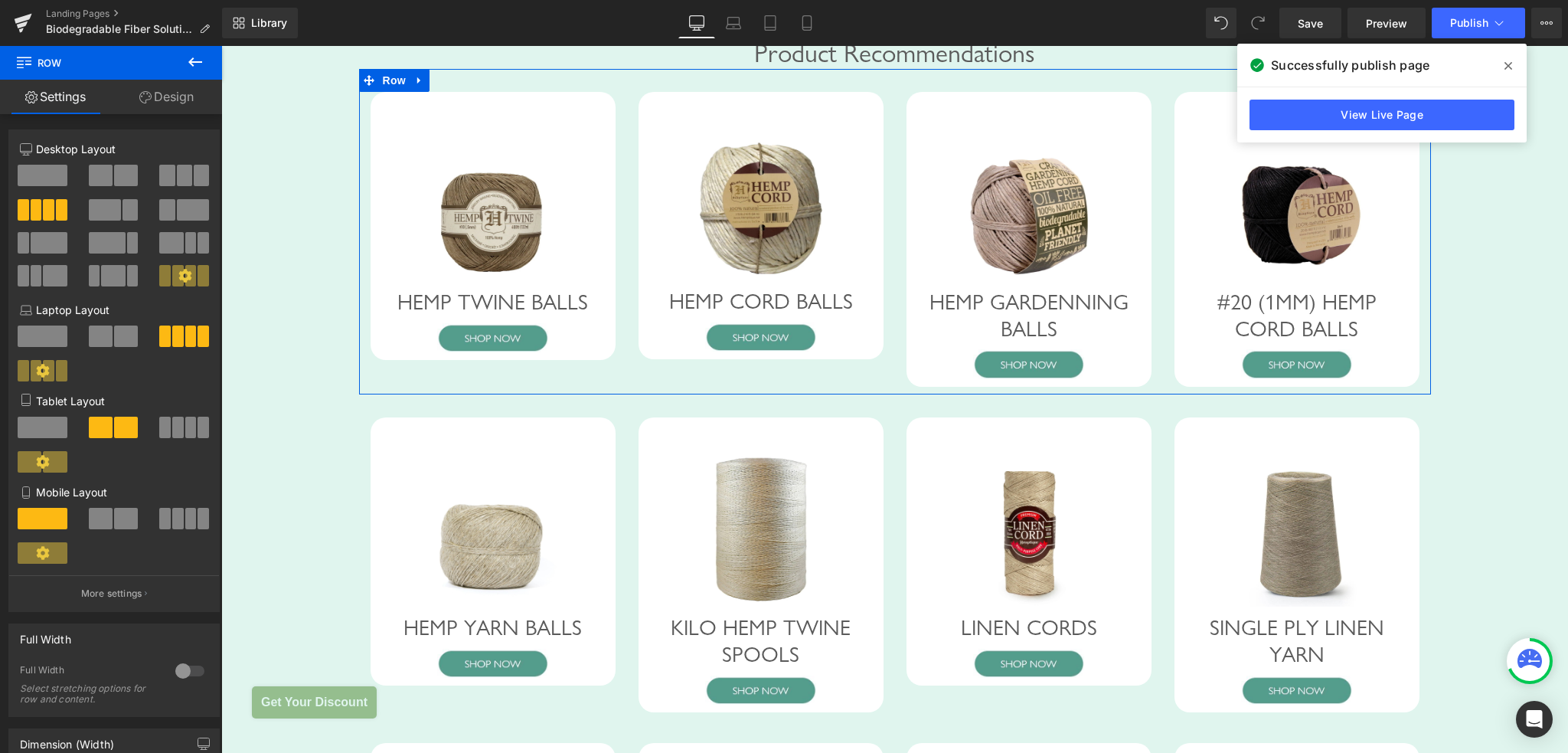
click at [184, 110] on link "Design" at bounding box center [166, 97] width 111 height 35
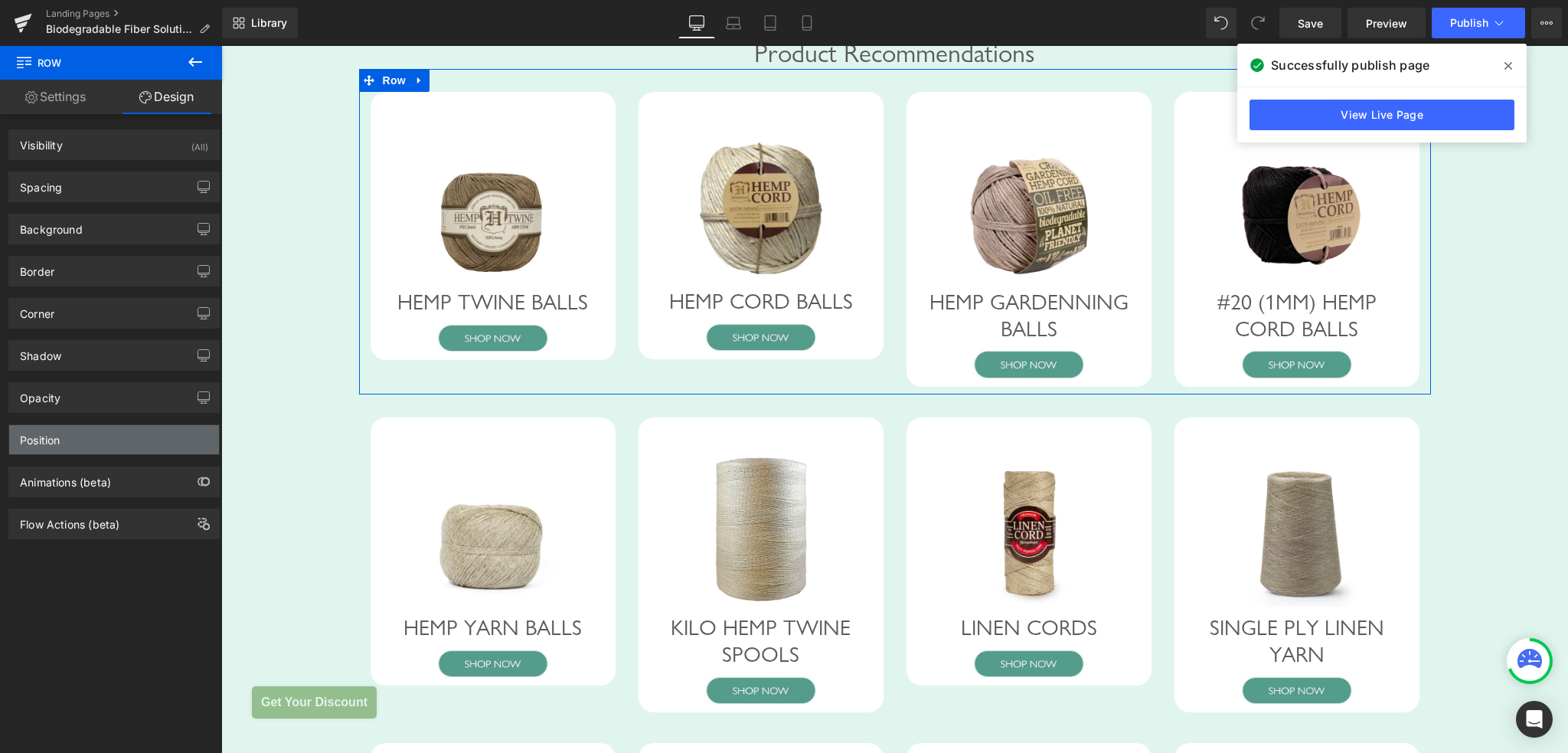
click at [42, 441] on div "Position" at bounding box center [39, 435] width 39 height 22
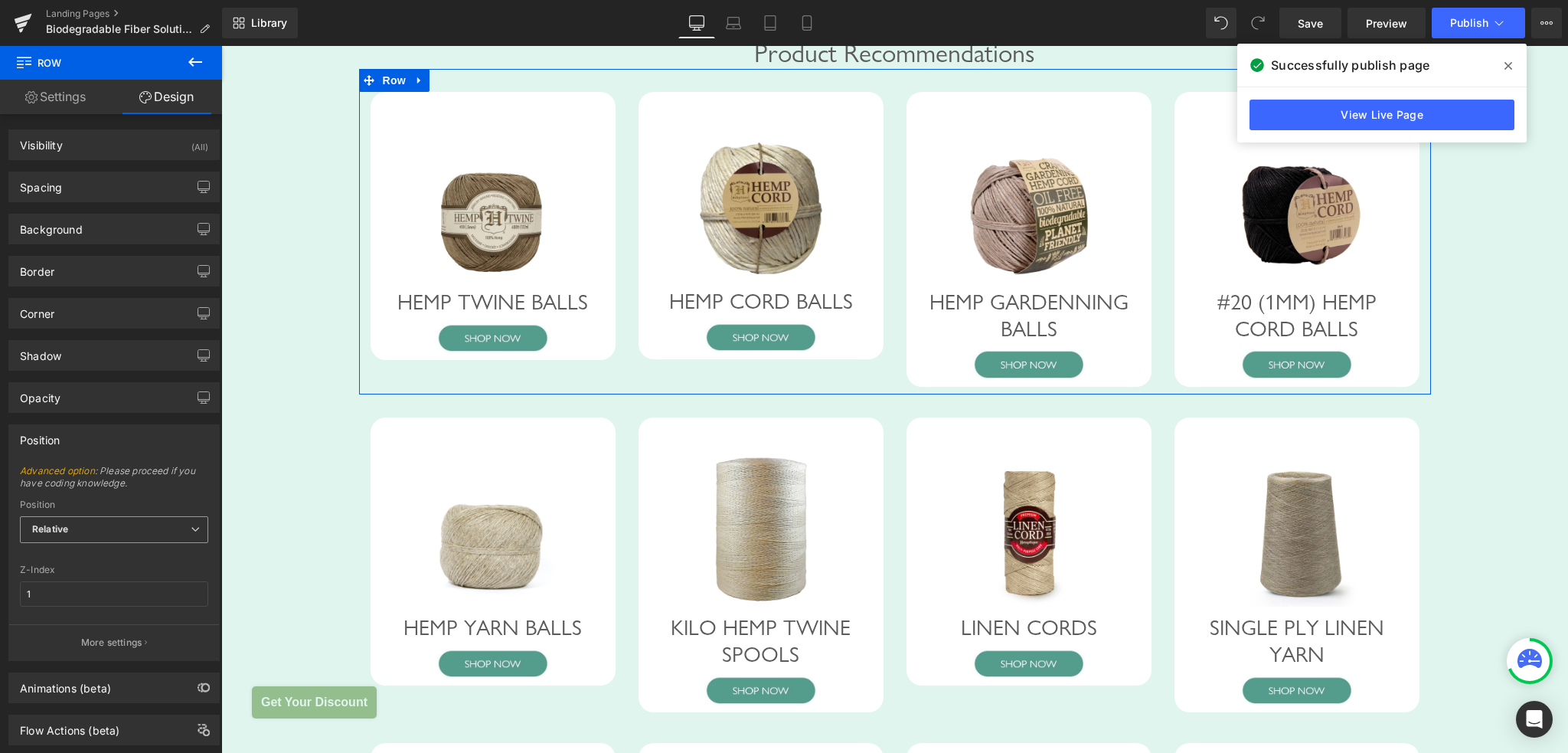
click at [89, 541] on div "Relative Relative Sticky to the screen (Fixed) Static" at bounding box center [113, 533] width 188 height 35
click at [89, 533] on span "Relative" at bounding box center [113, 529] width 188 height 27
click at [380, 92] on span "Row" at bounding box center [394, 81] width 31 height 23
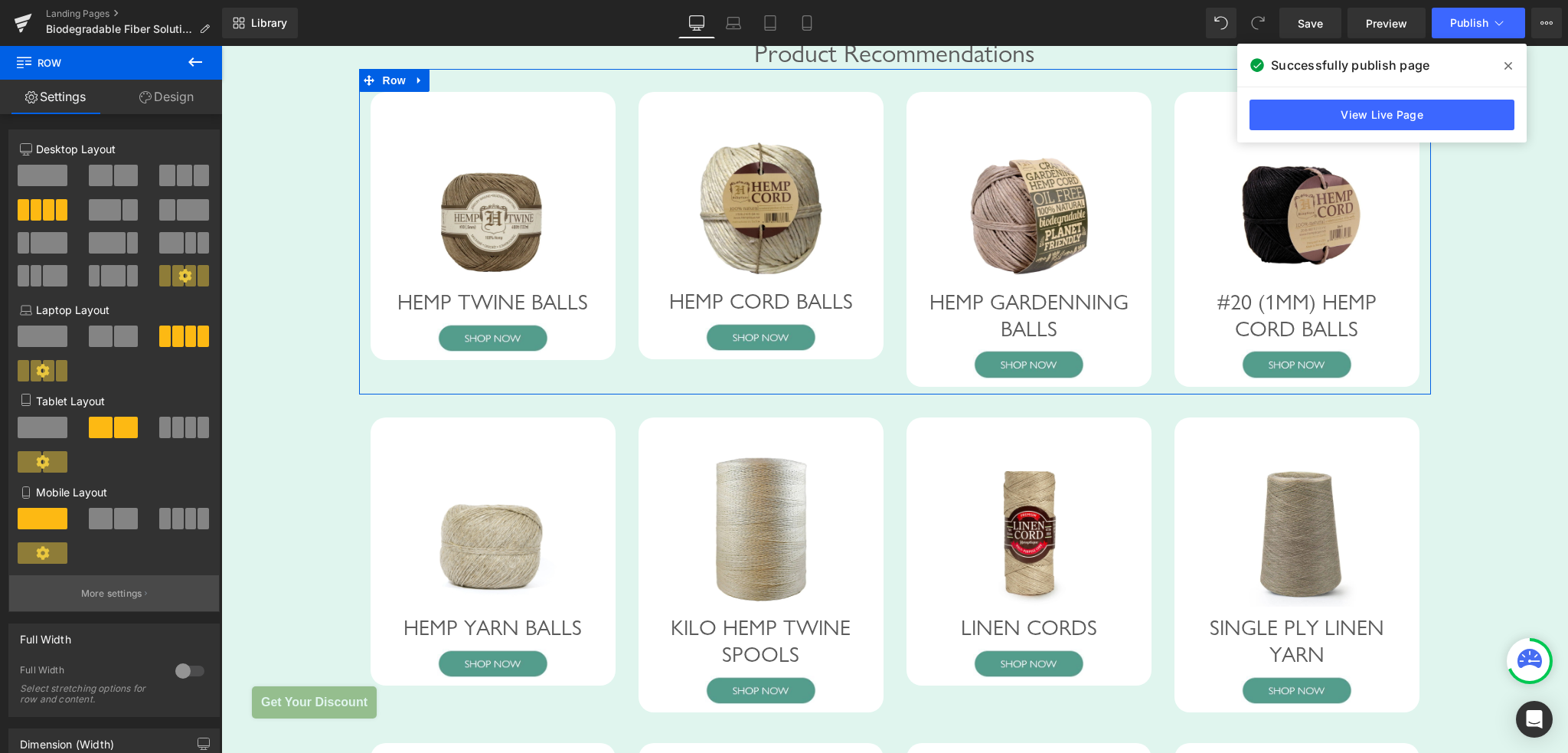
click at [116, 600] on p "More settings" at bounding box center [112, 594] width 61 height 14
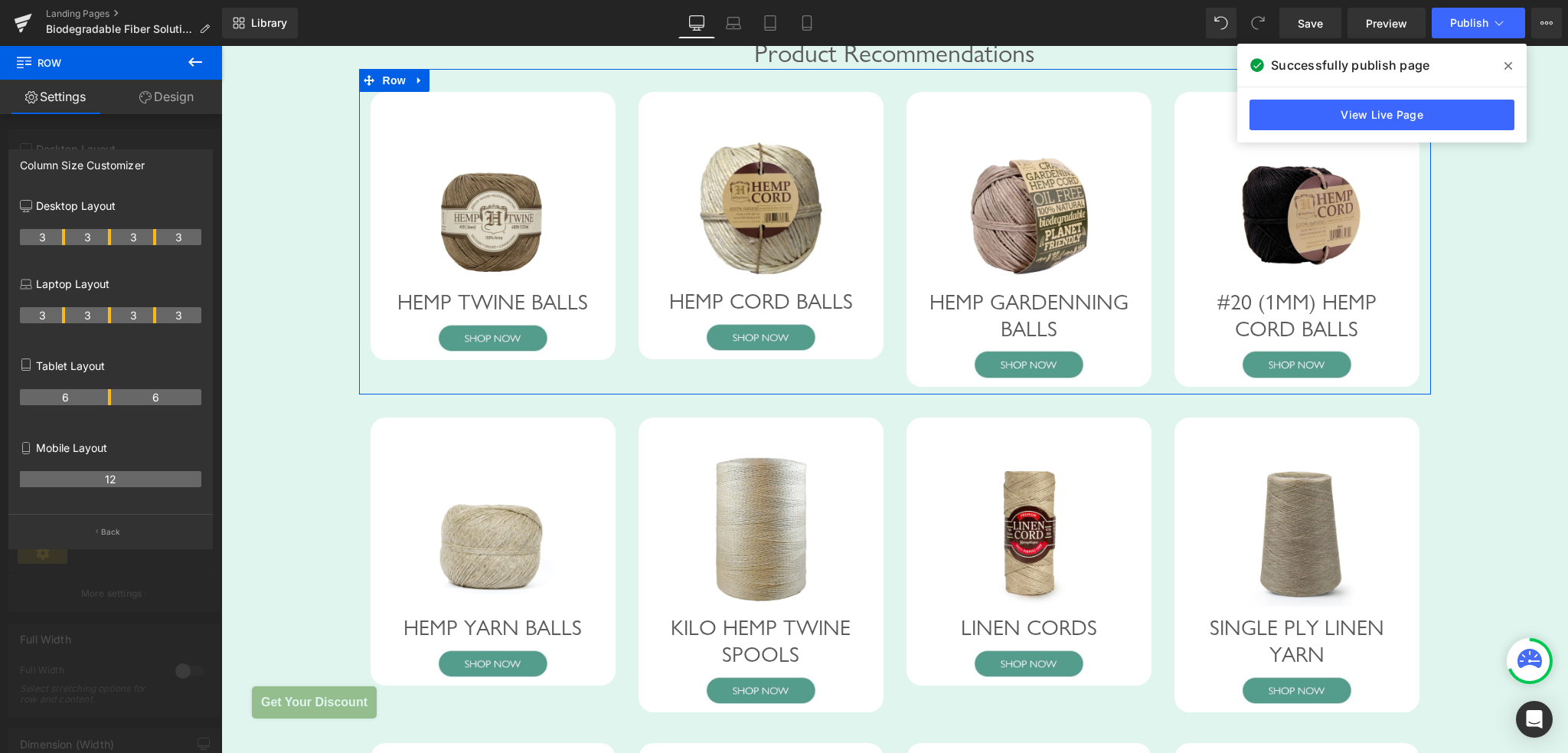
click at [138, 136] on div at bounding box center [111, 403] width 222 height 715
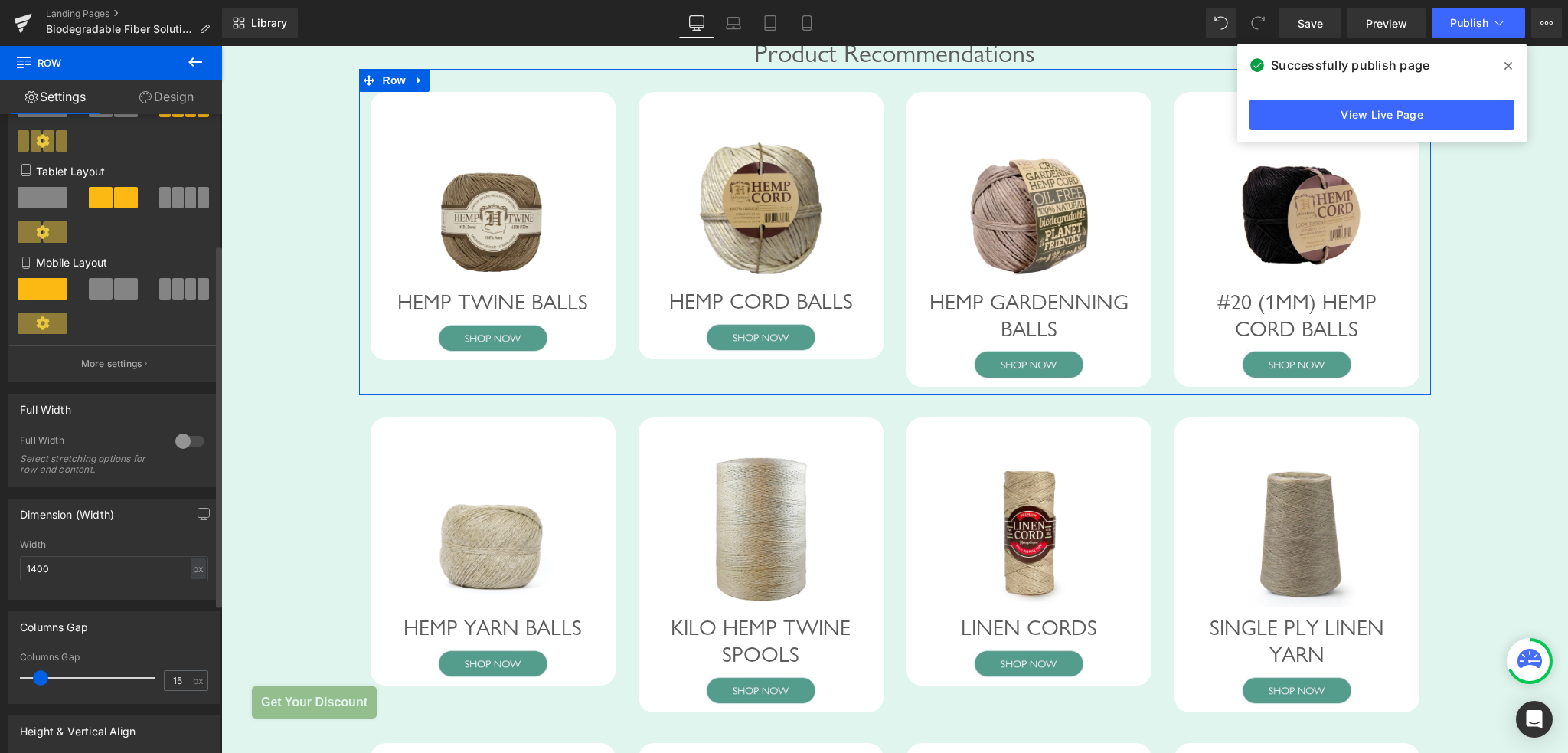
scroll to position [383, 0]
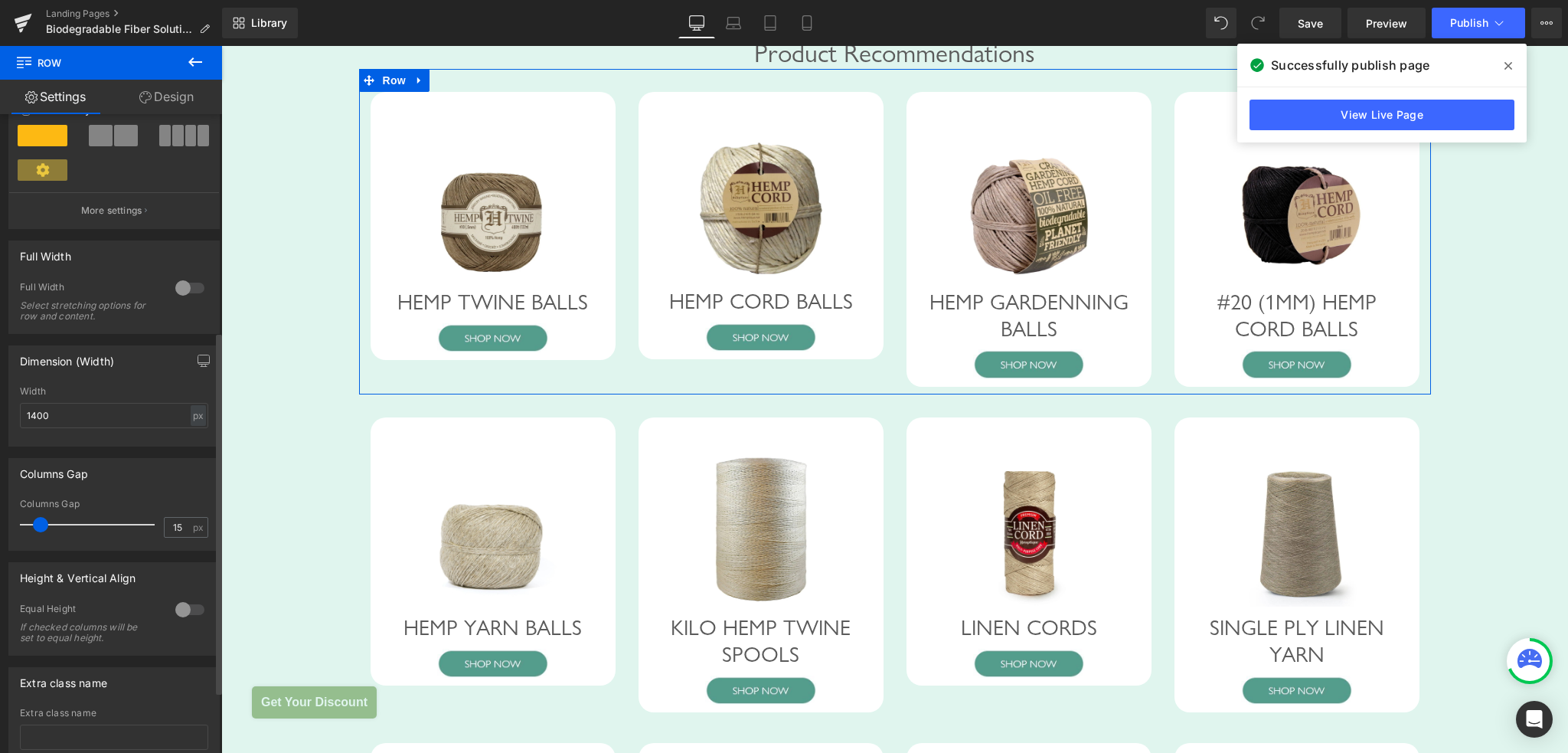
click at [184, 609] on div at bounding box center [189, 610] width 37 height 24
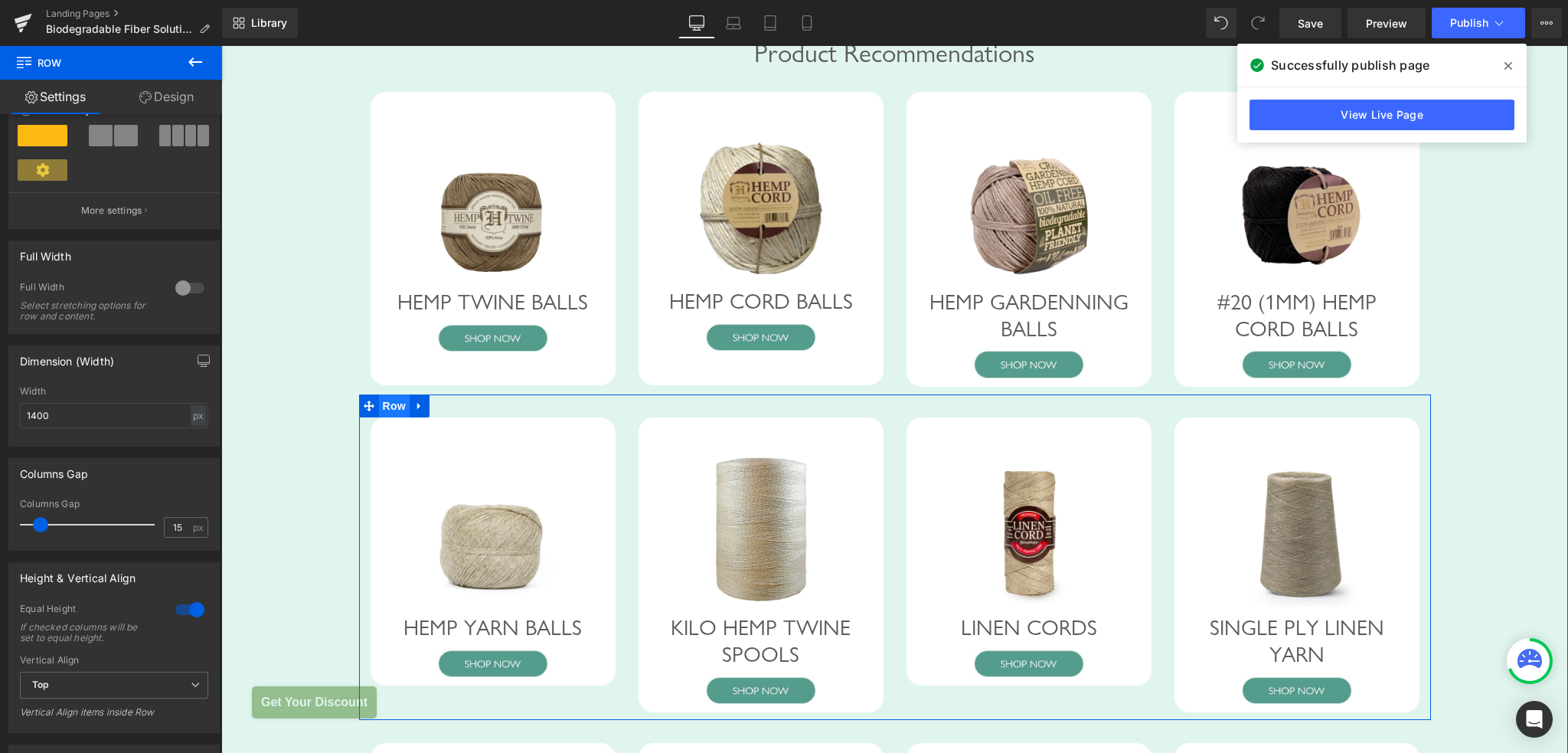
click at [387, 417] on span "Row" at bounding box center [394, 406] width 31 height 23
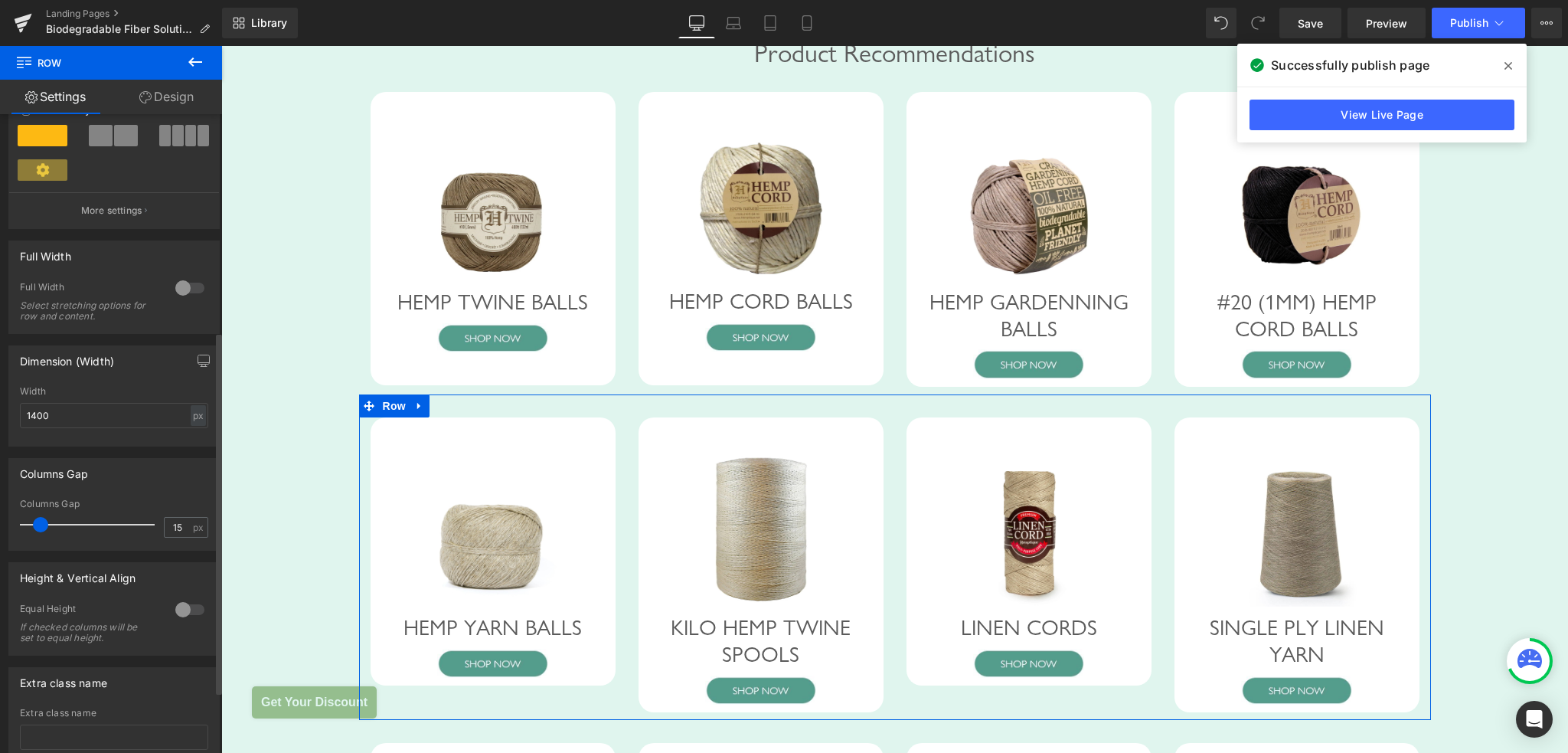
scroll to position [459, 0]
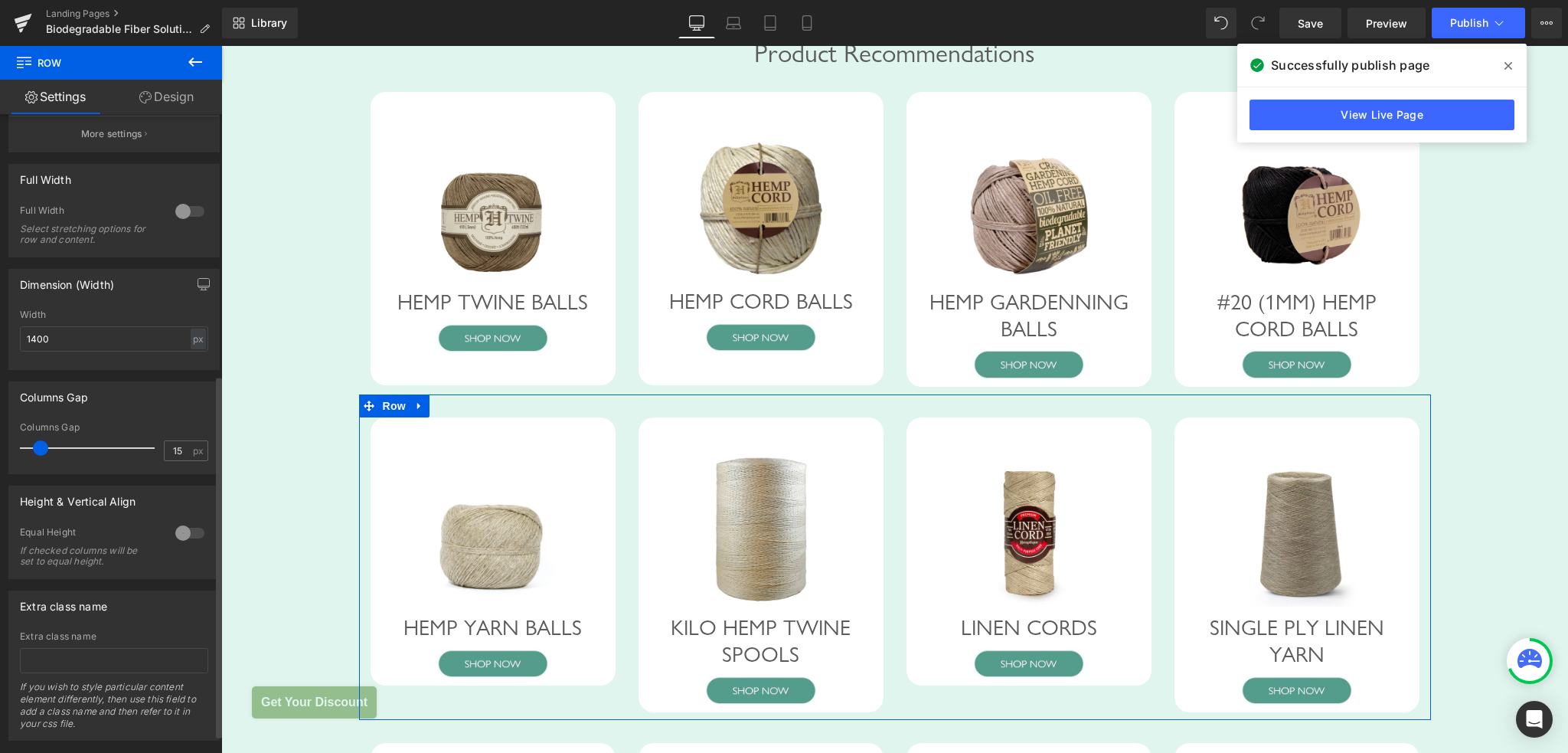
click at [172, 537] on div at bounding box center [189, 533] width 37 height 24
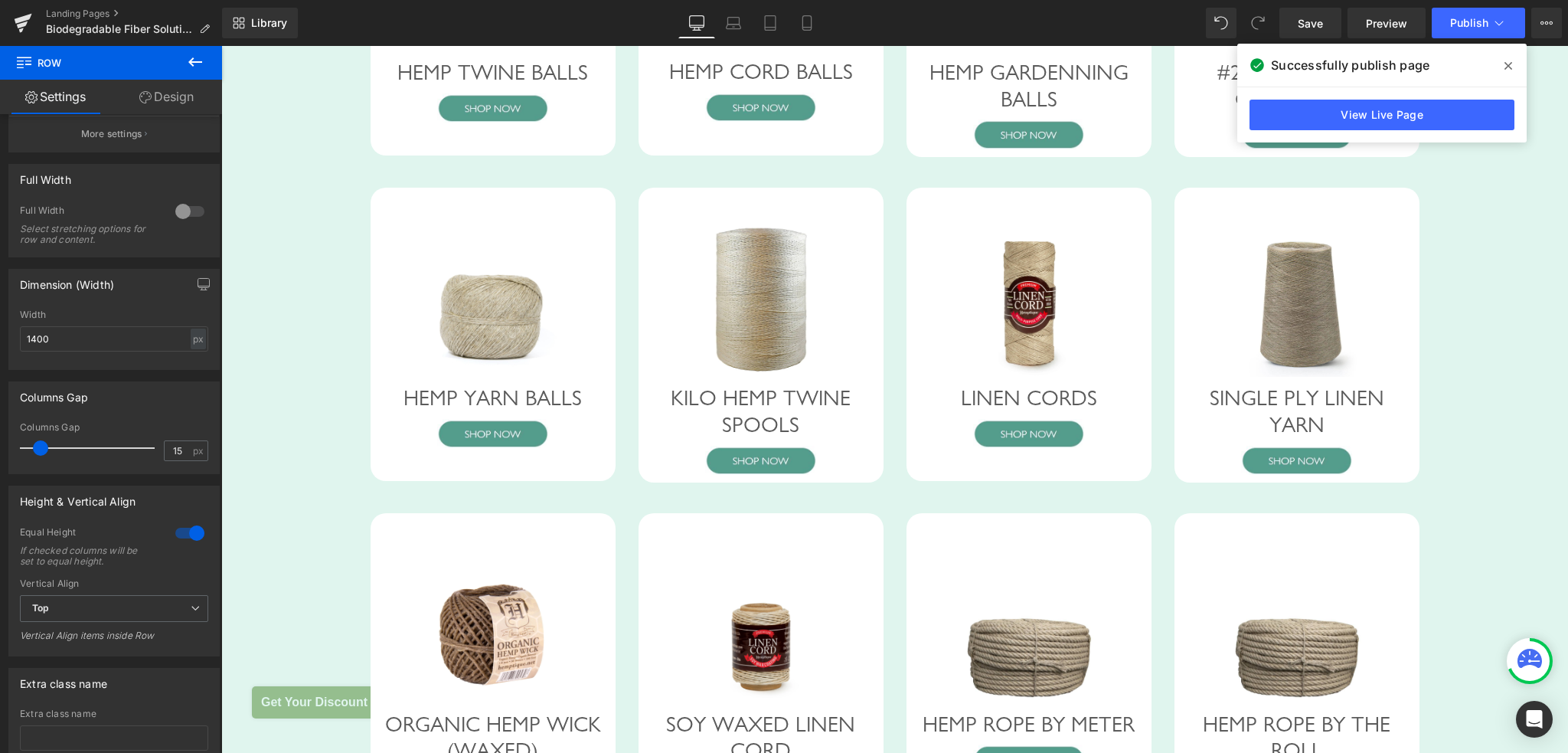
scroll to position [1266, 0]
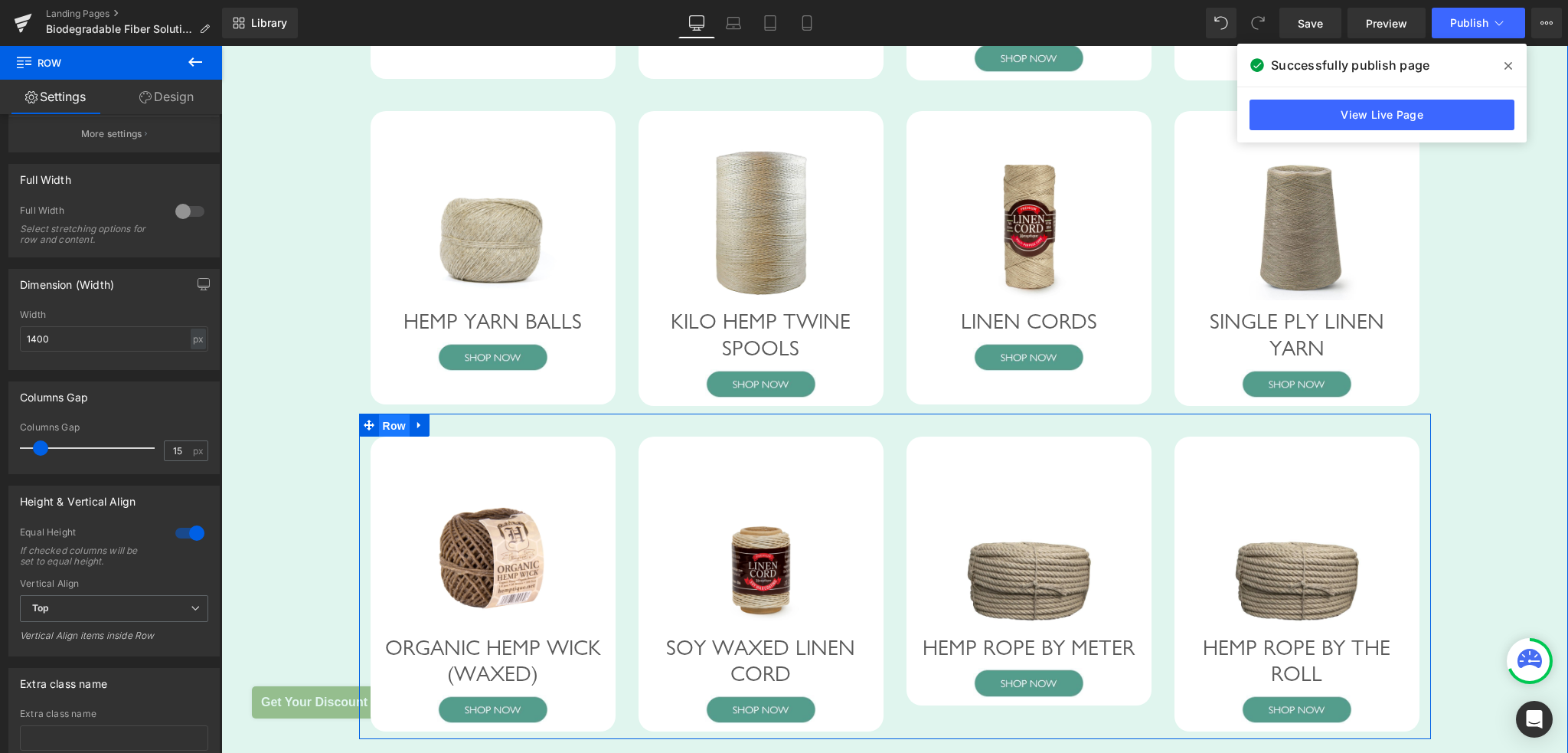
click at [379, 437] on span "Row" at bounding box center [394, 426] width 31 height 23
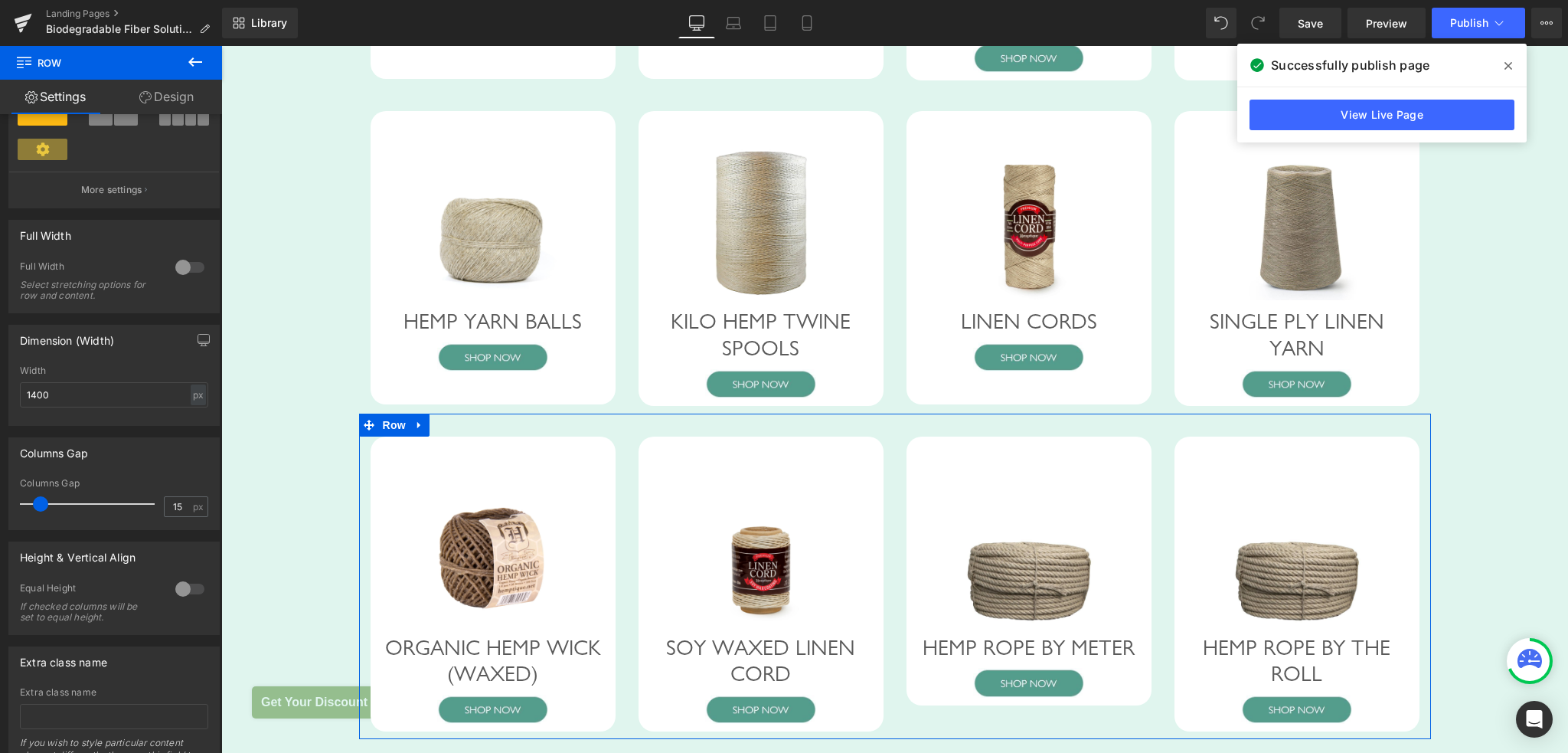
scroll to position [459, 0]
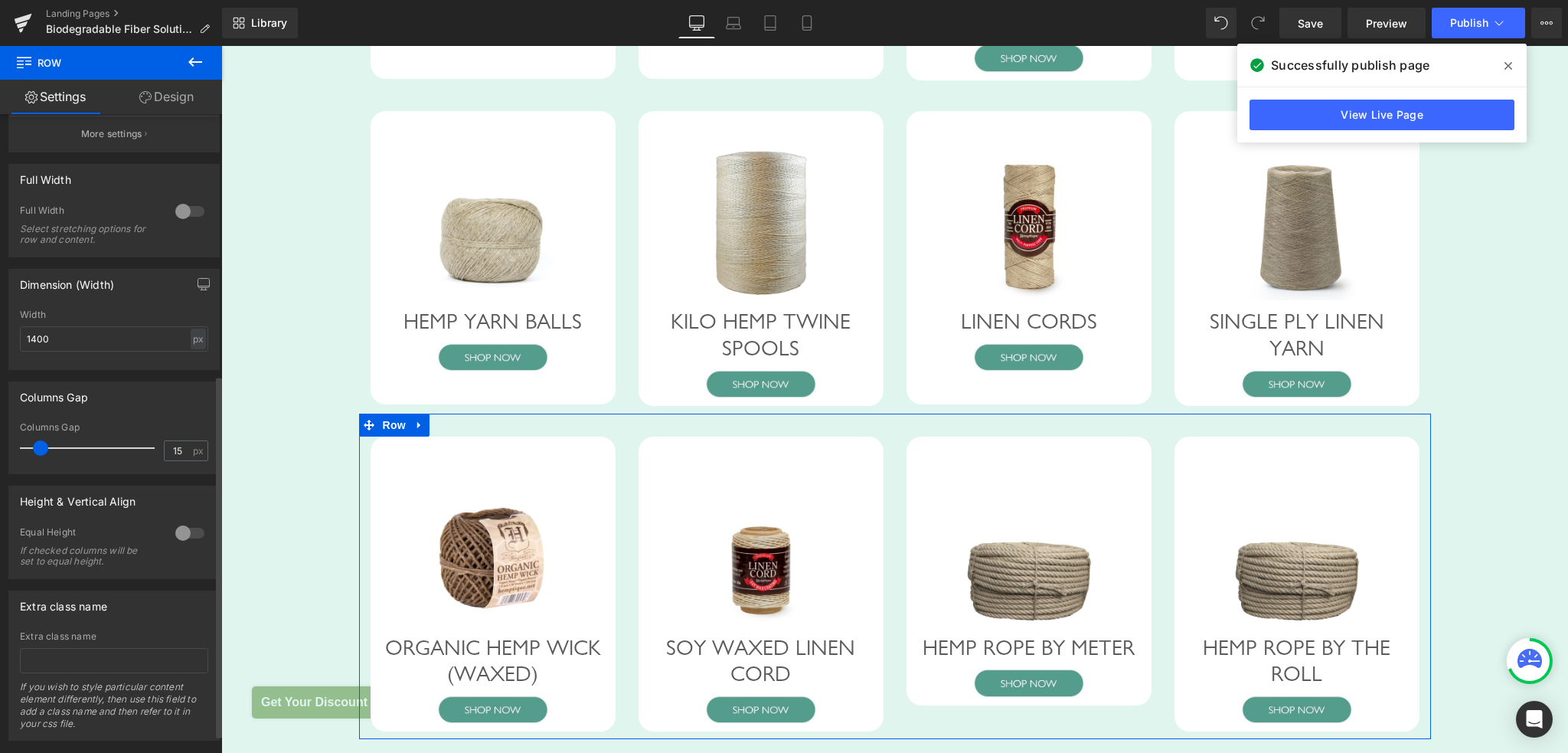
click at [181, 535] on div at bounding box center [189, 533] width 37 height 24
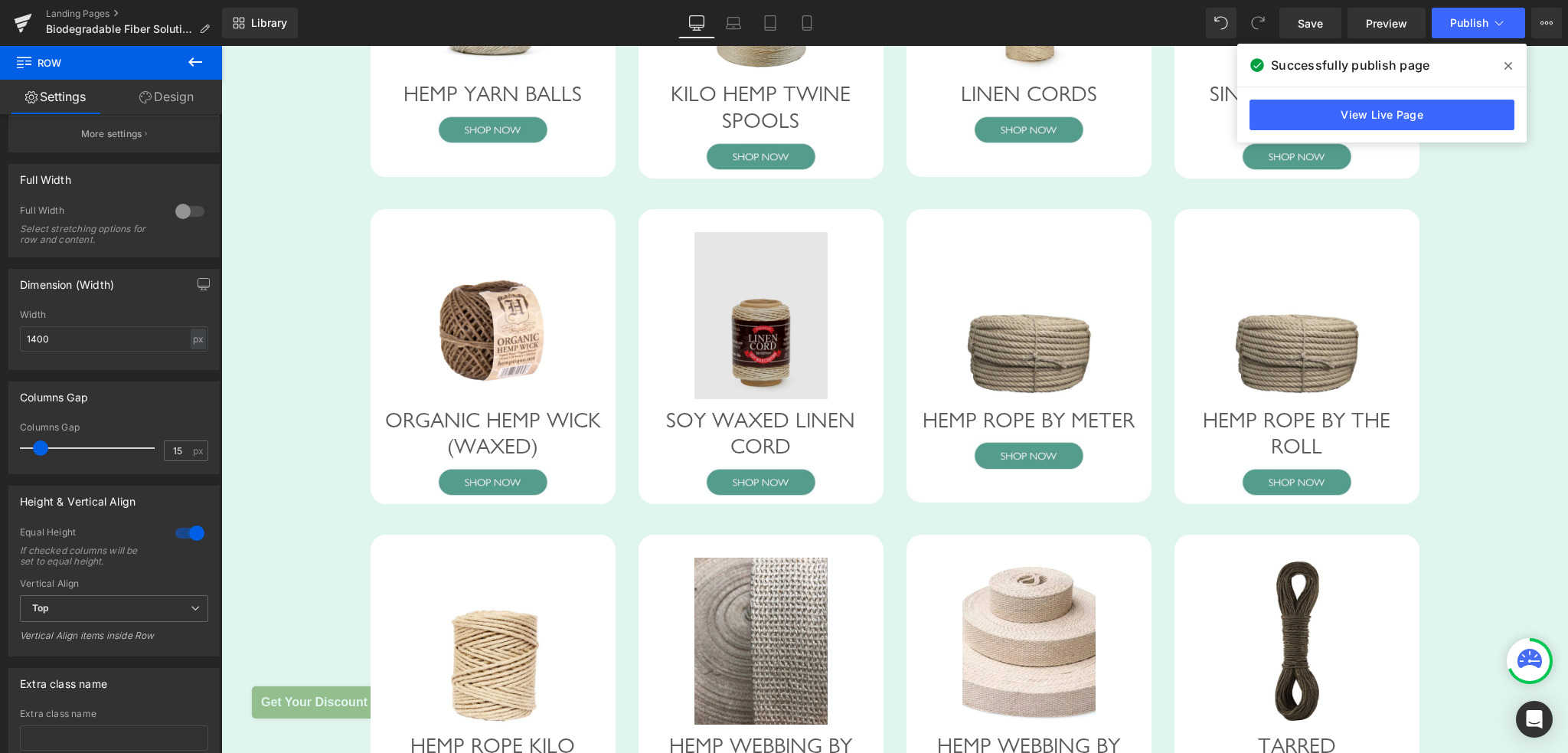
scroll to position [1573, 0]
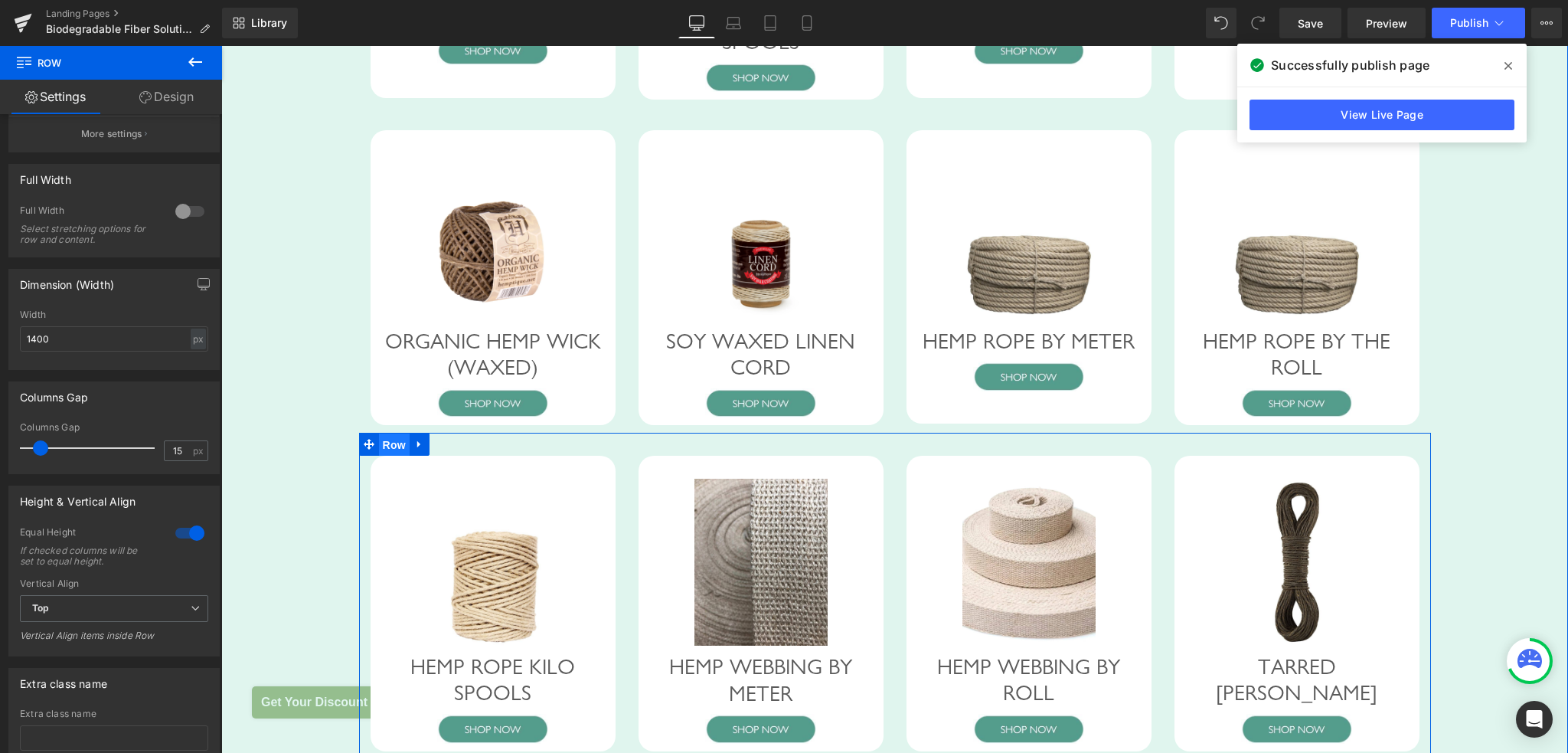
click at [388, 457] on span "Row" at bounding box center [394, 444] width 31 height 23
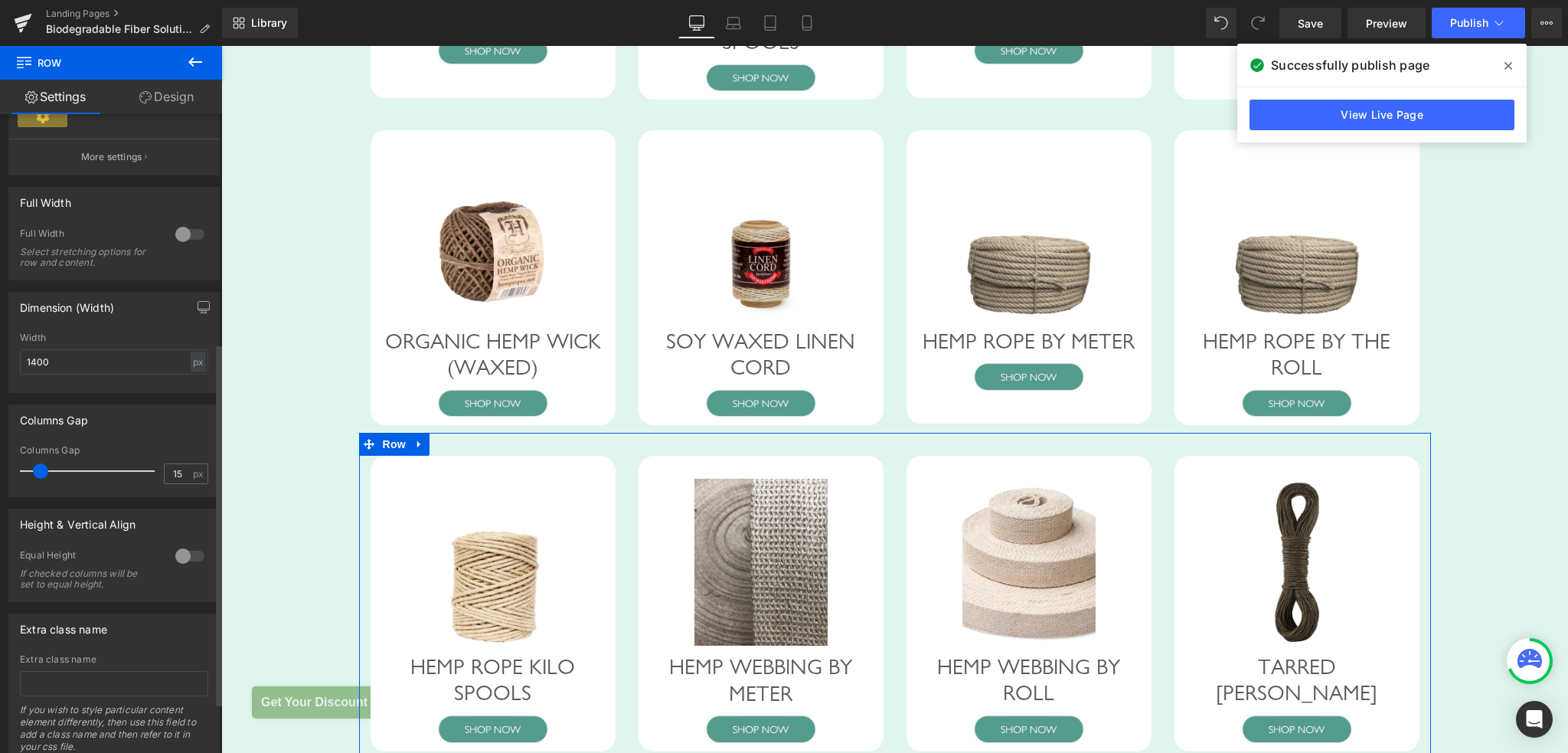
scroll to position [459, 0]
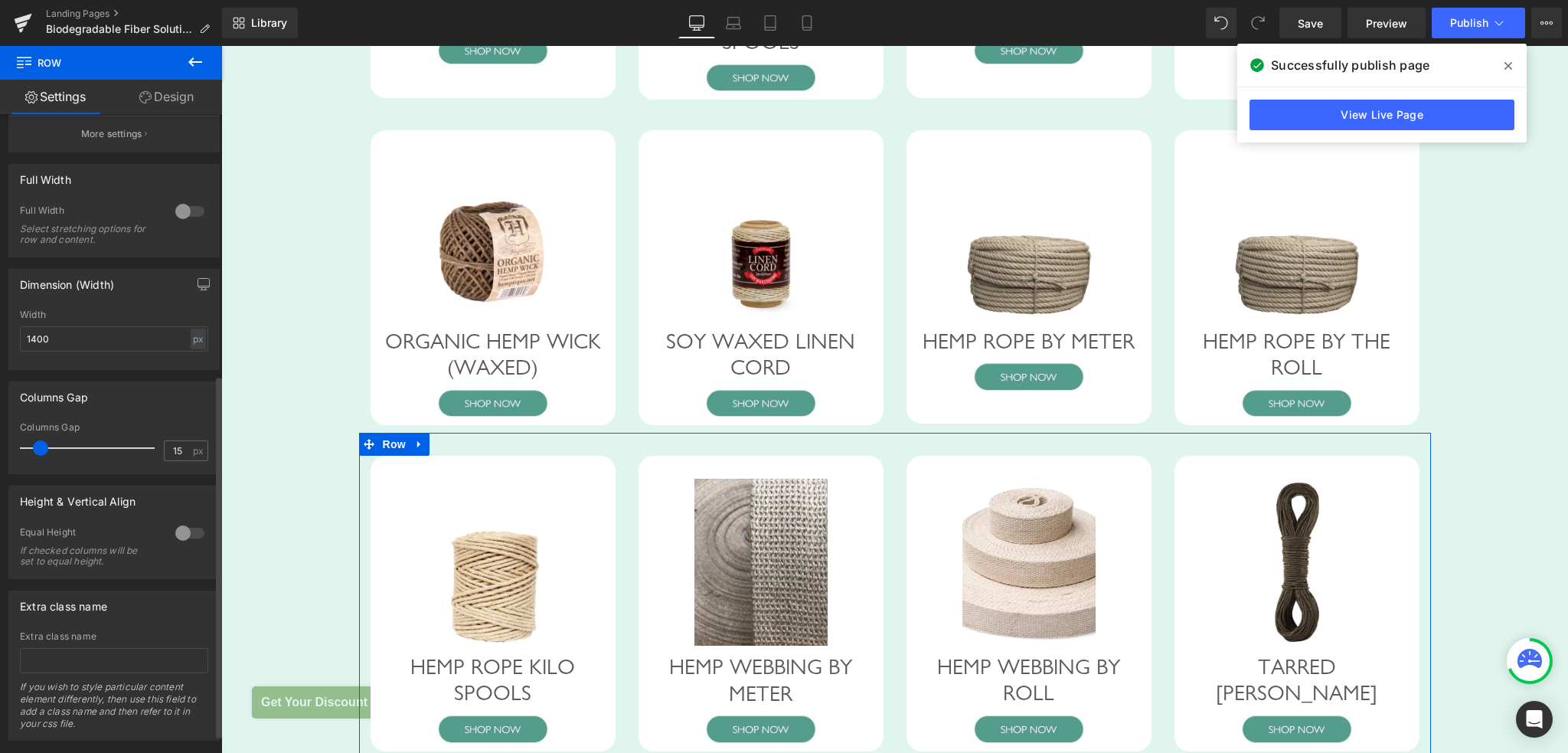
click at [178, 537] on div at bounding box center [189, 533] width 37 height 24
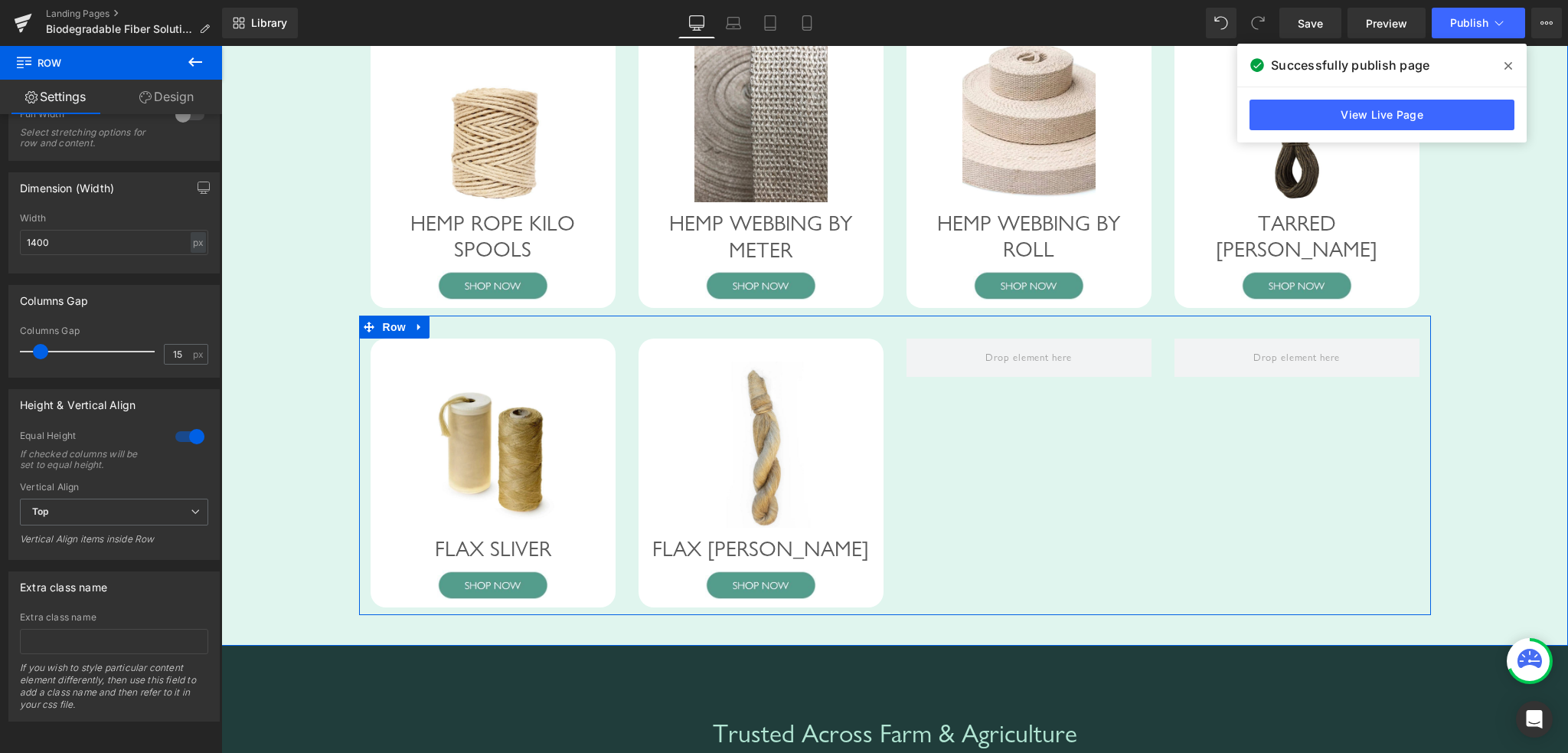
scroll to position [2032, 0]
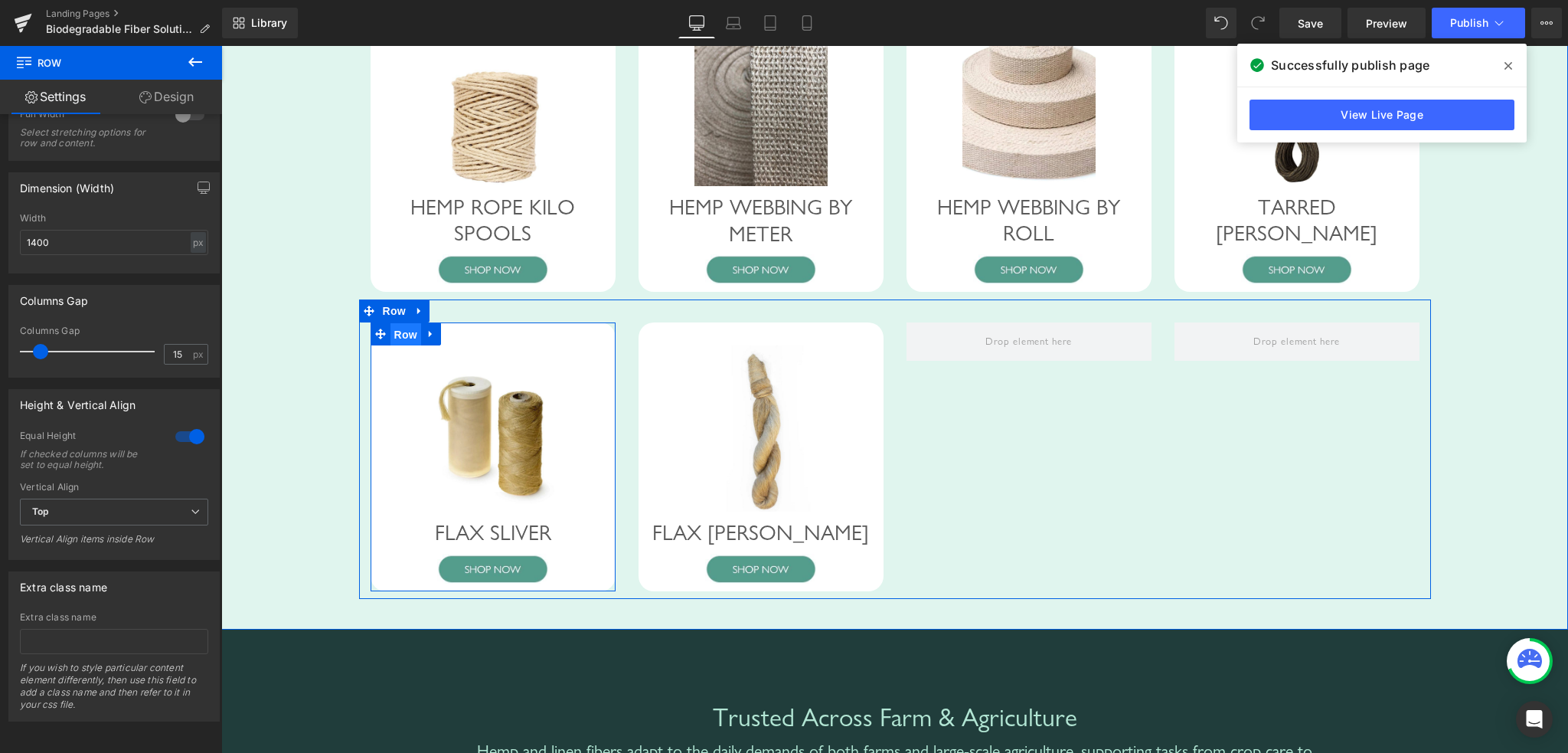
click at [400, 346] on span "Row" at bounding box center [406, 335] width 31 height 23
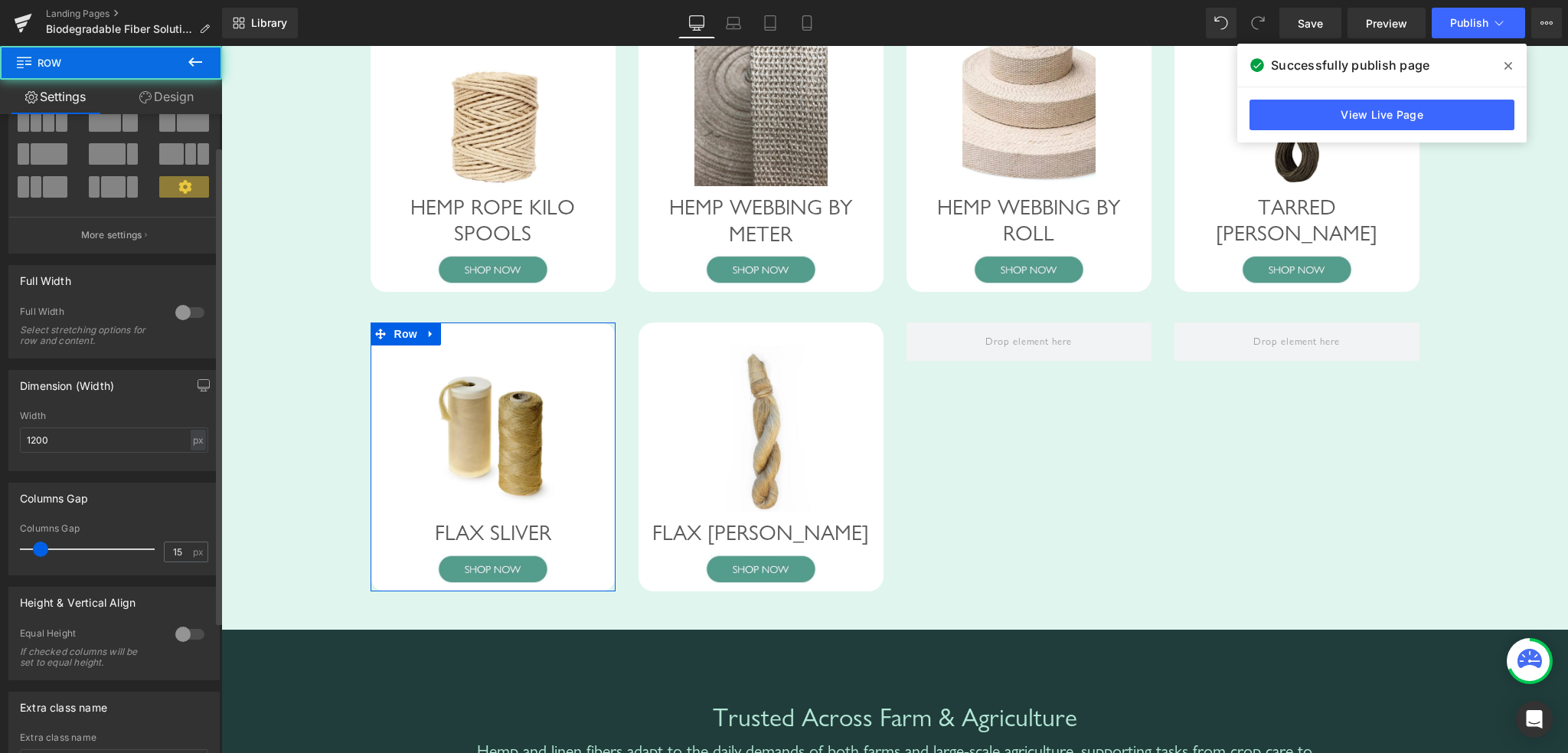
scroll to position [153, 0]
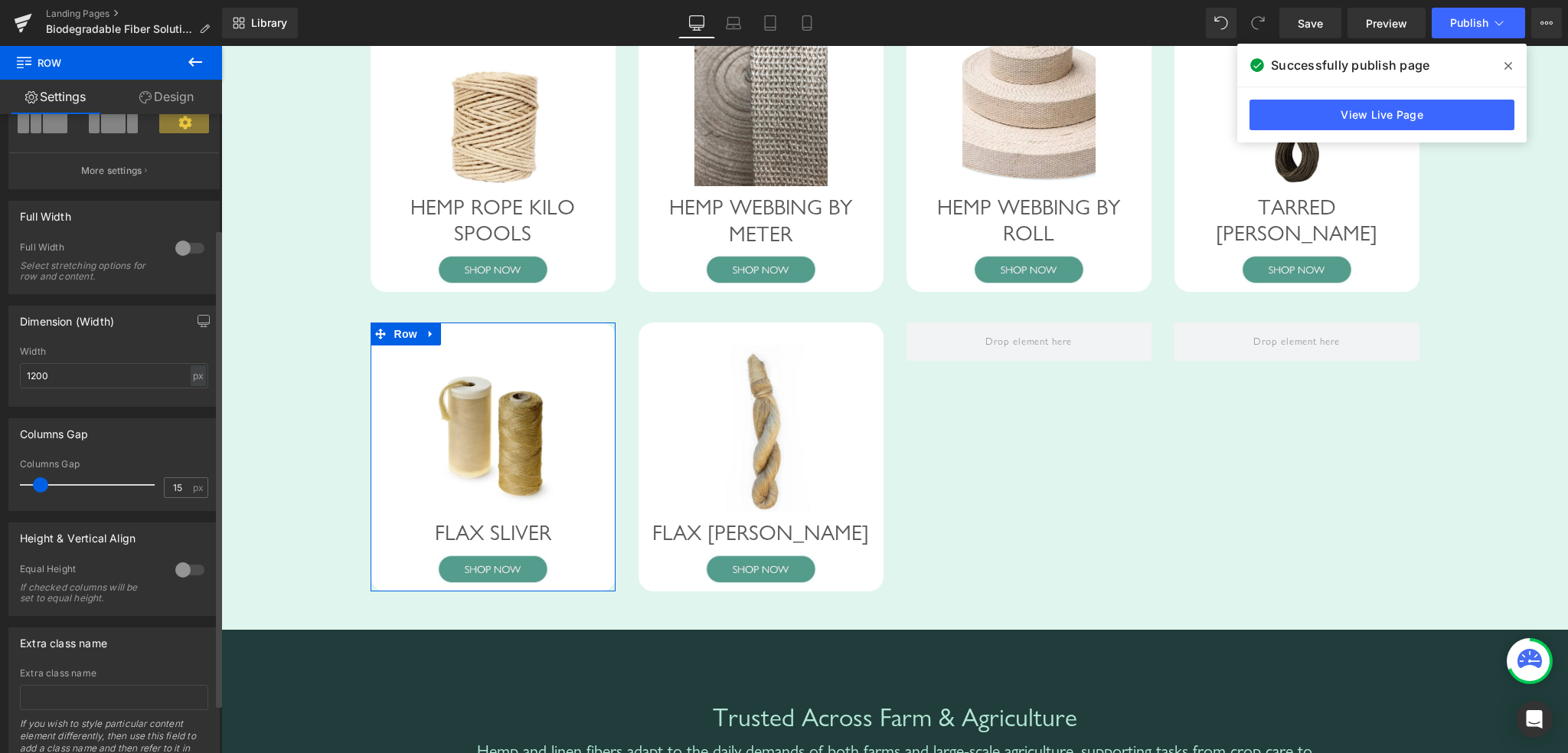
click at [180, 571] on div at bounding box center [189, 570] width 37 height 24
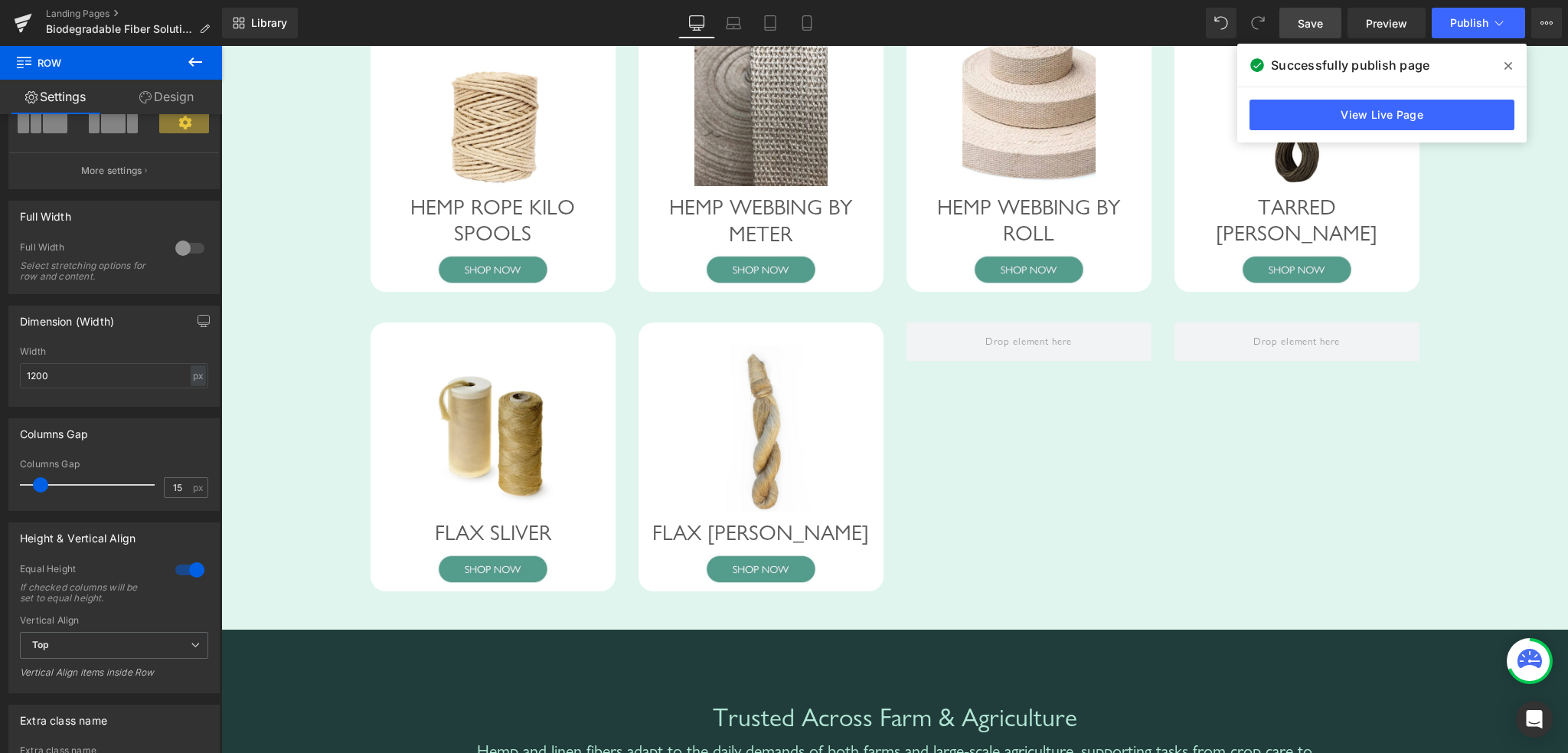
click at [1305, 23] on span "Save" at bounding box center [1309, 23] width 25 height 16
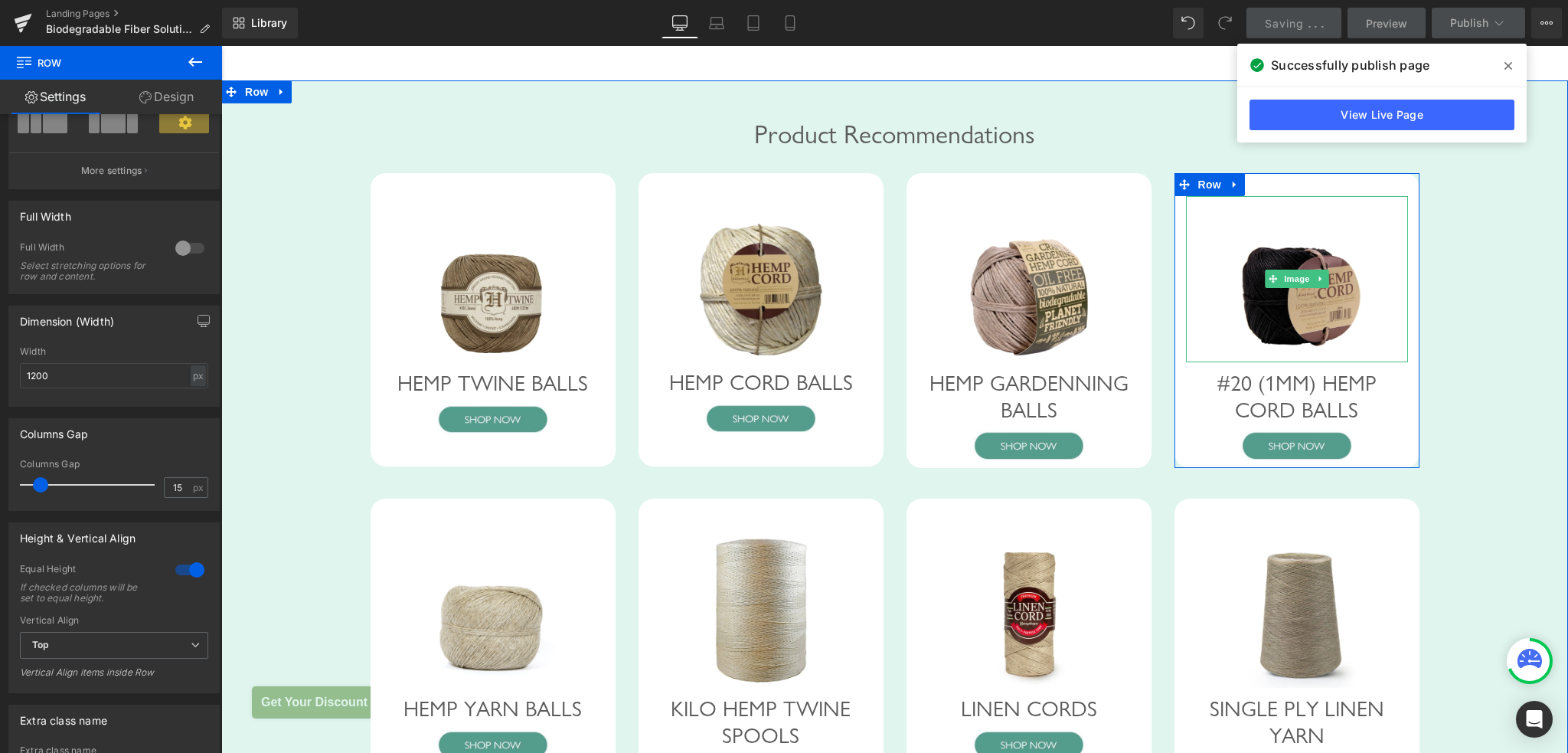
scroll to position [1036, 0]
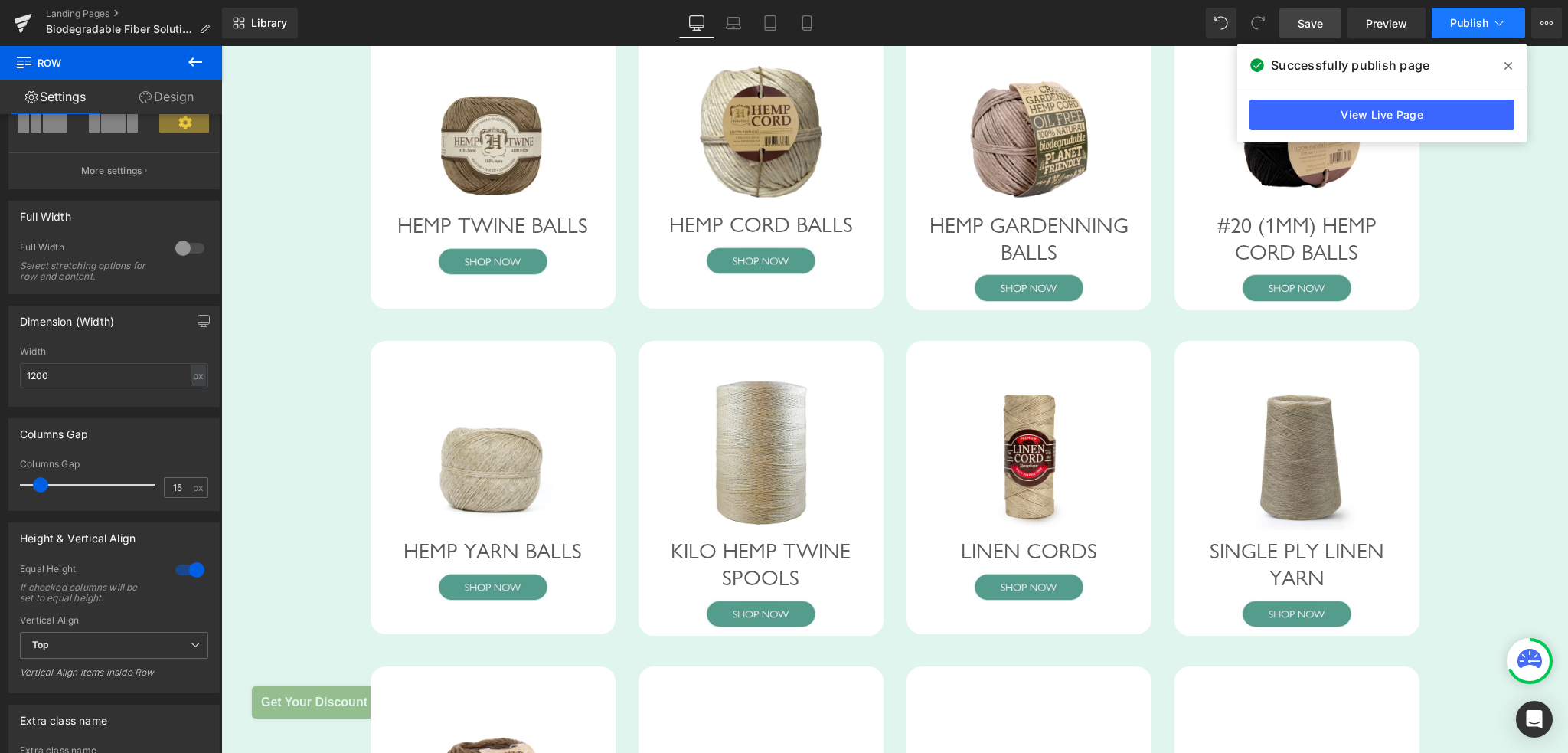
click at [1467, 27] on span "Publish" at bounding box center [1469, 23] width 38 height 12
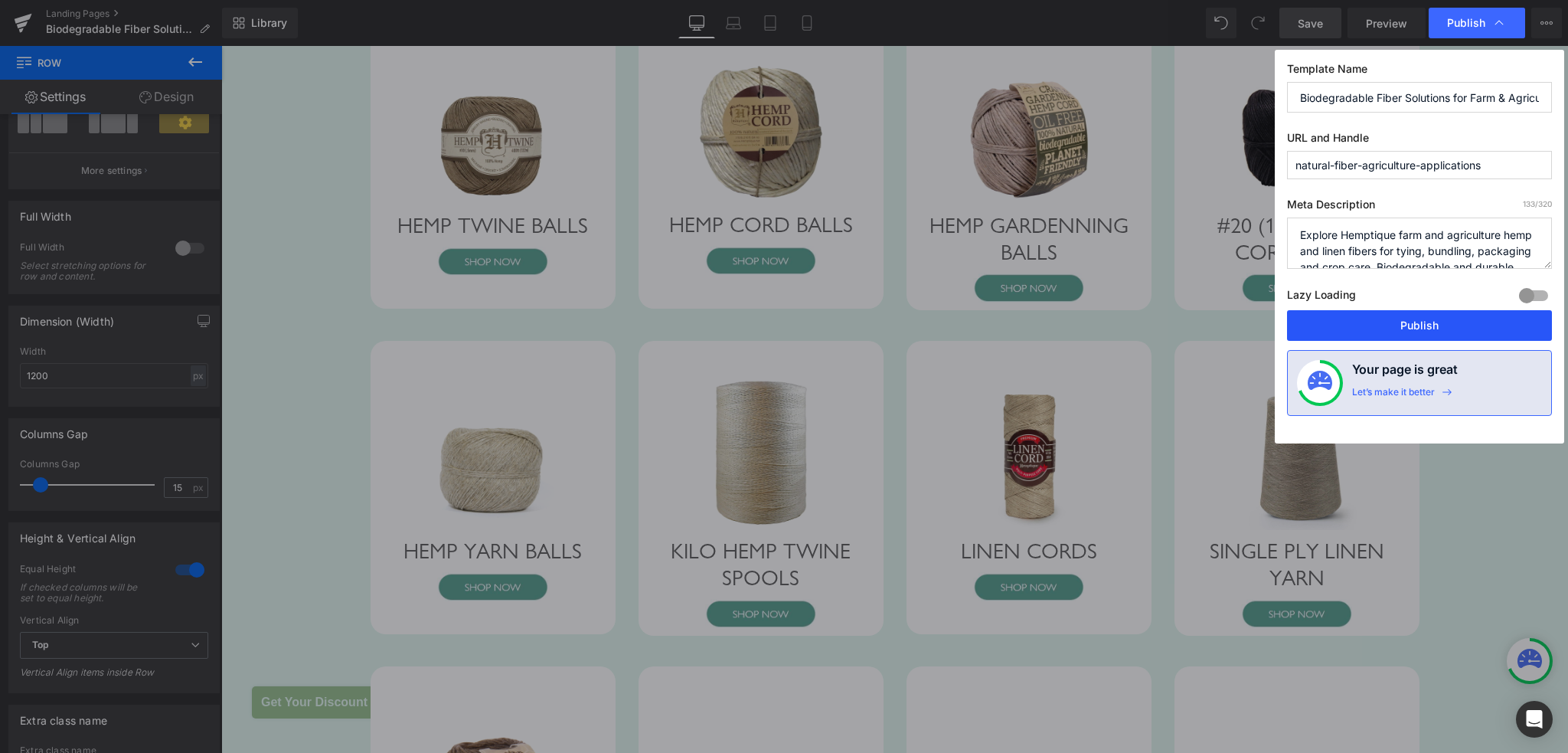
click at [1403, 324] on button "Publish" at bounding box center [1419, 325] width 265 height 31
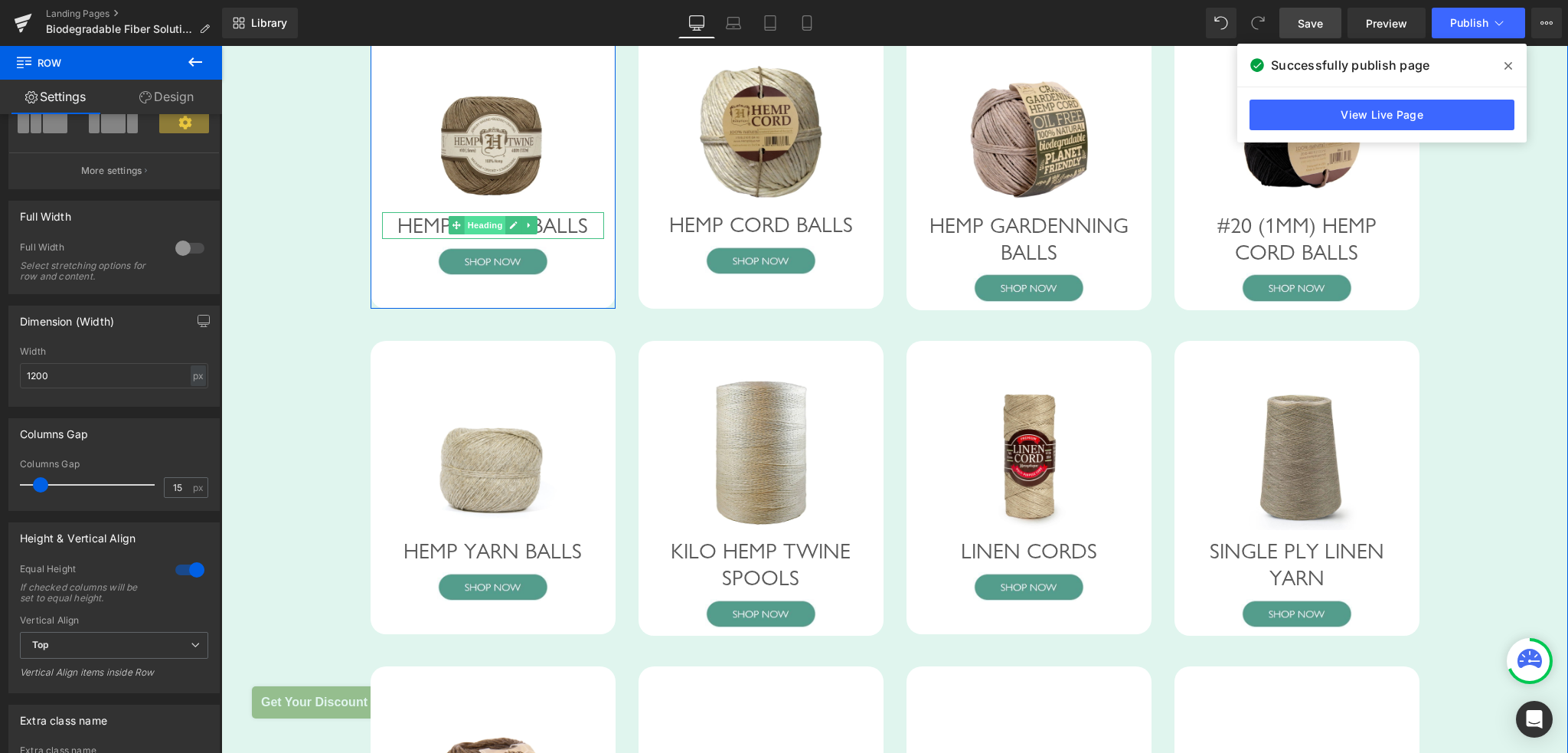
click at [491, 234] on span "Heading" at bounding box center [485, 225] width 41 height 19
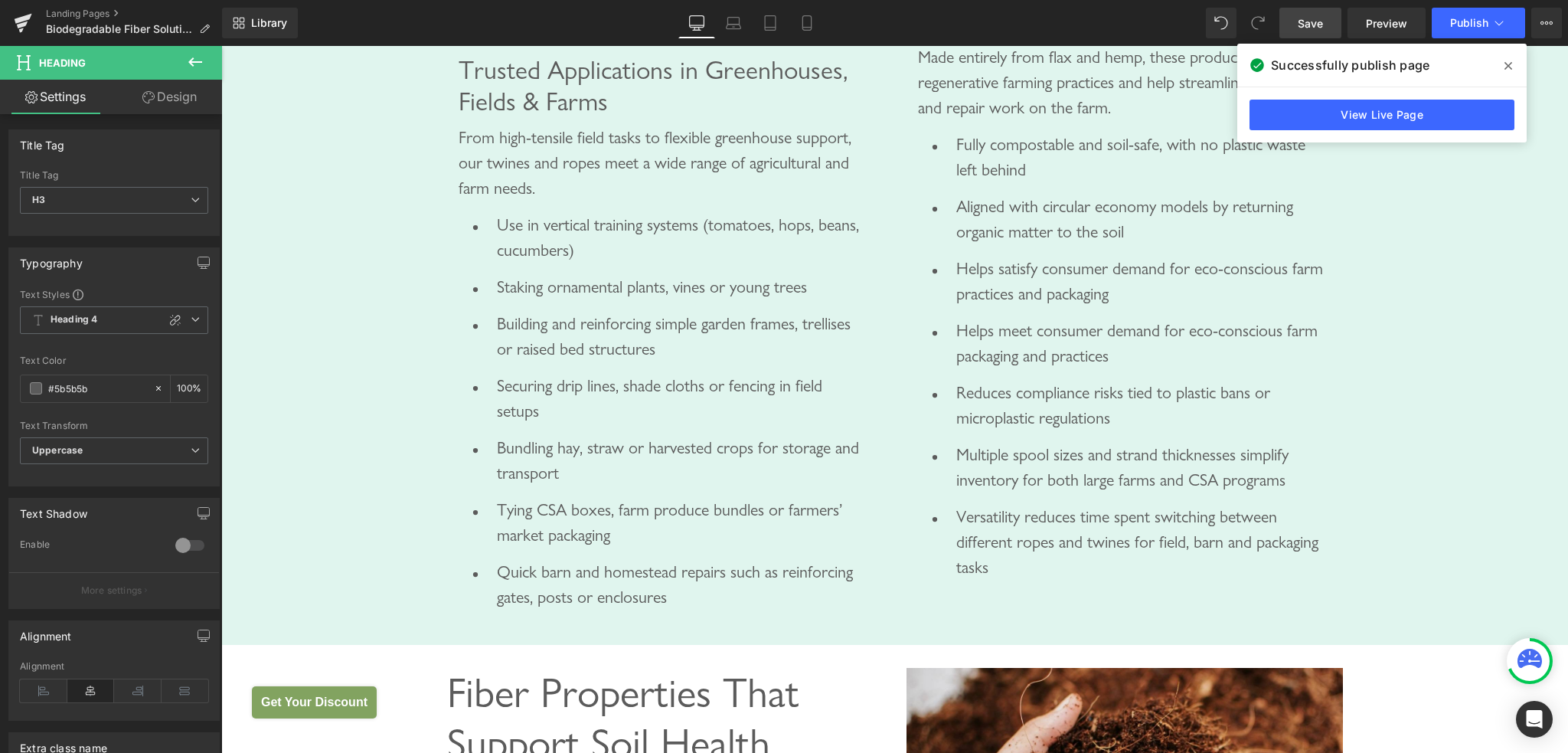
scroll to position [5248, 0]
